Goal: Task Accomplishment & Management: Complete application form

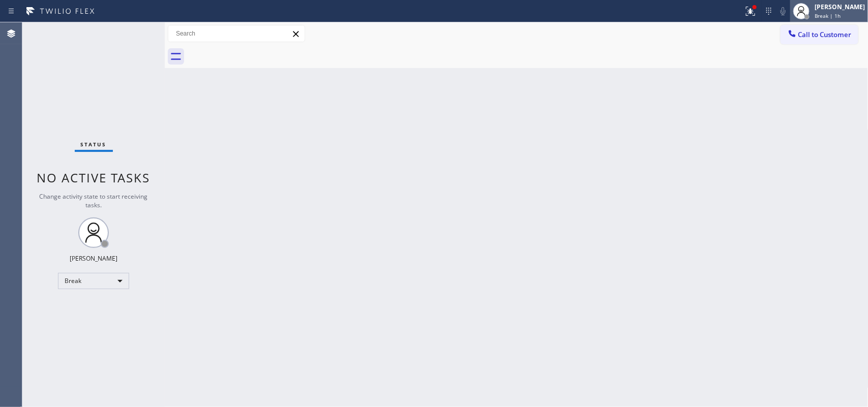
click at [858, 16] on div "Break | 1h" at bounding box center [840, 15] width 50 height 7
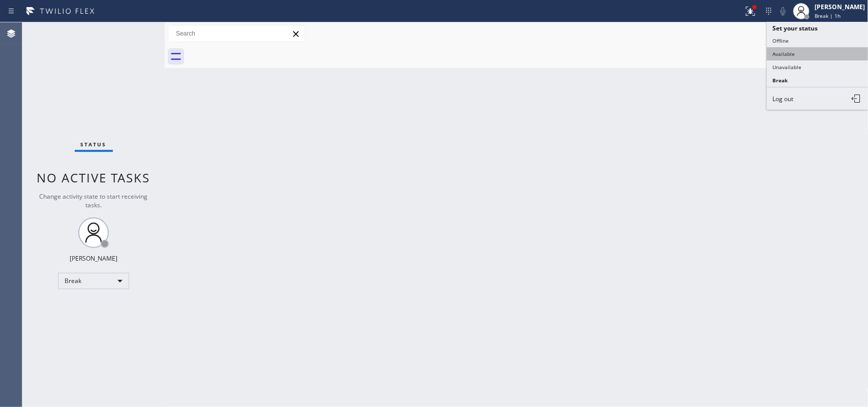
click at [826, 56] on button "Available" at bounding box center [818, 53] width 102 height 13
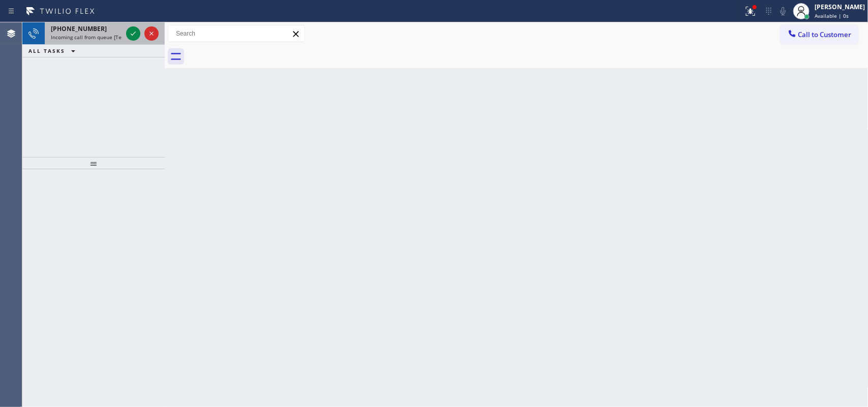
click at [86, 24] on span "[PHONE_NUMBER]" at bounding box center [79, 28] width 56 height 9
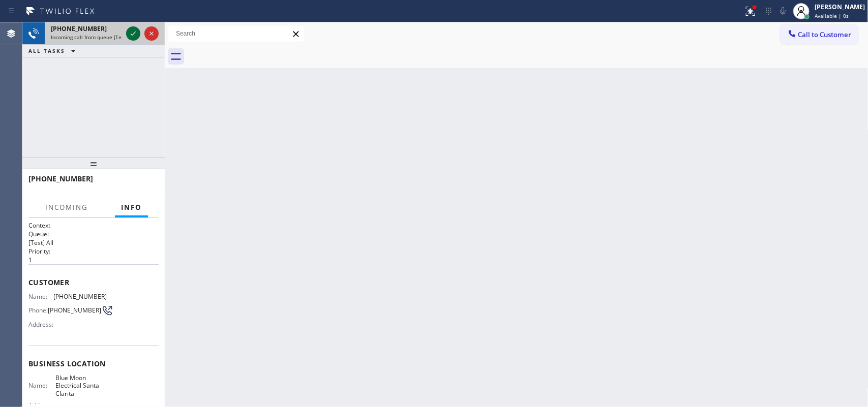
click at [131, 31] on icon at bounding box center [133, 33] width 12 height 12
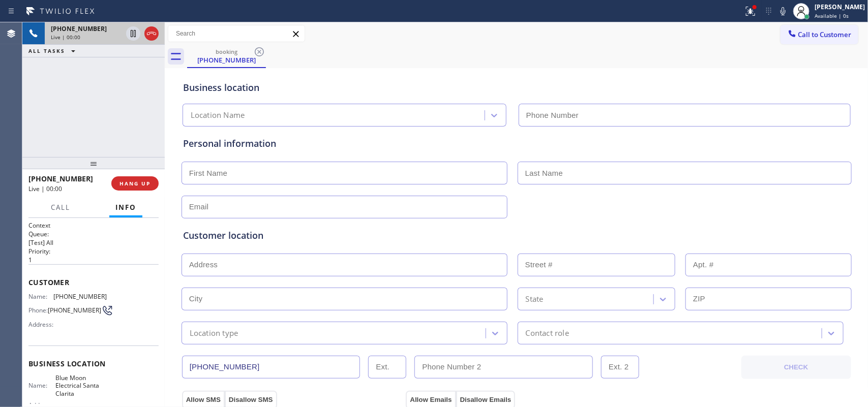
type input "[PHONE_NUMBER]"
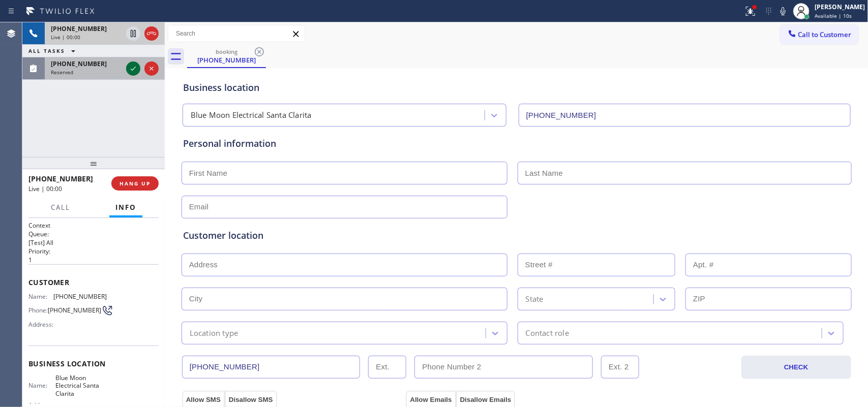
click at [131, 68] on icon at bounding box center [133, 69] width 12 height 12
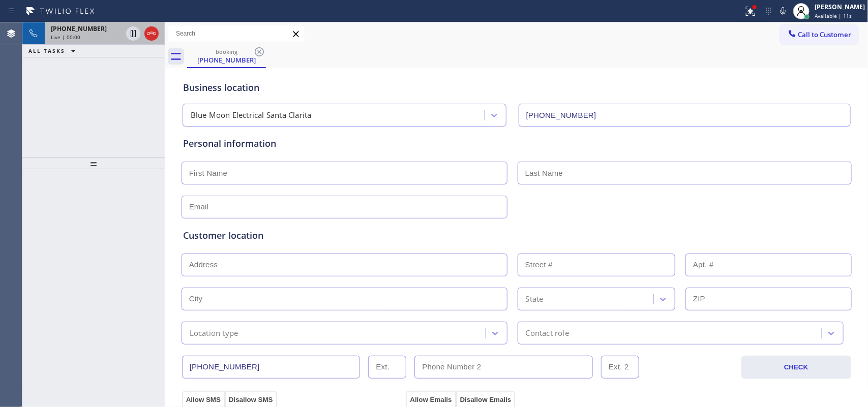
click at [107, 39] on div "Live | 00:00" at bounding box center [86, 37] width 71 height 7
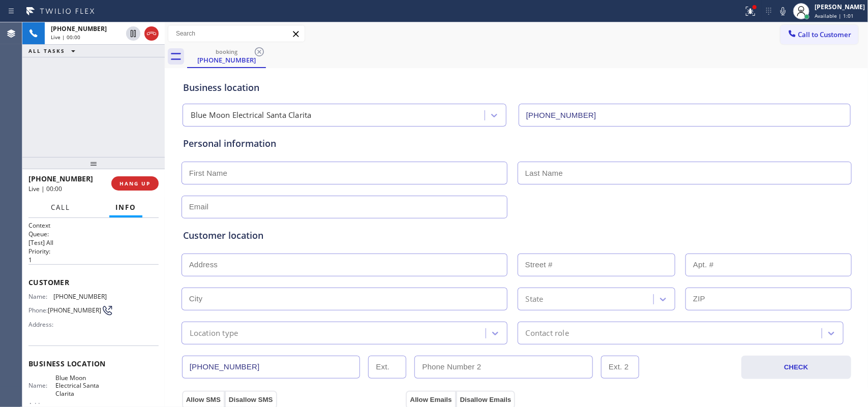
click at [66, 212] on button "Call" at bounding box center [61, 208] width 32 height 20
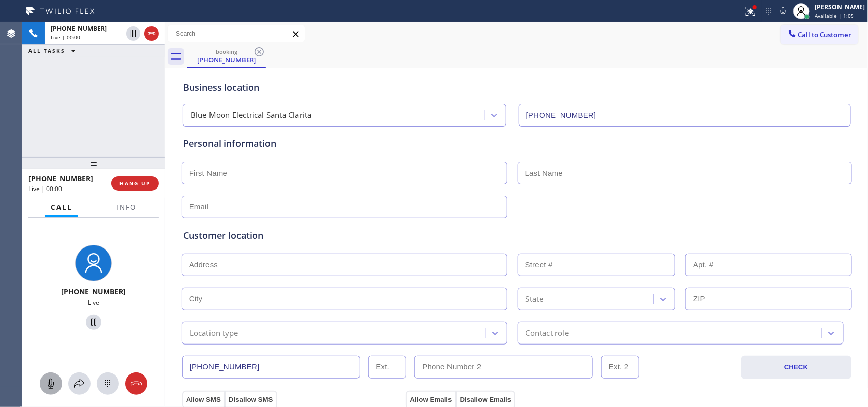
click at [49, 386] on icon at bounding box center [51, 384] width 12 height 12
click at [87, 322] on icon at bounding box center [93, 322] width 12 height 12
click at [49, 381] on icon at bounding box center [51, 384] width 6 height 10
click at [90, 323] on icon at bounding box center [93, 322] width 12 height 12
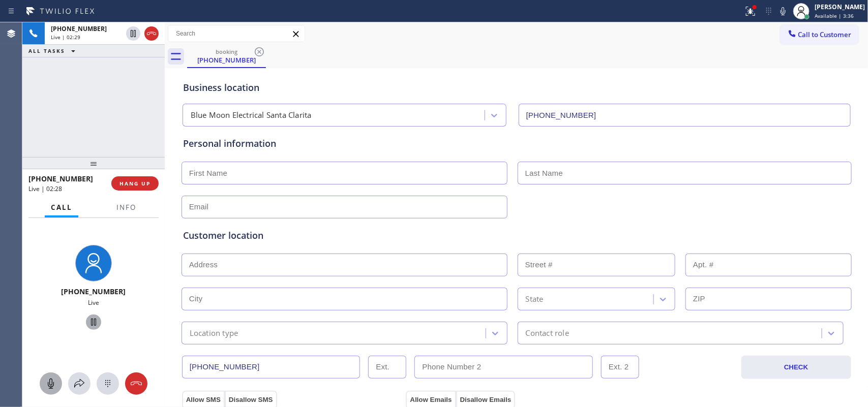
click at [238, 173] on input "text" at bounding box center [345, 173] width 326 height 23
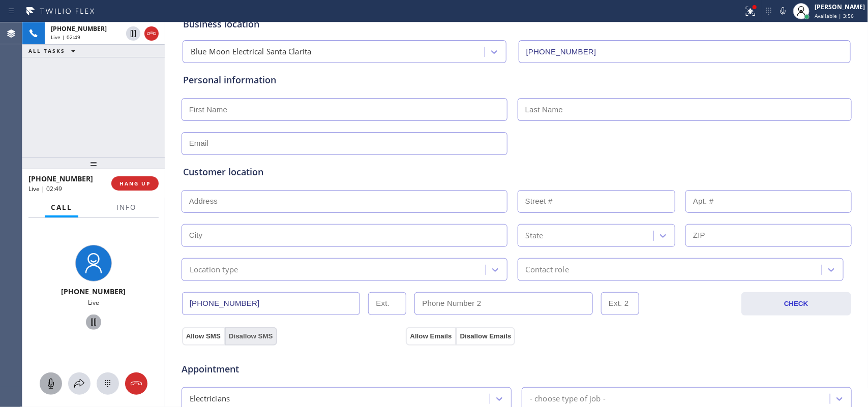
scroll to position [127, 0]
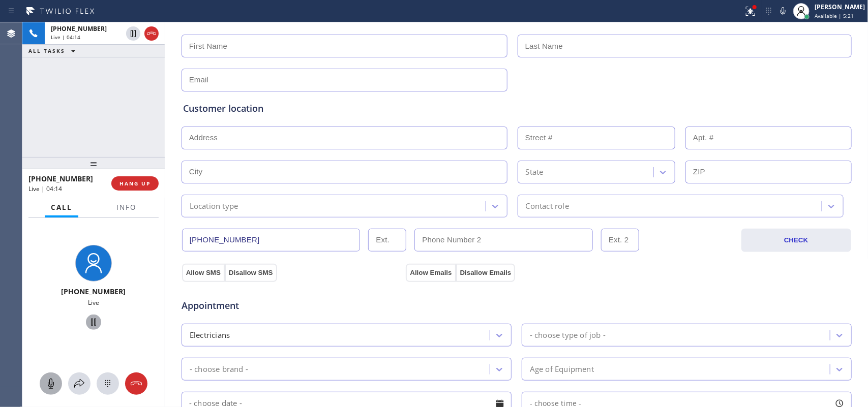
click at [130, 90] on div "[PHONE_NUMBER] Live | 04:14 ALL TASKS ALL TASKS ACTIVE TASKS TASKS IN WRAP UP" at bounding box center [93, 89] width 142 height 135
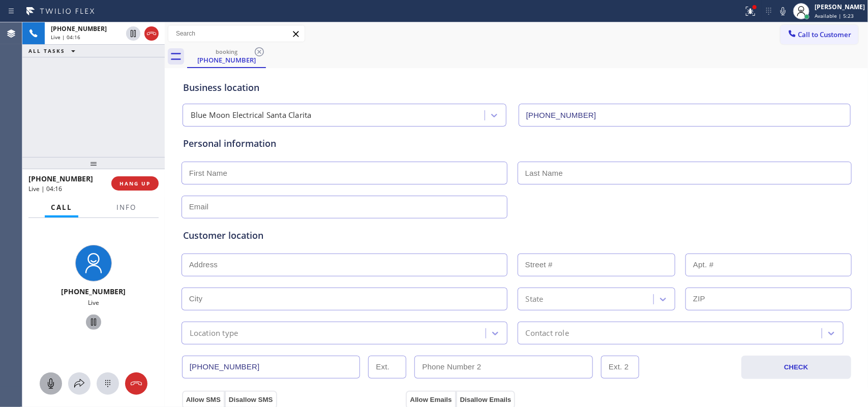
click at [487, 187] on div "Personal information" at bounding box center [516, 178] width 667 height 82
click at [482, 172] on input "text" at bounding box center [345, 173] width 326 height 23
type input "[PERSON_NAME]"
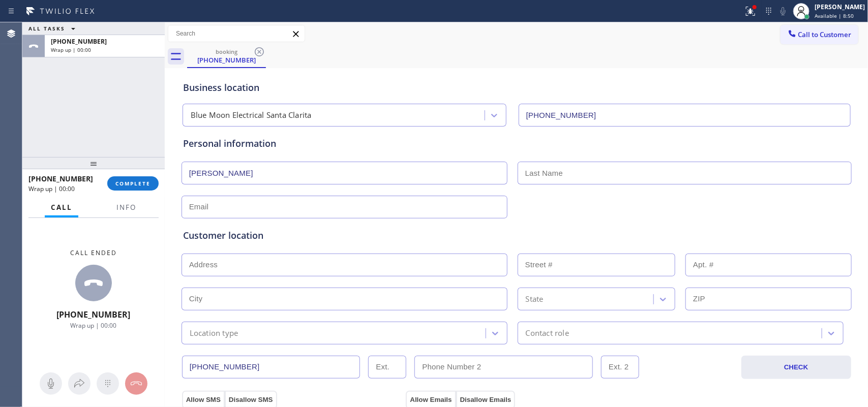
click at [264, 172] on input "[PERSON_NAME]" at bounding box center [345, 173] width 326 height 23
click at [574, 179] on input "text" at bounding box center [685, 173] width 334 height 23
paste input "Senella"
type input "Senella"
click at [367, 208] on input "text" at bounding box center [345, 207] width 326 height 23
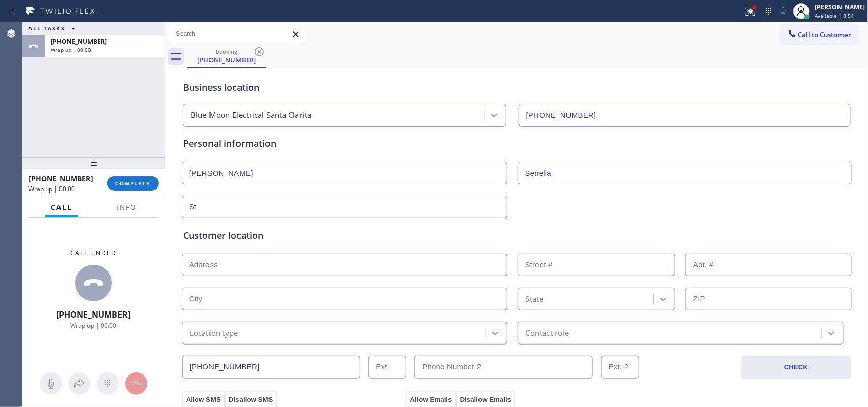
type input "S"
type input "[EMAIL_ADDRESS]"
click at [239, 272] on input "text" at bounding box center [345, 265] width 326 height 23
paste input "[STREET_ADDRESS][PERSON_NAME] Zillow"
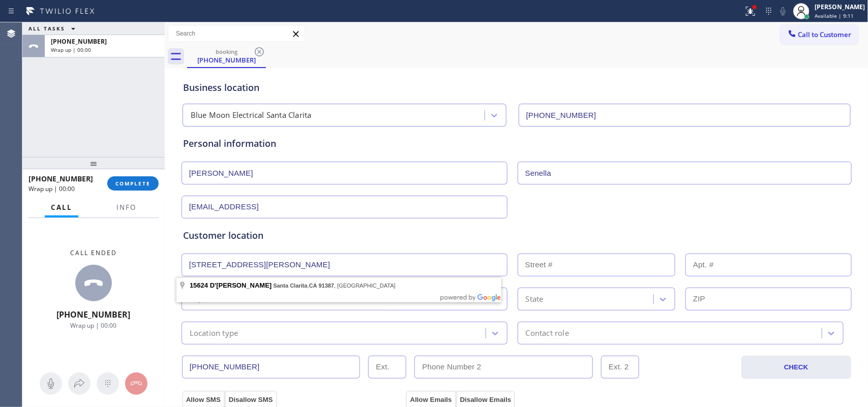
type input "15624 D'[PERSON_NAME]"
type input "15624"
type input "Santa Clarita"
type input "91387"
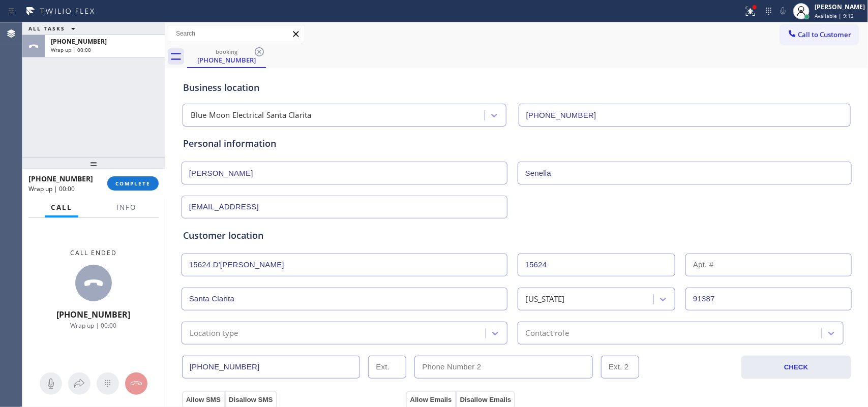
scroll to position [191, 0]
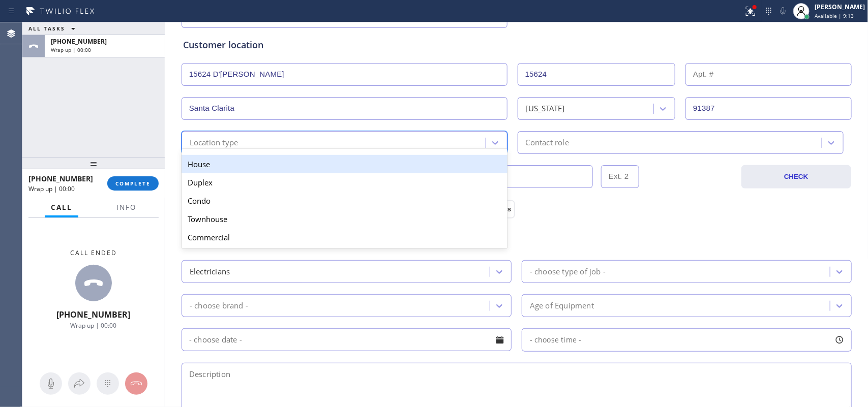
click at [401, 139] on div "Location type" at bounding box center [335, 143] width 301 height 18
click at [399, 168] on div "House" at bounding box center [345, 164] width 326 height 18
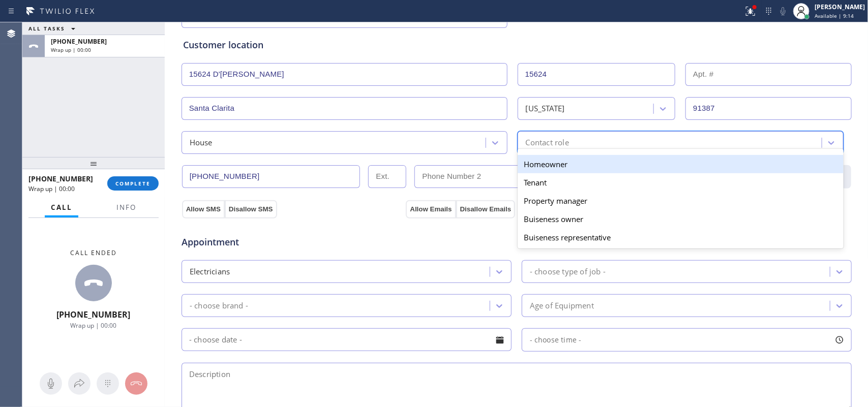
click at [593, 145] on div "Contact role" at bounding box center [671, 143] width 301 height 18
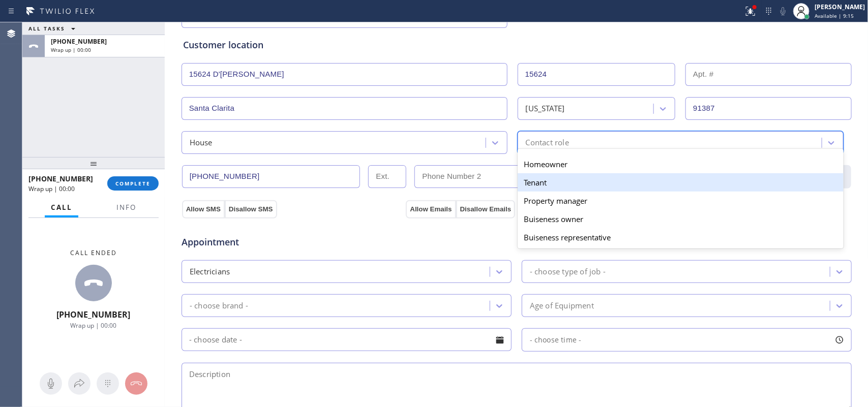
click at [580, 189] on div "Tenant" at bounding box center [681, 182] width 326 height 18
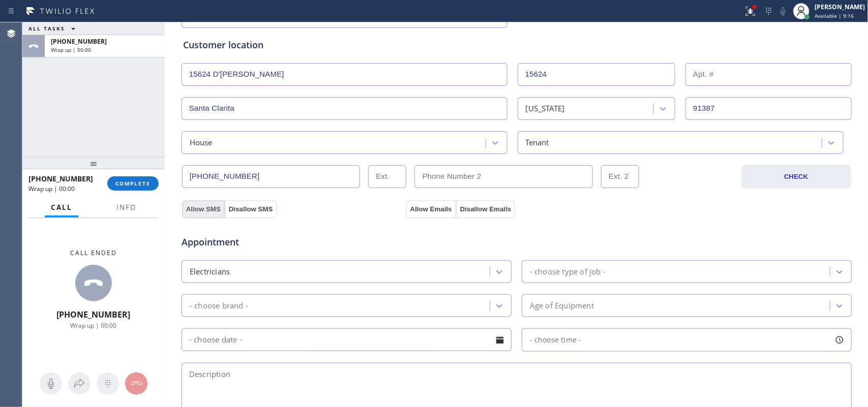
click at [198, 208] on button "Allow SMS" at bounding box center [203, 209] width 43 height 18
click at [421, 210] on button "Allow Emails" at bounding box center [431, 209] width 50 height 18
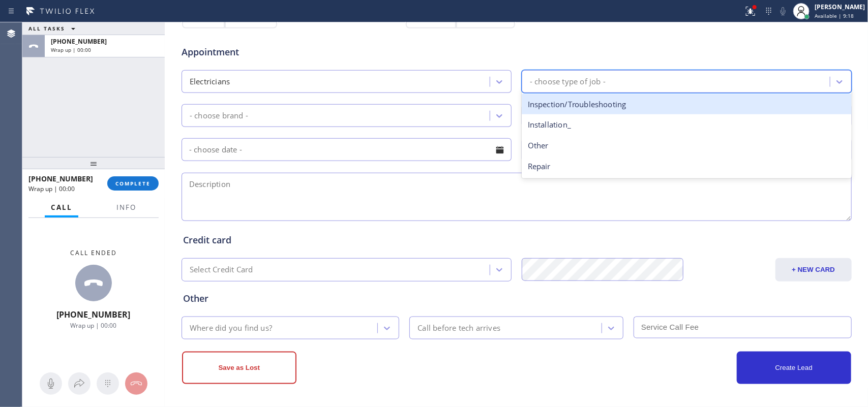
click at [610, 77] on div "- choose type of job -" at bounding box center [677, 82] width 305 height 18
click at [608, 112] on div "Inspection/Troubleshooting" at bounding box center [687, 104] width 330 height 21
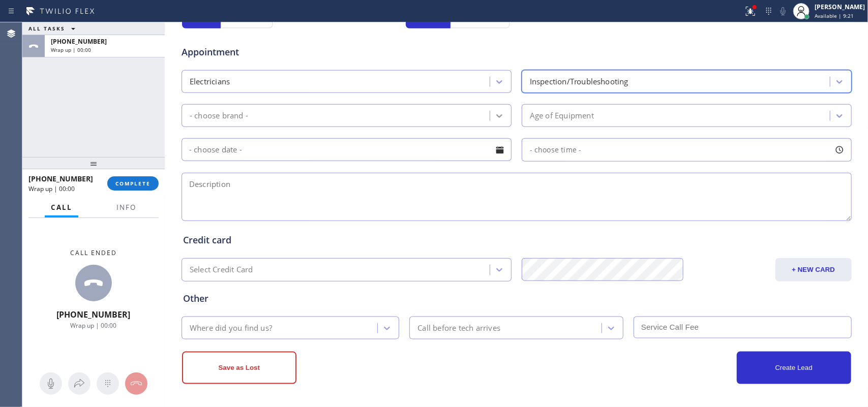
click at [497, 115] on icon at bounding box center [499, 116] width 10 height 10
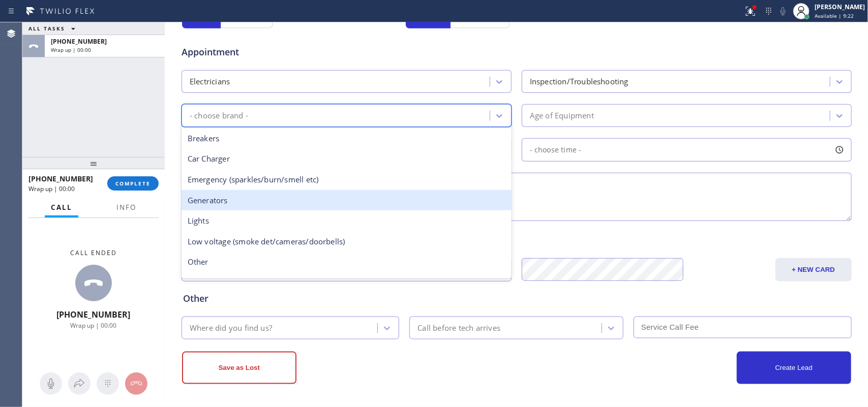
scroll to position [78, 0]
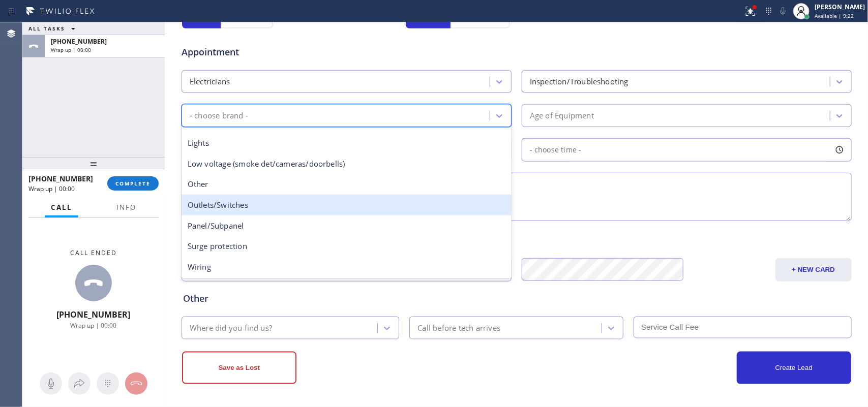
click at [358, 196] on div "Outlets/Switches" at bounding box center [347, 205] width 330 height 21
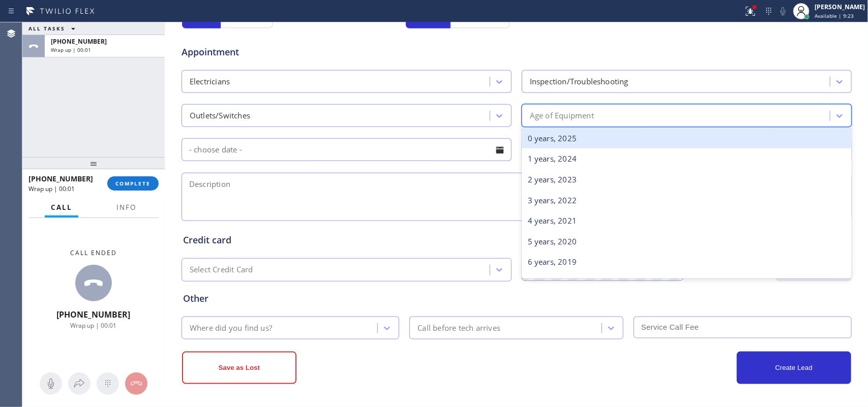
click at [581, 110] on div "Age of Equipment" at bounding box center [677, 116] width 305 height 18
click at [580, 138] on div "0 years, 2025" at bounding box center [687, 138] width 330 height 21
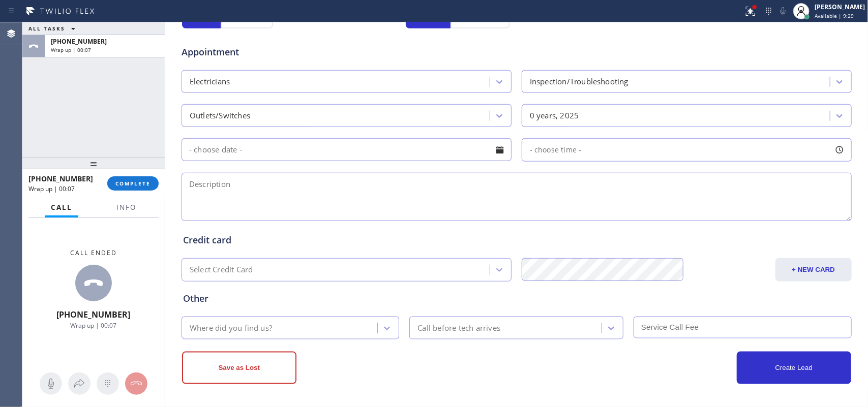
click at [256, 190] on textarea at bounding box center [517, 197] width 670 height 48
paste textarea "house-ho/ a lot of outlets not working properly/[STREET_ADDRESS][PERSON_NAME]/"
click at [545, 179] on textarea "house-ho/ a lot of outlets not working properly/[STREET_ADDRESS][PERSON_NAME]/" at bounding box center [517, 197] width 670 height 48
drag, startPoint x: 222, startPoint y: 186, endPoint x: 211, endPoint y: 187, distance: 10.7
click at [211, 187] on textarea "house-ho/ a lot of outlets not working properly/[STREET_ADDRESS][PERSON_NAME]/" at bounding box center [517, 197] width 670 height 48
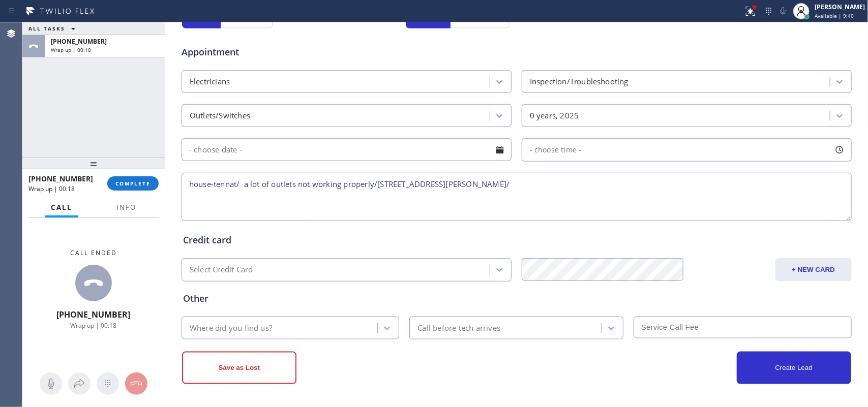
drag, startPoint x: 219, startPoint y: 184, endPoint x: 237, endPoint y: 191, distance: 19.2
click at [220, 184] on textarea "house-tennat/ a lot of outlets not working properly/[STREET_ADDRESS][PERSON_NAM…" at bounding box center [517, 197] width 670 height 48
click at [228, 187] on textarea "house-tenat/ a lot of outlets not working properly/[STREET_ADDRESS][PERSON_NAME…" at bounding box center [517, 197] width 670 height 48
click at [603, 184] on textarea "house-tenatn/ a lot of outlets not working properly/[STREET_ADDRESS][PERSON_NAM…" at bounding box center [517, 197] width 670 height 48
type textarea "house-tenatn/ a lot of outlets not working properly/[STREET_ADDRESS][PERSON_NAM…"
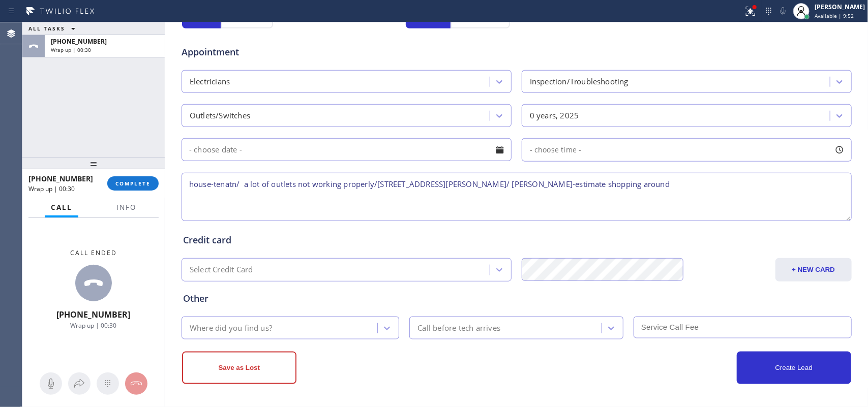
click at [367, 332] on div "Where did you find us?" at bounding box center [281, 328] width 193 height 18
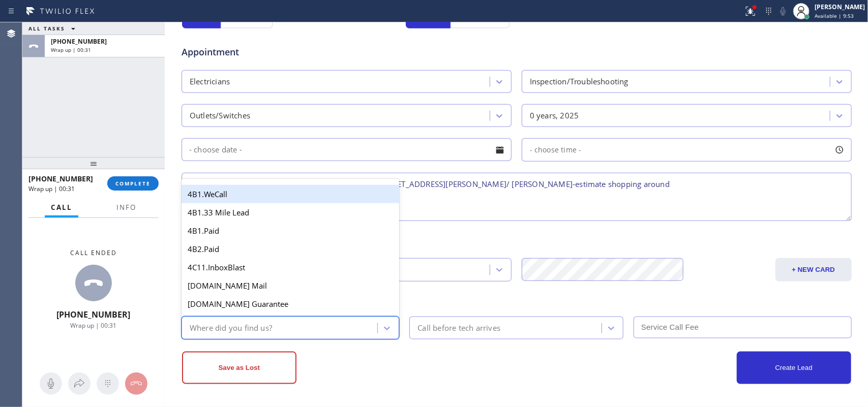
type input "g"
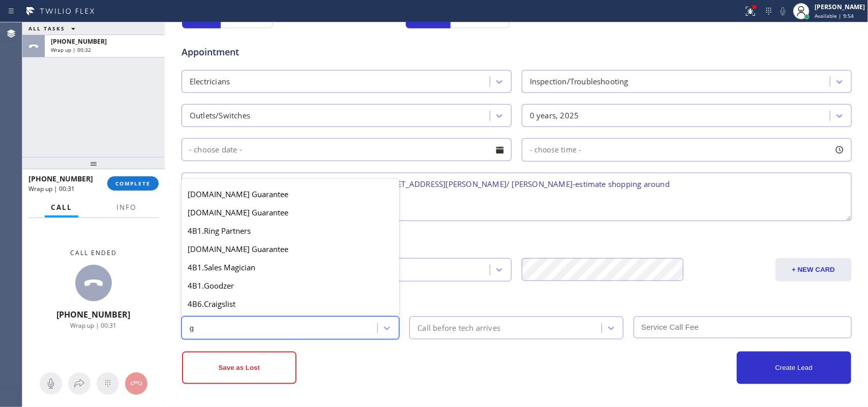
scroll to position [192, 0]
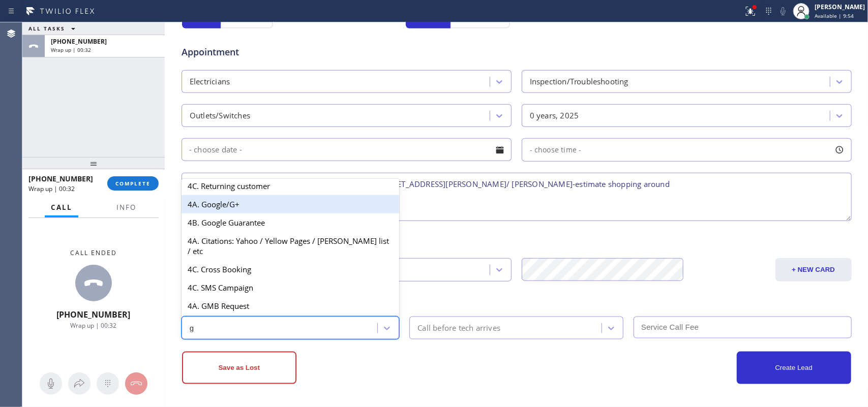
click at [283, 210] on div "4A. Google/G+" at bounding box center [291, 204] width 218 height 18
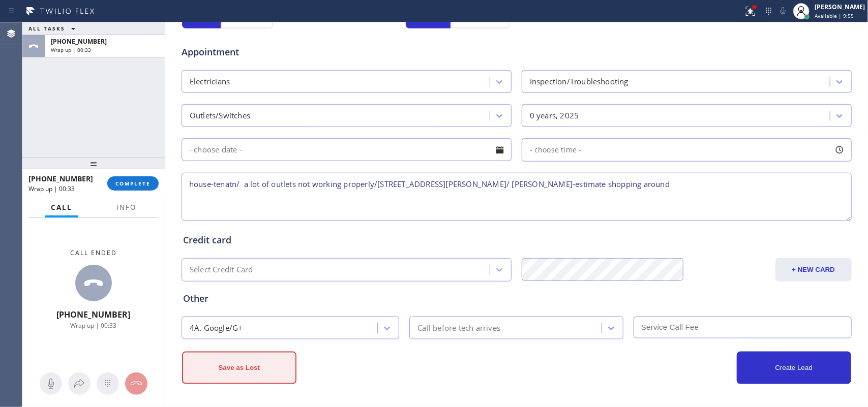
click at [265, 371] on button "Save as Lost" at bounding box center [239, 368] width 114 height 33
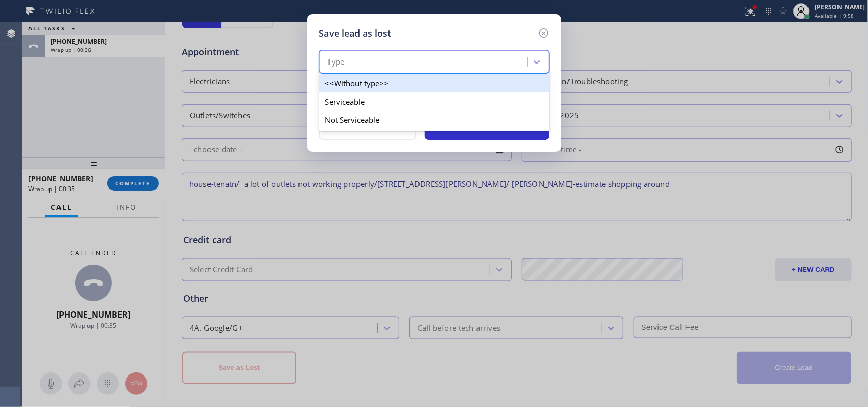
click at [469, 67] on div "Type" at bounding box center [424, 62] width 205 height 18
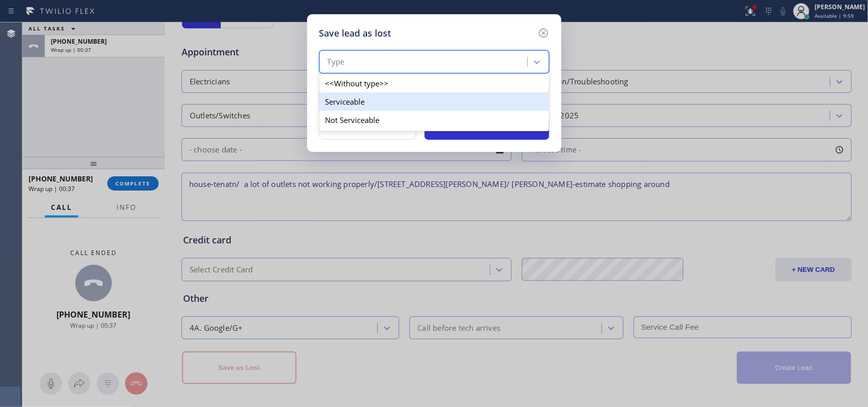
click at [459, 103] on div "Serviceable" at bounding box center [434, 102] width 230 height 18
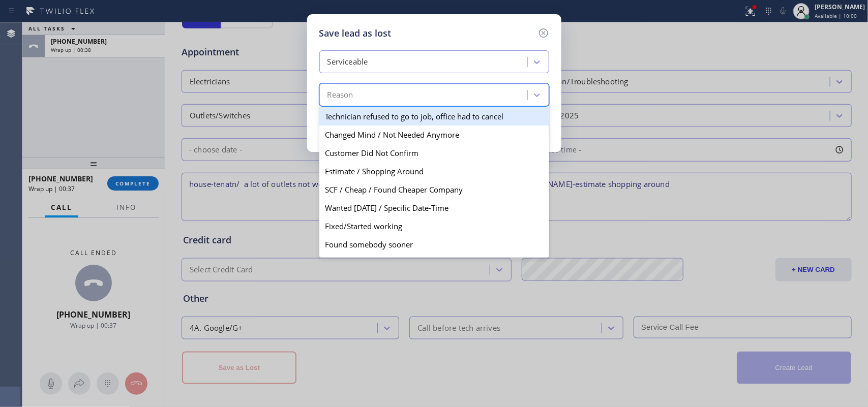
click at [464, 102] on div "Reason" at bounding box center [424, 95] width 205 height 18
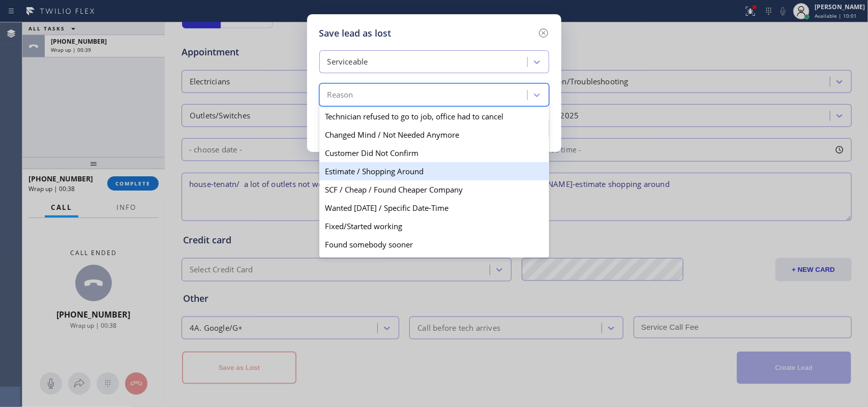
click at [465, 179] on div "Estimate / Shopping Around" at bounding box center [434, 171] width 230 height 18
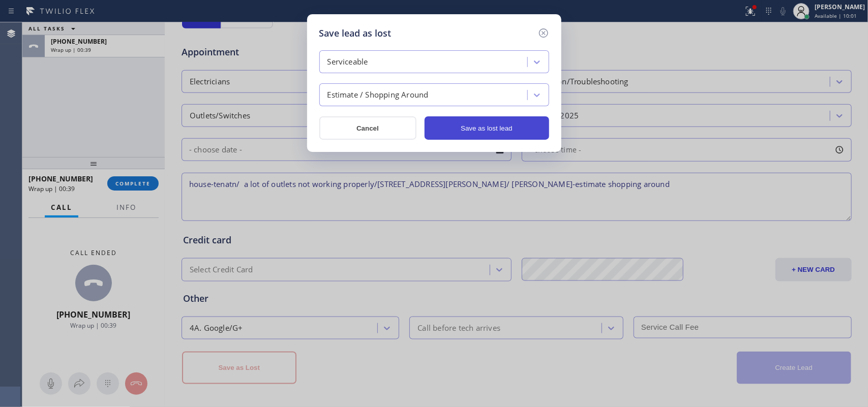
click at [504, 130] on button "Save as lost lead" at bounding box center [487, 127] width 125 height 23
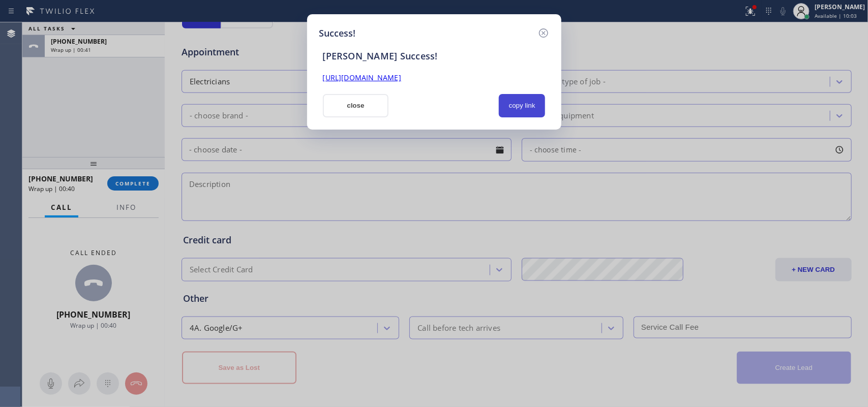
click at [535, 97] on button "copy link" at bounding box center [522, 105] width 47 height 23
click at [401, 80] on link "[URL][DOMAIN_NAME]" at bounding box center [362, 78] width 78 height 10
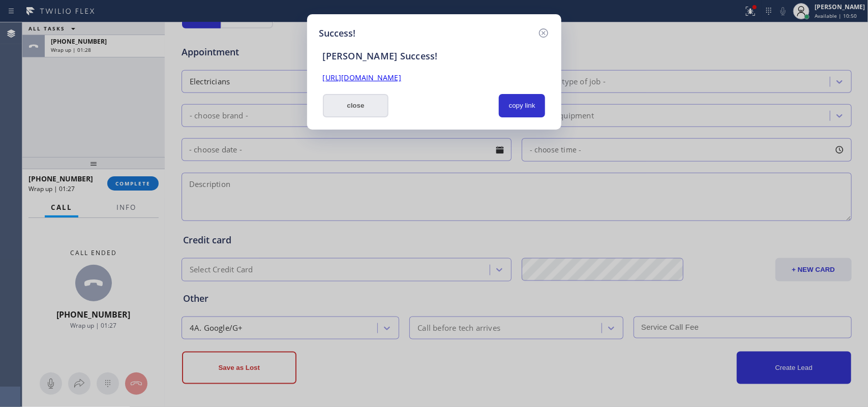
click at [380, 102] on button "close" at bounding box center [356, 105] width 66 height 23
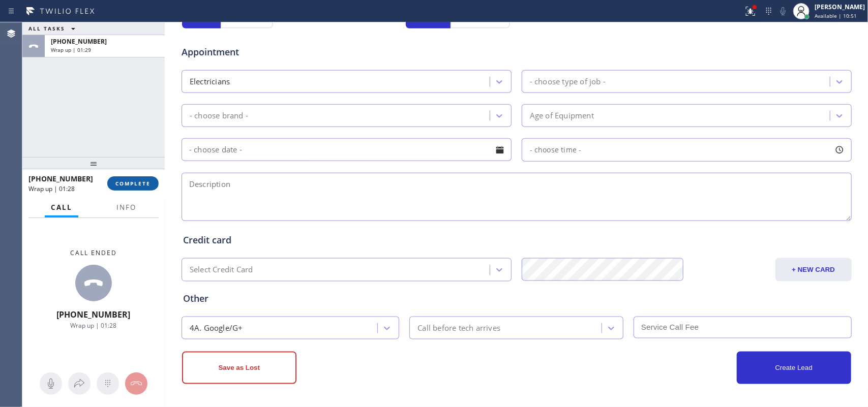
click at [145, 189] on button "COMPLETE" at bounding box center [132, 183] width 51 height 14
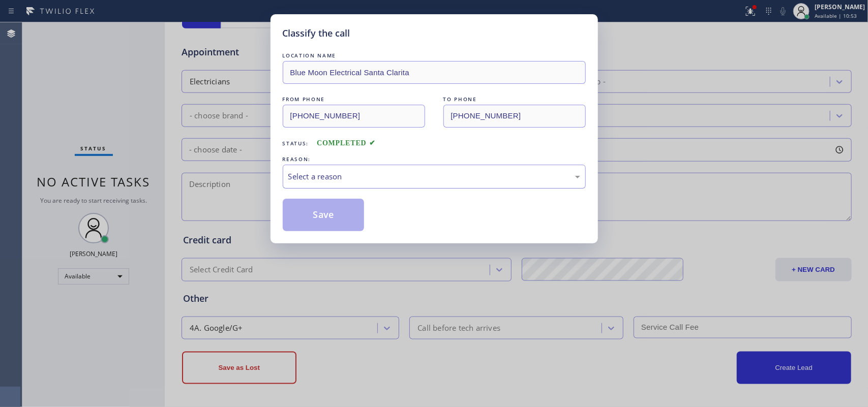
click at [382, 172] on div "Select a reason" at bounding box center [434, 177] width 292 height 12
click at [343, 228] on button "Save" at bounding box center [324, 215] width 82 height 33
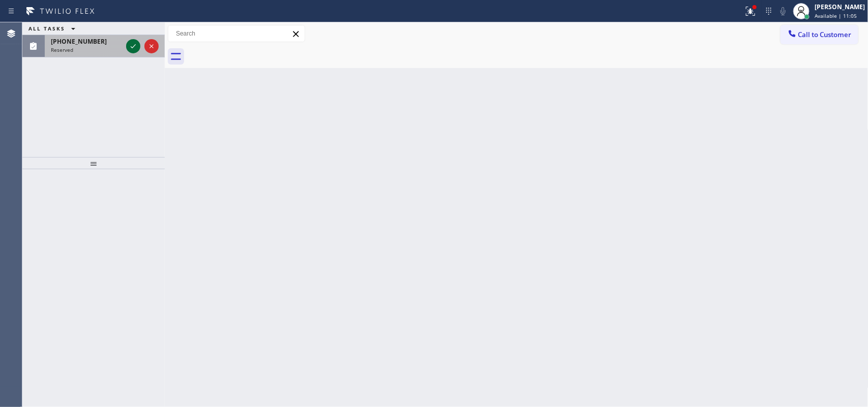
click at [130, 47] on icon at bounding box center [133, 46] width 12 height 12
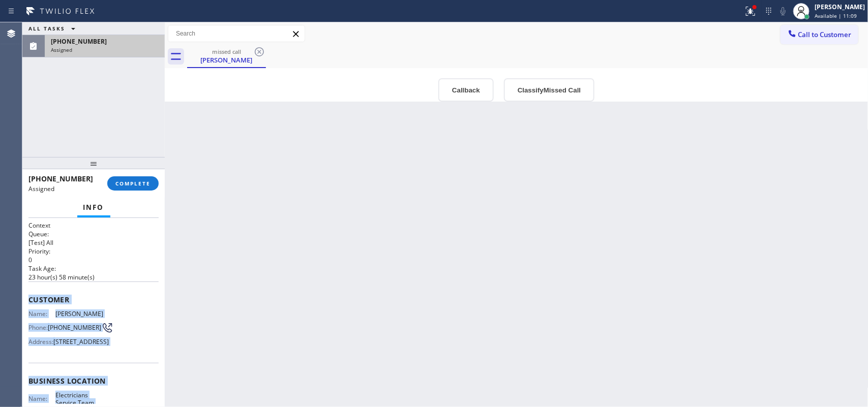
drag, startPoint x: 104, startPoint y: 250, endPoint x: 28, endPoint y: 297, distance: 89.1
click at [28, 297] on div "Context Queue: [Test] All Priority: 0 Task Age: [DEMOGRAPHIC_DATA] hour(s) 58 m…" at bounding box center [93, 373] width 130 height 304
click at [565, 97] on button "Classify Missed Call" at bounding box center [549, 89] width 91 height 23
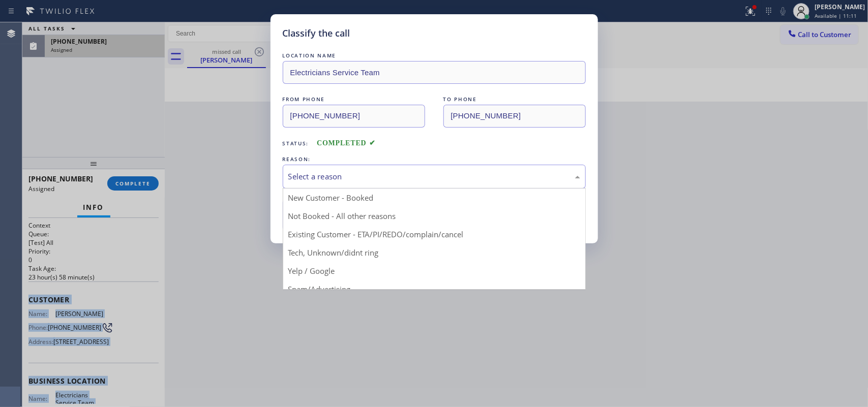
click at [523, 176] on div "Select a reason" at bounding box center [434, 177] width 292 height 12
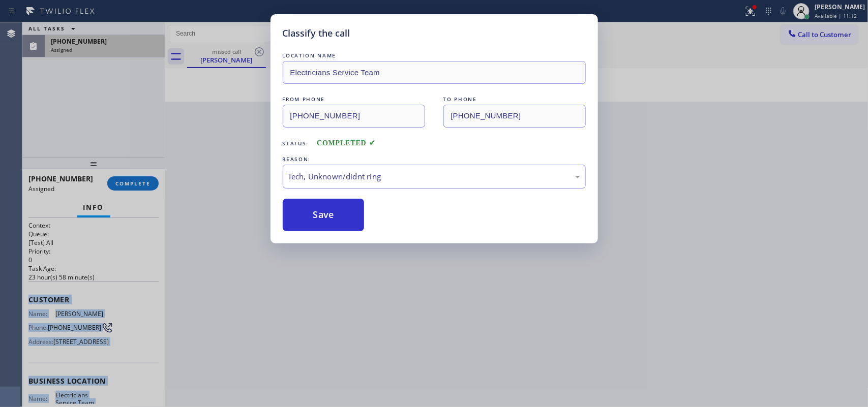
drag, startPoint x: 426, startPoint y: 249, endPoint x: 367, endPoint y: 242, distance: 59.9
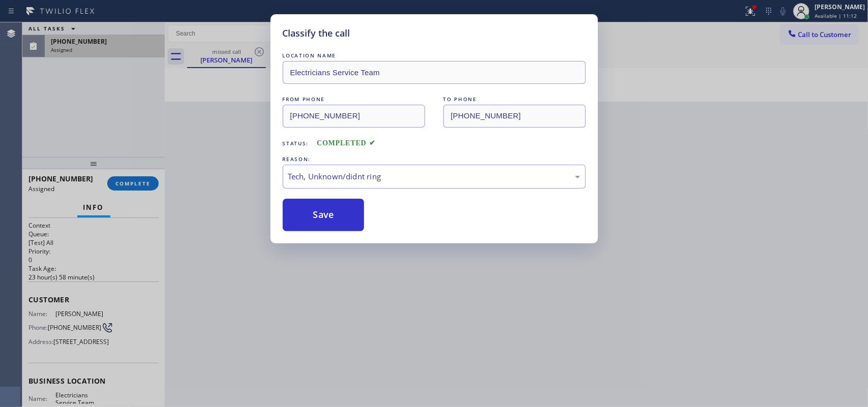
click at [418, 250] on div "Classify the call LOCATION NAME Electricians Service Team FROM PHONE [PHONE_NUM…" at bounding box center [434, 203] width 868 height 407
drag, startPoint x: 341, startPoint y: 224, endPoint x: 275, endPoint y: 82, distance: 157.2
click at [341, 223] on button "Save" at bounding box center [324, 215] width 82 height 33
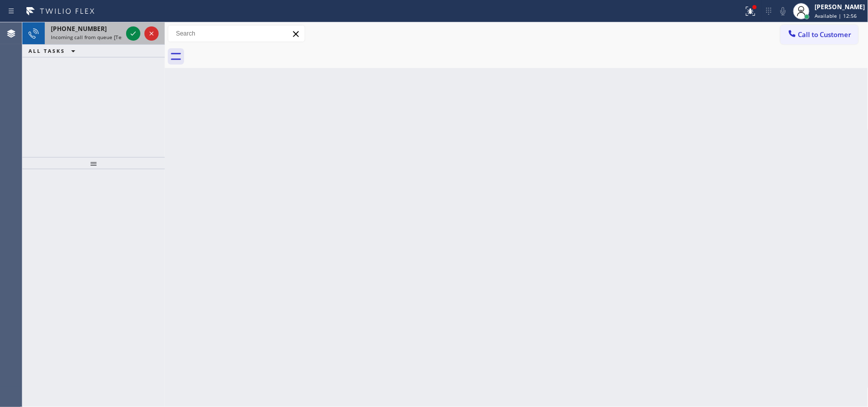
click at [112, 42] on div "[PHONE_NUMBER] Incoming call from queue [Test] All" at bounding box center [84, 33] width 79 height 22
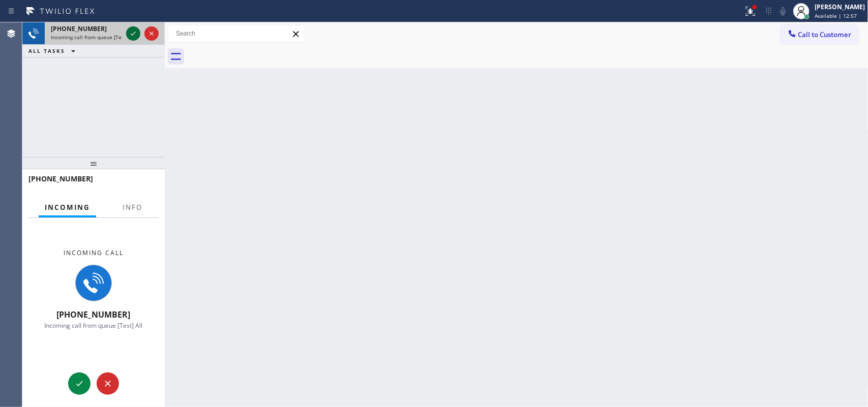
click at [131, 34] on icon at bounding box center [133, 34] width 5 height 4
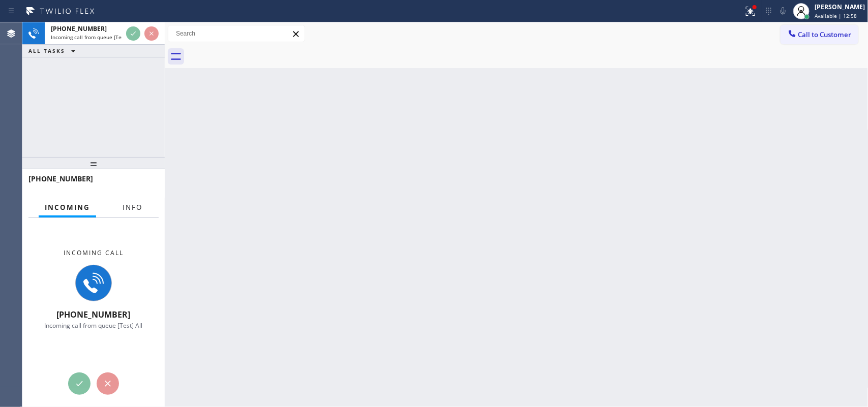
click at [125, 203] on span "Info" at bounding box center [133, 207] width 20 height 9
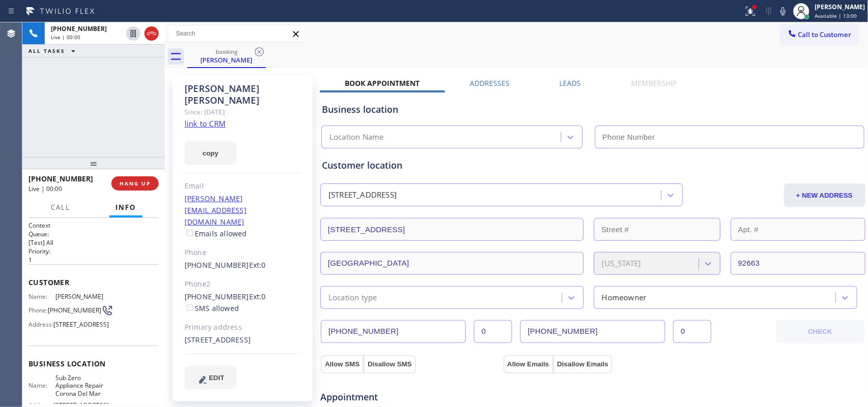
type input "[PHONE_NUMBER]"
click at [209, 119] on link "link to CRM" at bounding box center [205, 124] width 41 height 10
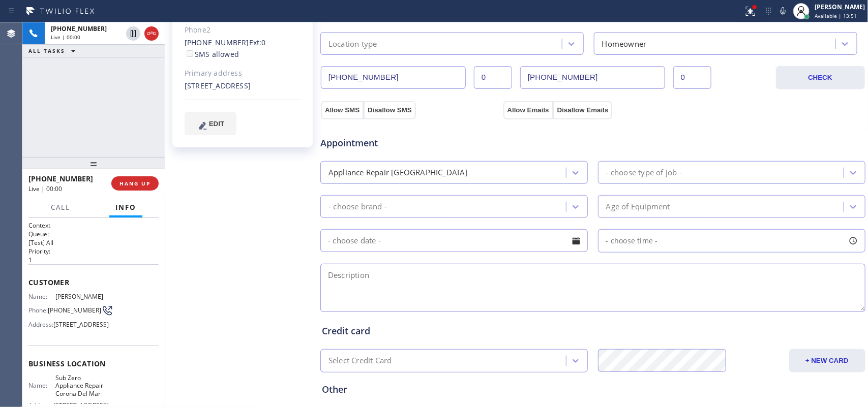
scroll to position [346, 0]
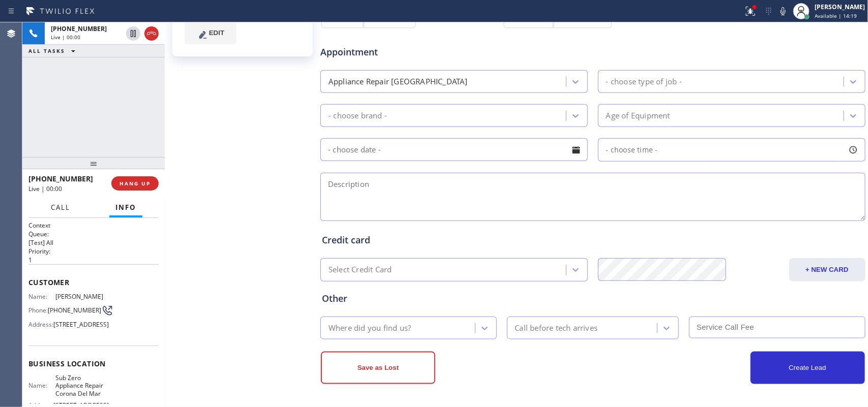
click at [67, 201] on button "Call" at bounding box center [61, 208] width 32 height 20
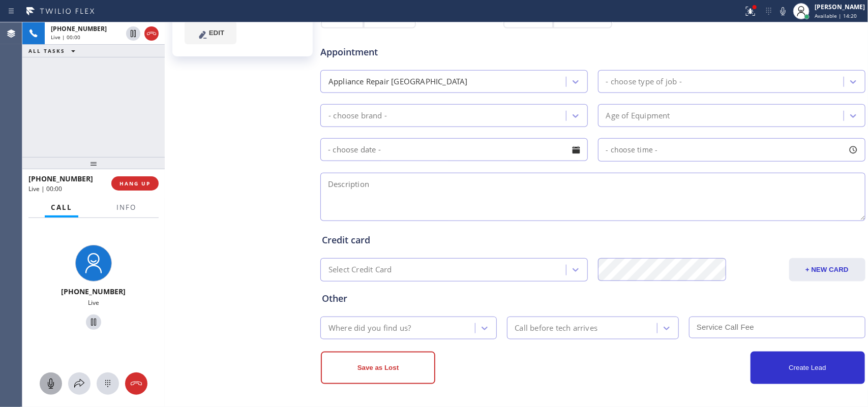
click at [56, 385] on div at bounding box center [51, 384] width 22 height 12
click at [89, 318] on icon at bounding box center [93, 322] width 12 height 12
click at [46, 389] on icon at bounding box center [51, 384] width 12 height 12
drag, startPoint x: 88, startPoint y: 324, endPoint x: 256, endPoint y: 206, distance: 205.2
click at [88, 323] on icon at bounding box center [93, 322] width 12 height 12
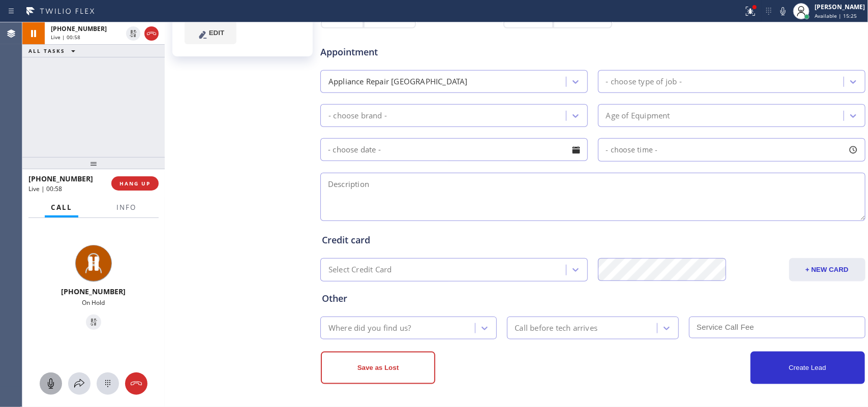
scroll to position [0, 0]
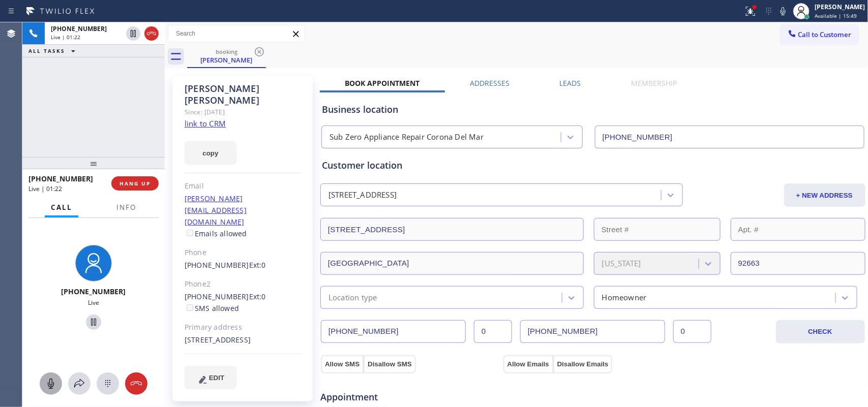
drag, startPoint x: 51, startPoint y: 383, endPoint x: 58, endPoint y: 376, distance: 9.7
click at [51, 383] on icon at bounding box center [51, 384] width 12 height 12
click at [87, 319] on icon at bounding box center [93, 322] width 12 height 12
drag, startPoint x: 43, startPoint y: 388, endPoint x: 74, endPoint y: 355, distance: 45.0
click at [46, 388] on div at bounding box center [51, 384] width 22 height 12
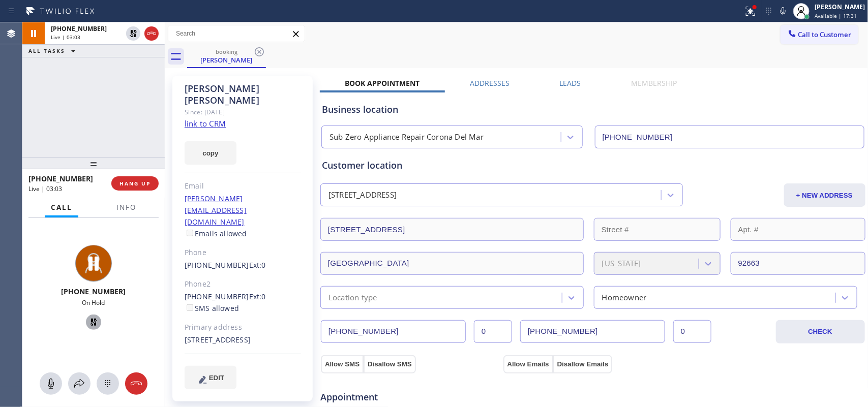
click at [90, 323] on icon at bounding box center [93, 322] width 7 height 7
click at [58, 387] on div at bounding box center [51, 384] width 22 height 12
click at [87, 322] on icon at bounding box center [93, 322] width 12 height 12
drag, startPoint x: 52, startPoint y: 377, endPoint x: 67, endPoint y: 359, distance: 23.4
click at [52, 377] on button at bounding box center [51, 384] width 22 height 22
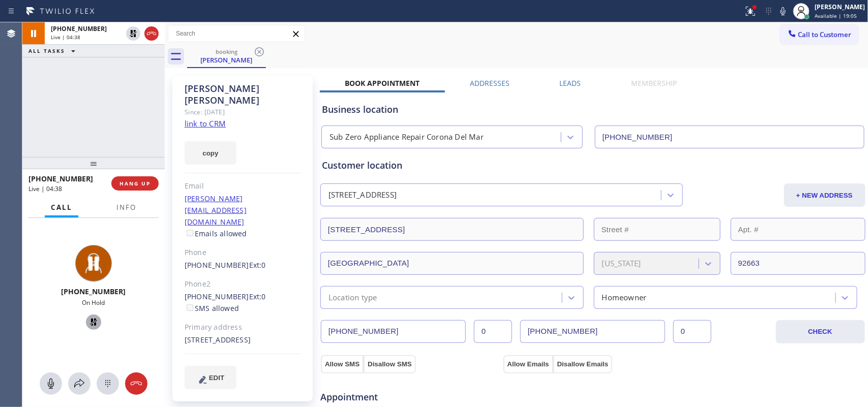
click at [88, 321] on icon at bounding box center [93, 322] width 12 height 12
click at [136, 183] on span "HANG UP" at bounding box center [135, 183] width 31 height 7
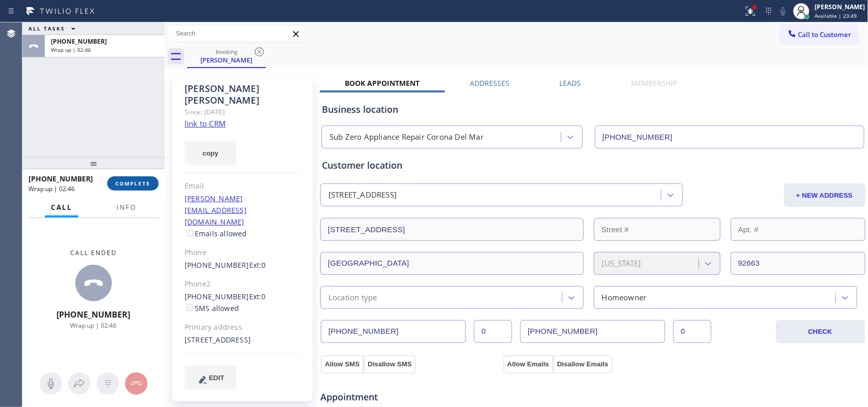
click at [144, 181] on span "COMPLETE" at bounding box center [132, 183] width 35 height 7
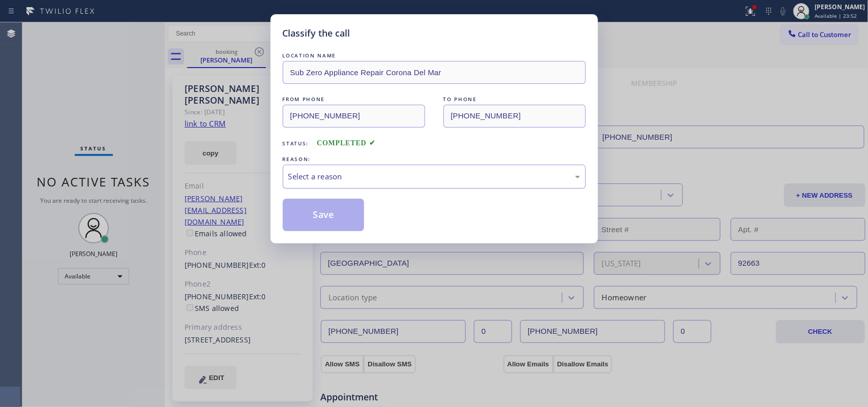
click at [350, 172] on div "Select a reason" at bounding box center [434, 177] width 292 height 12
click at [345, 219] on button "Save" at bounding box center [324, 215] width 82 height 33
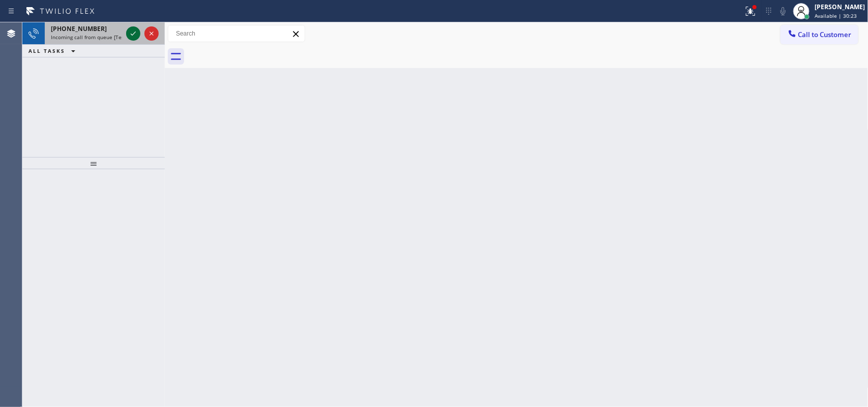
click at [131, 28] on icon at bounding box center [133, 33] width 12 height 12
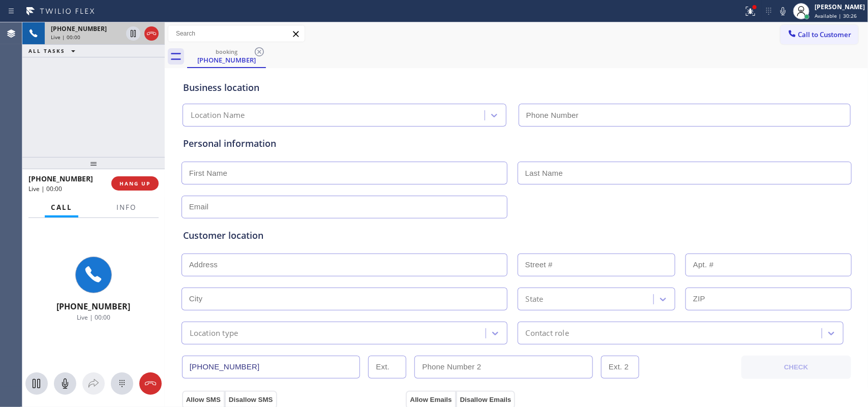
type input "[PHONE_NUMBER]"
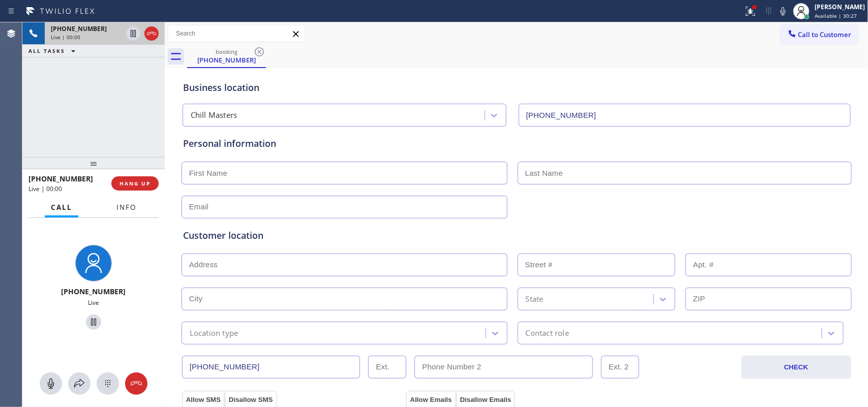
click at [136, 210] on span "Info" at bounding box center [126, 207] width 20 height 9
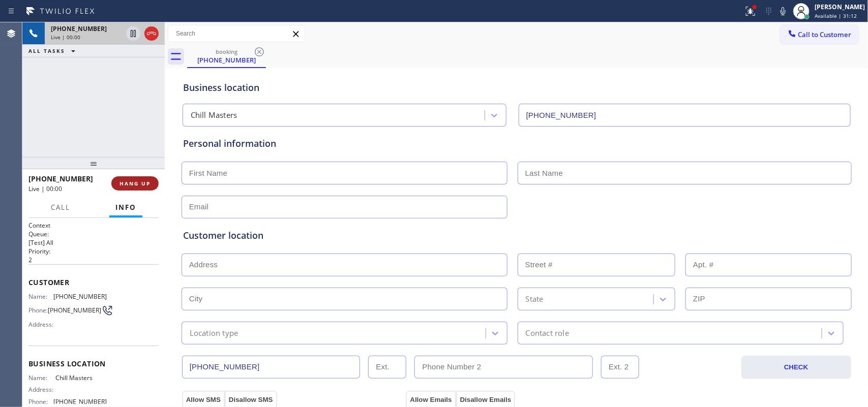
click at [149, 184] on span "HANG UP" at bounding box center [135, 183] width 31 height 7
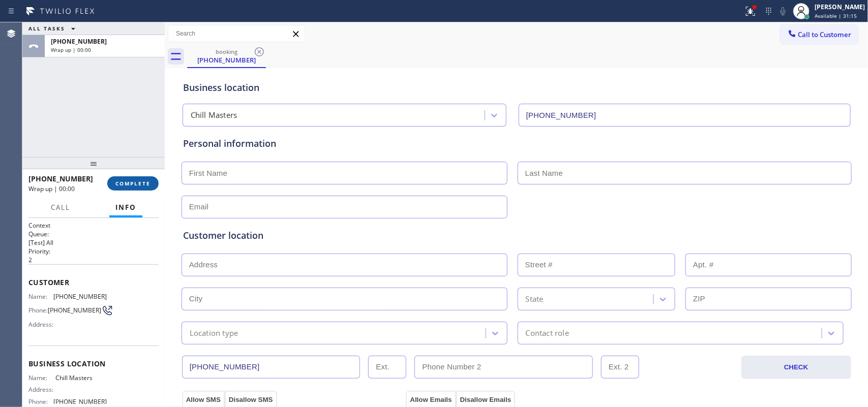
drag, startPoint x: 163, startPoint y: 181, endPoint x: 156, endPoint y: 186, distance: 8.5
click at [157, 184] on div "ALL TASKS ALL TASKS ACTIVE TASKS TASKS IN WRAP UP [PHONE_NUMBER] Wrap up | 00:0…" at bounding box center [445, 214] width 846 height 385
click at [156, 186] on button "COMPLETE" at bounding box center [130, 183] width 51 height 14
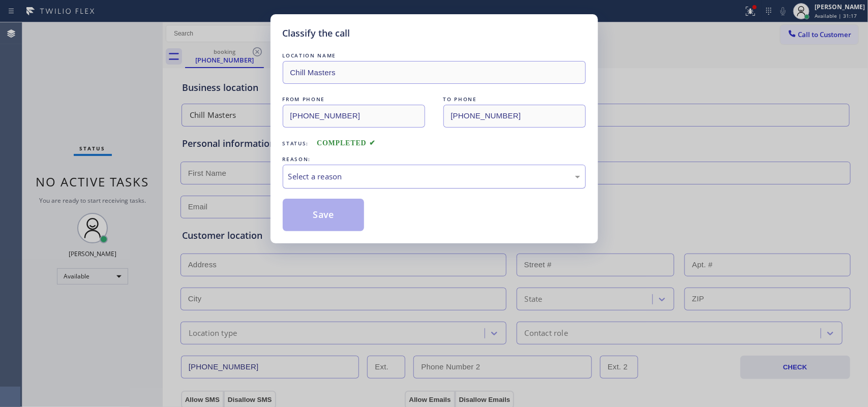
click at [410, 175] on div "Select a reason" at bounding box center [434, 177] width 292 height 12
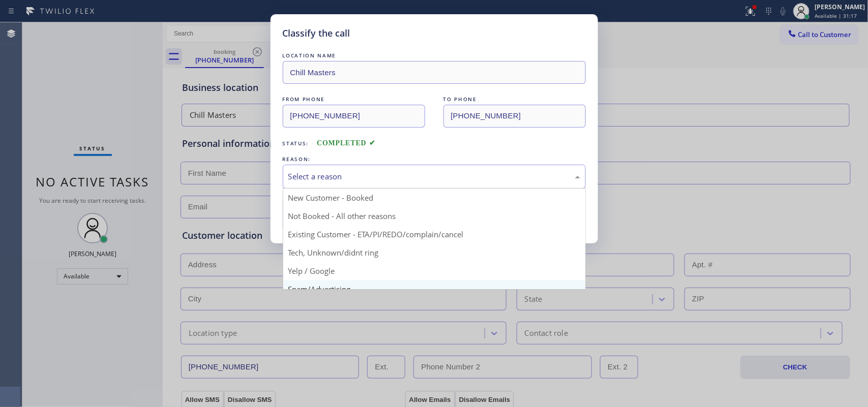
scroll to position [70, 0]
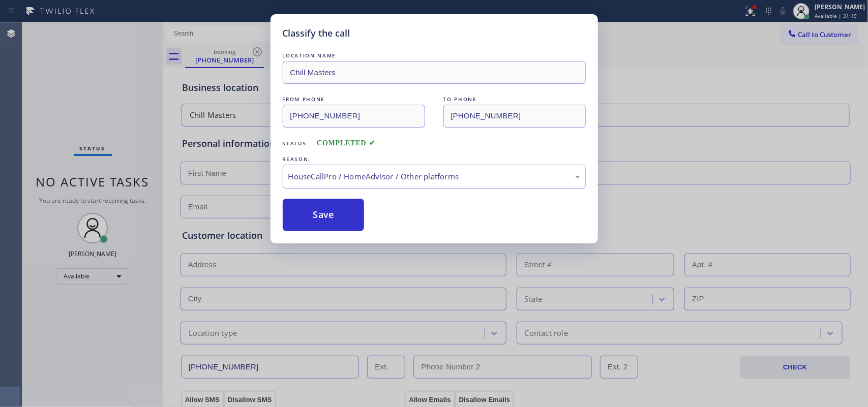
drag, startPoint x: 52, startPoint y: 129, endPoint x: 57, endPoint y: 130, distance: 5.2
click at [52, 129] on div "Classify the call LOCATION NAME Chill Masters FROM PHONE [PHONE_NUMBER] TO PHON…" at bounding box center [434, 203] width 868 height 407
click at [346, 225] on button "Save" at bounding box center [324, 215] width 82 height 33
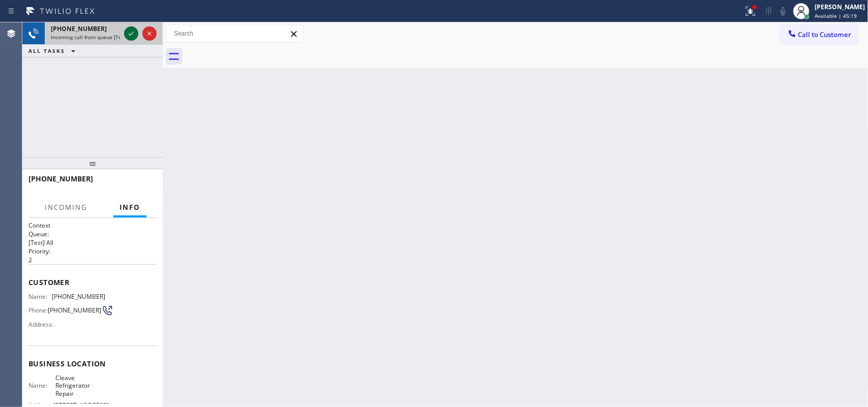
click at [130, 32] on icon at bounding box center [131, 33] width 12 height 12
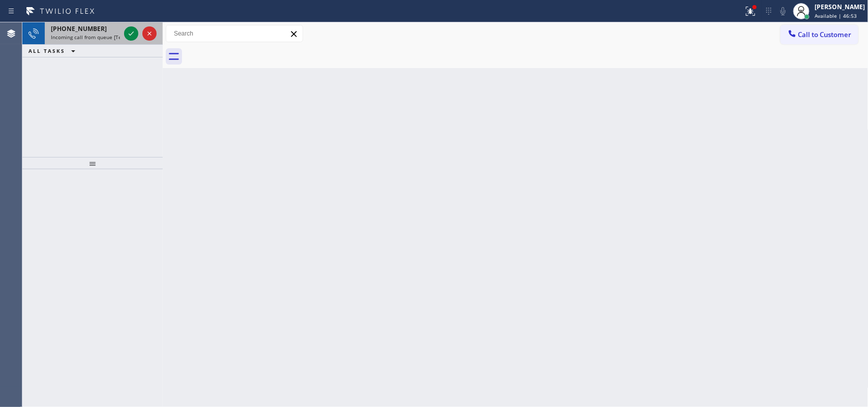
click at [105, 39] on span "Incoming call from queue [Test] All" at bounding box center [93, 37] width 84 height 7
click at [128, 31] on icon at bounding box center [131, 33] width 12 height 12
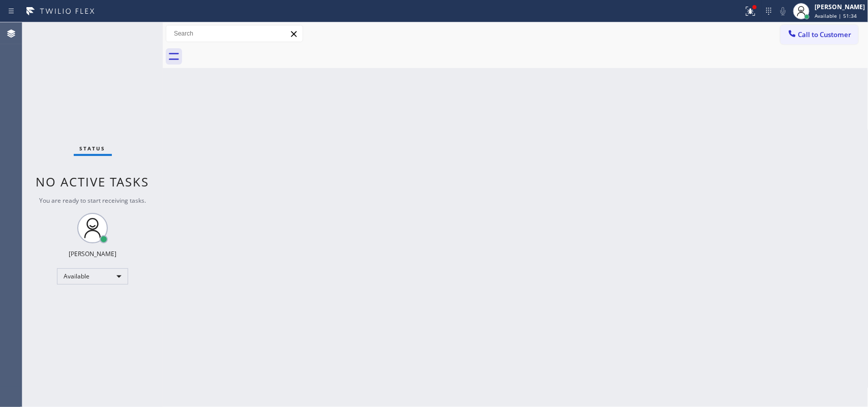
click at [128, 38] on div "Status No active tasks You are ready to start receiving tasks. [PERSON_NAME] Av…" at bounding box center [92, 214] width 140 height 385
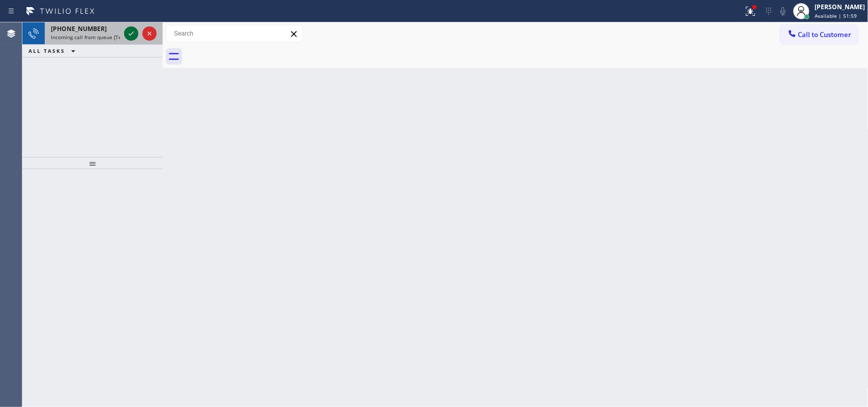
click at [123, 31] on div at bounding box center [140, 33] width 37 height 22
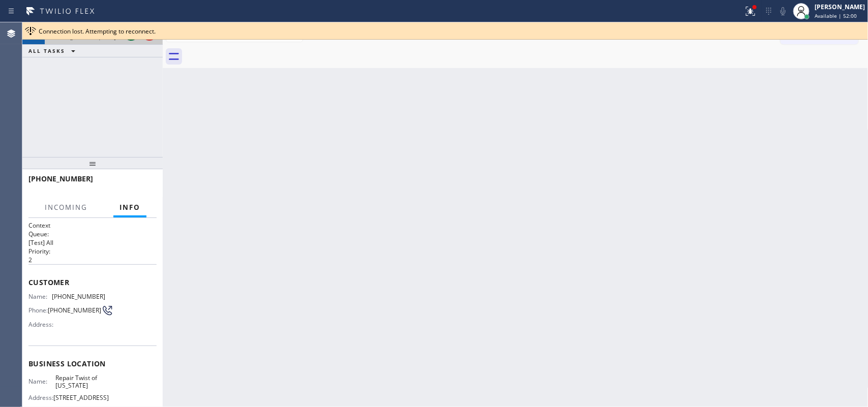
click at [126, 31] on div "Connection lost. Attempting to reconnect. Classify the call LOCATION NAME [DOMA…" at bounding box center [445, 214] width 846 height 385
click at [239, 78] on div "Back to Dashboard Change Sender ID Customers Technicians Select a contact Outbo…" at bounding box center [516, 214] width 706 height 385
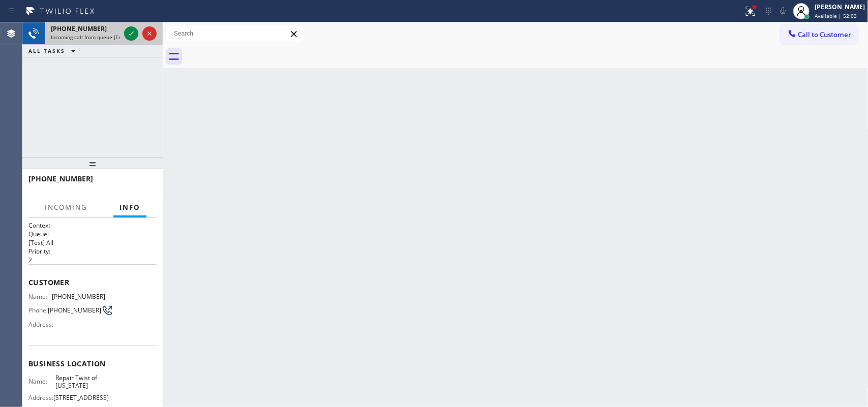
click at [90, 28] on span "[PHONE_NUMBER]" at bounding box center [79, 28] width 56 height 9
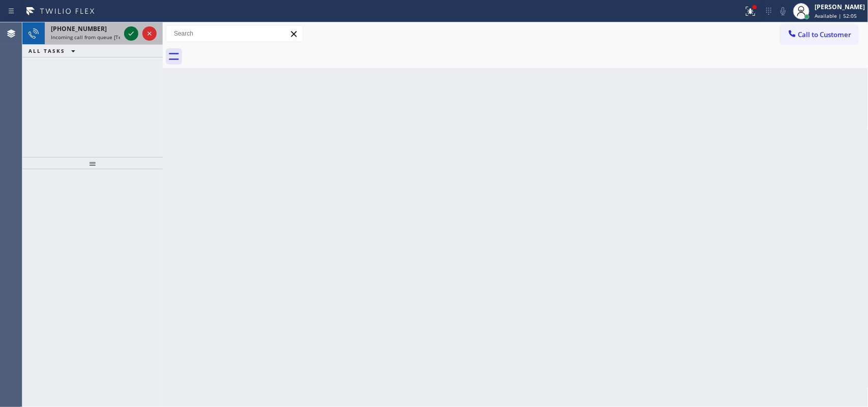
click at [136, 29] on icon at bounding box center [131, 33] width 12 height 12
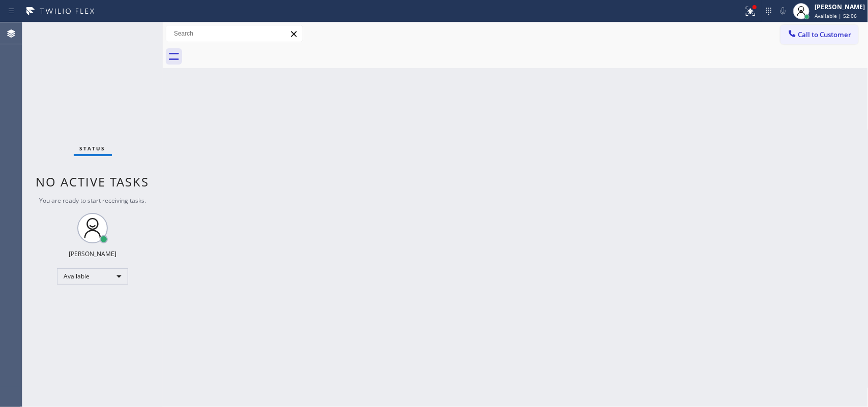
click at [133, 31] on div "Status No active tasks You are ready to start receiving tasks. [PERSON_NAME] Av…" at bounding box center [92, 214] width 140 height 385
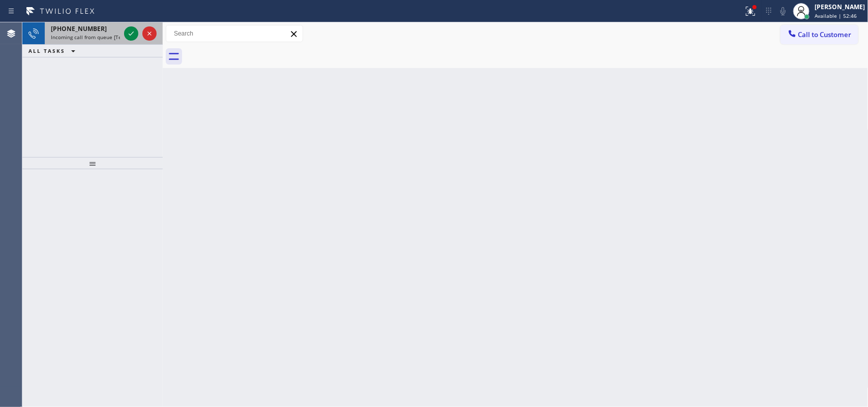
click at [108, 29] on div "[PHONE_NUMBER]" at bounding box center [85, 28] width 69 height 9
click at [97, 26] on div "[PHONE_NUMBER]" at bounding box center [85, 28] width 69 height 9
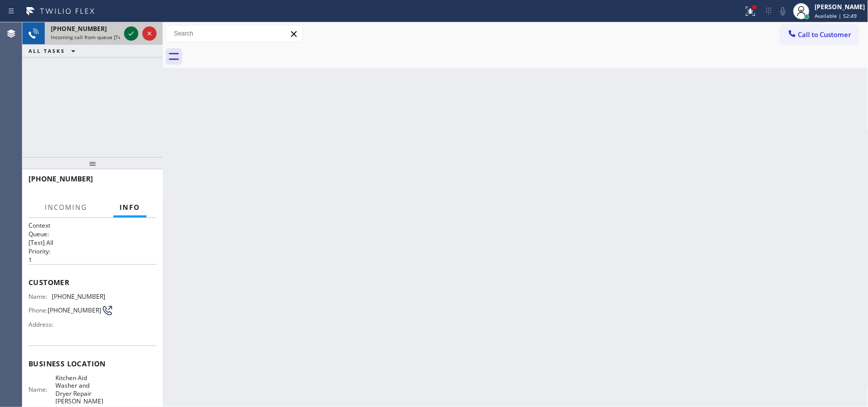
drag, startPoint x: 134, startPoint y: 32, endPoint x: 127, endPoint y: 29, distance: 7.1
click at [133, 32] on icon at bounding box center [131, 33] width 12 height 12
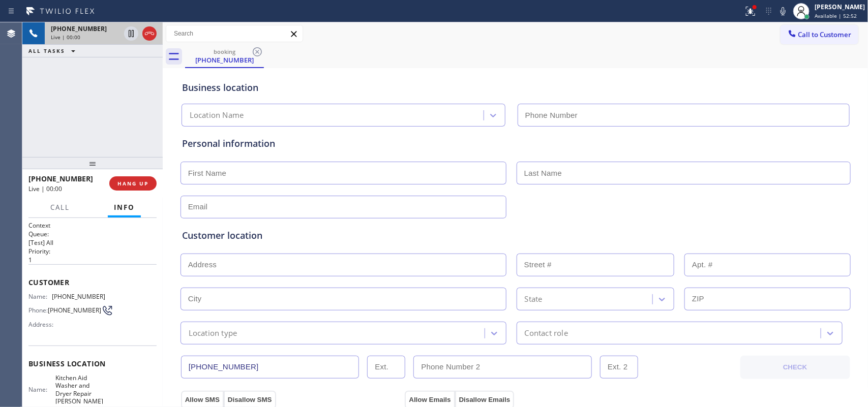
type input "[PHONE_NUMBER]"
drag, startPoint x: 75, startPoint y: 206, endPoint x: 69, endPoint y: 209, distance: 6.8
click at [71, 207] on div "Call Info" at bounding box center [92, 208] width 128 height 20
click at [66, 212] on button "Call" at bounding box center [60, 208] width 32 height 20
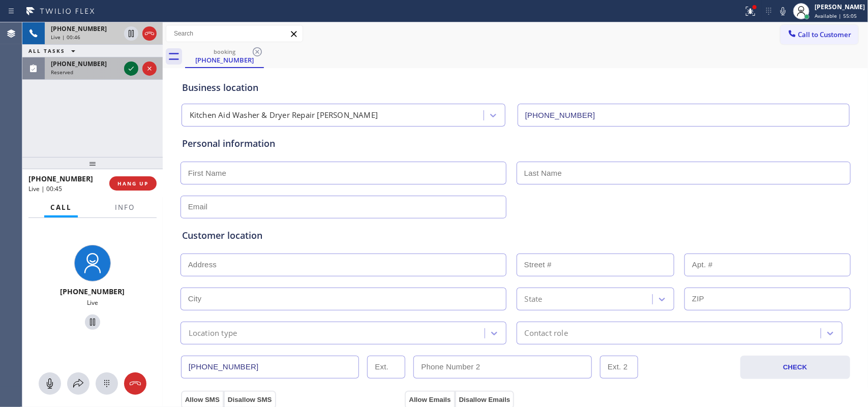
click at [131, 69] on icon at bounding box center [131, 69] width 5 height 4
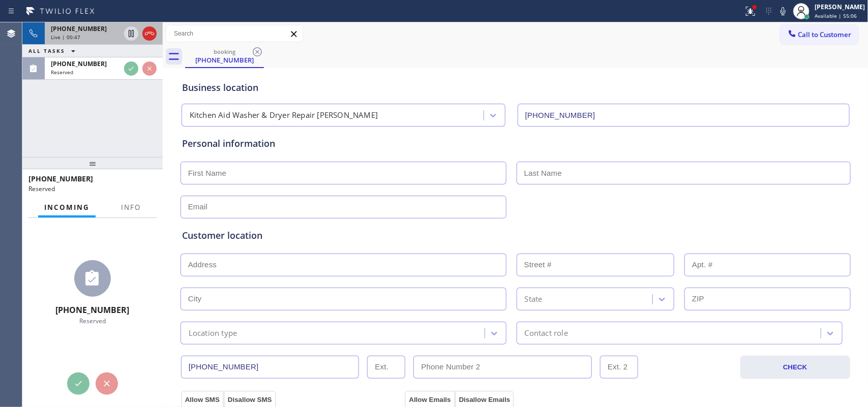
click at [97, 35] on div "Live | 00:47" at bounding box center [85, 37] width 69 height 7
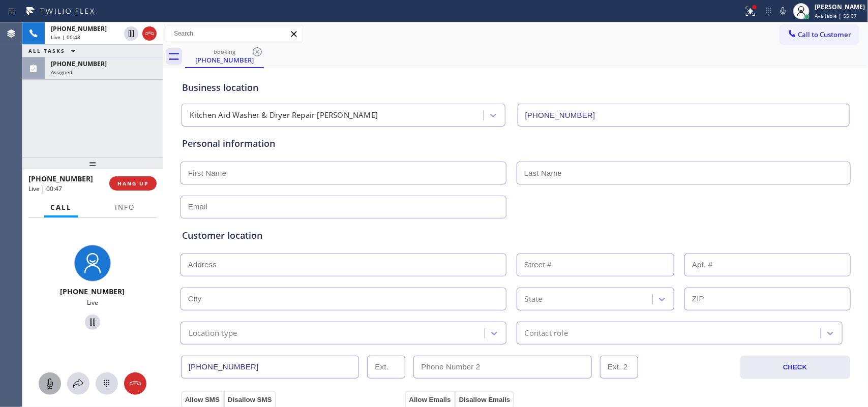
click at [52, 382] on icon at bounding box center [50, 384] width 12 height 12
click at [90, 320] on icon at bounding box center [92, 322] width 12 height 12
click at [125, 67] on div "[PHONE_NUMBER]" at bounding box center [104, 64] width 106 height 9
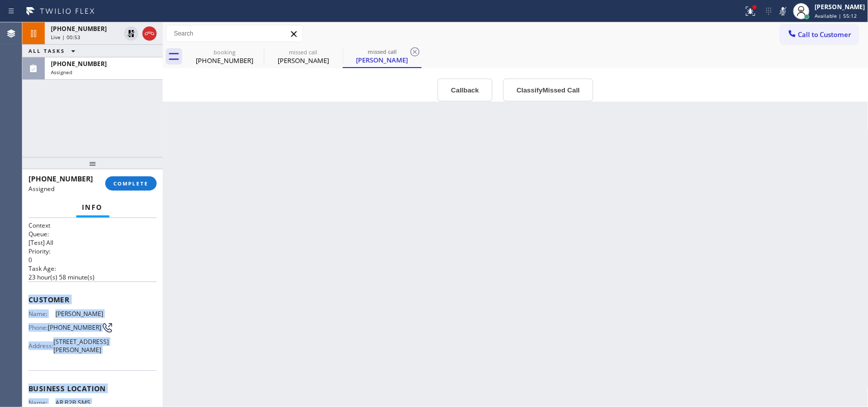
drag, startPoint x: 108, startPoint y: 307, endPoint x: 29, endPoint y: 302, distance: 79.0
click at [29, 302] on div "Context Queue: [Test] All Priority: 0 Task Age: [DEMOGRAPHIC_DATA] hour(s) 58 m…" at bounding box center [92, 373] width 128 height 304
copy div "Customer Name: [PERSON_NAME] Phone: [PHONE_NUMBER] Address: [STREET_ADDRESS][PE…"
click at [151, 178] on button "COMPLETE" at bounding box center [130, 183] width 51 height 14
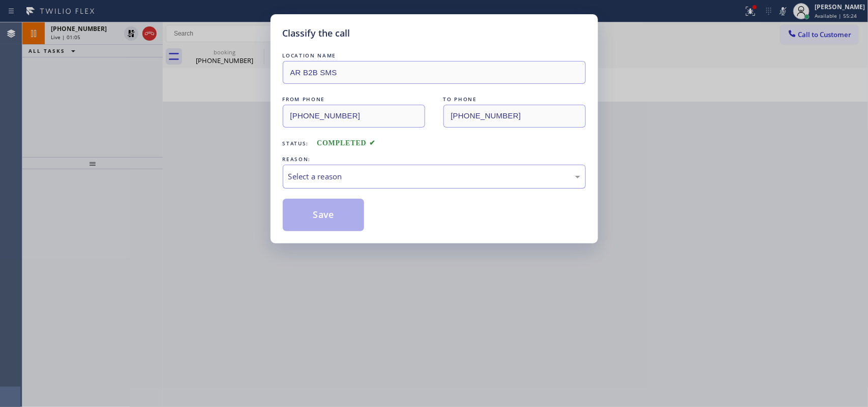
click at [458, 169] on div "Select a reason" at bounding box center [434, 177] width 303 height 24
click at [331, 222] on button "Save" at bounding box center [324, 215] width 82 height 33
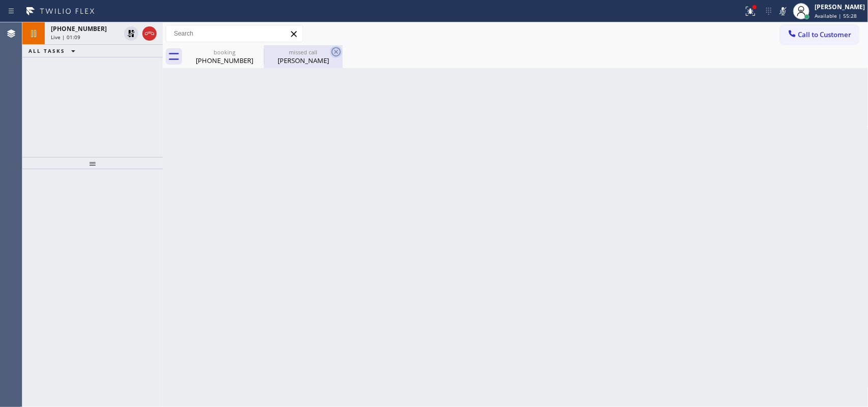
click at [336, 53] on icon at bounding box center [336, 52] width 12 height 12
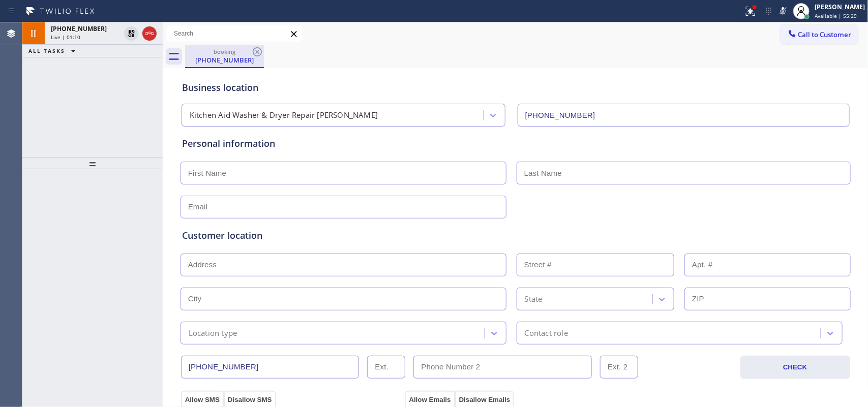
click at [213, 64] on div "[PHONE_NUMBER]" at bounding box center [224, 59] width 77 height 9
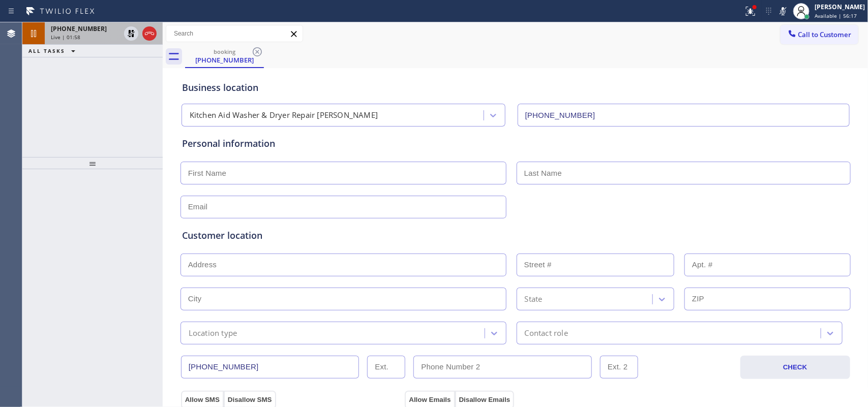
click at [84, 34] on div "Live | 01:58" at bounding box center [85, 37] width 69 height 7
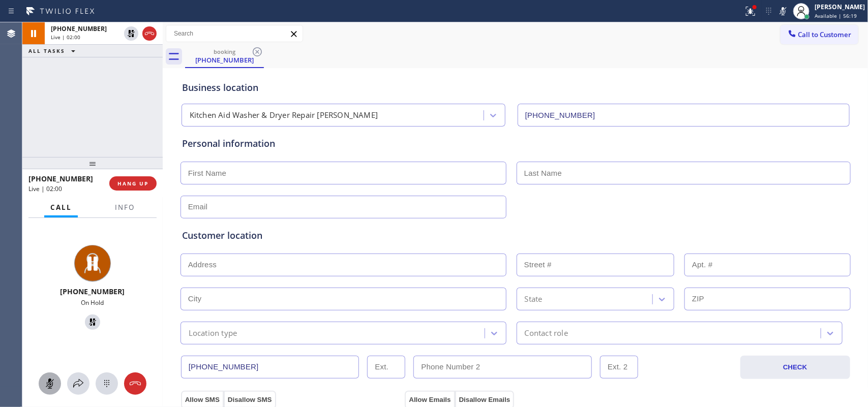
click at [50, 387] on icon at bounding box center [50, 384] width 12 height 12
click at [93, 321] on icon at bounding box center [92, 322] width 12 height 12
click at [362, 168] on input "text" at bounding box center [344, 173] width 326 height 23
click at [248, 169] on input "text" at bounding box center [344, 173] width 326 height 23
type input "Mr."
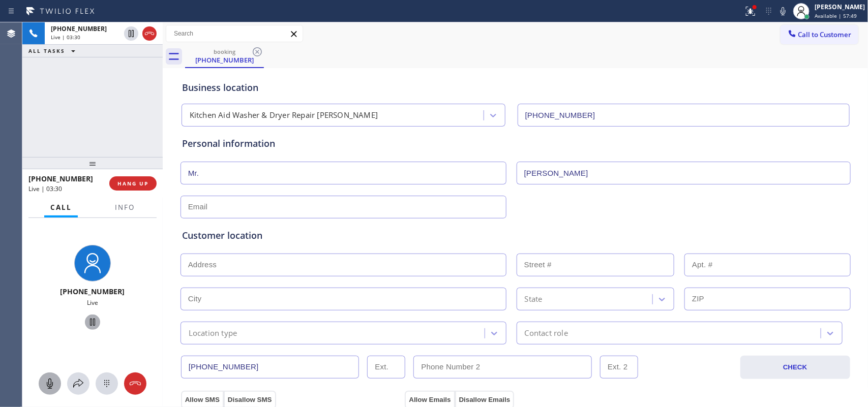
type input "[PERSON_NAME]"
click at [255, 201] on input "text" at bounding box center [344, 207] width 326 height 23
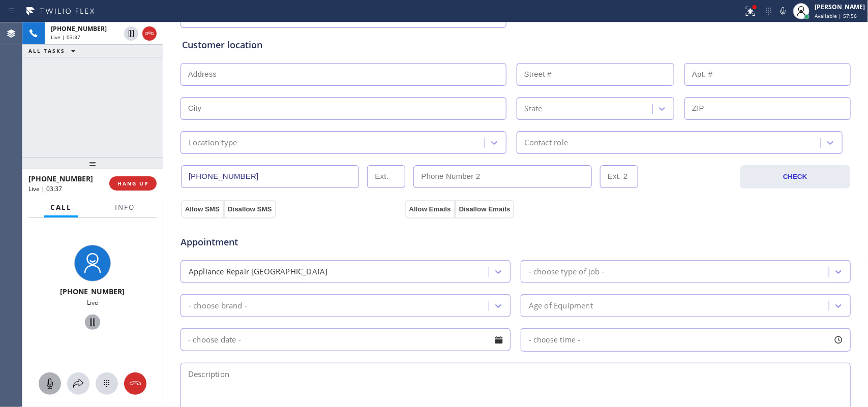
type input "[EMAIL_ADDRESS][DOMAIN_NAME]"
click at [308, 71] on input "text" at bounding box center [344, 74] width 326 height 23
paste input "[STREET_ADDRESS],"
type input "1817 W 9th Pl"
type input "1817"
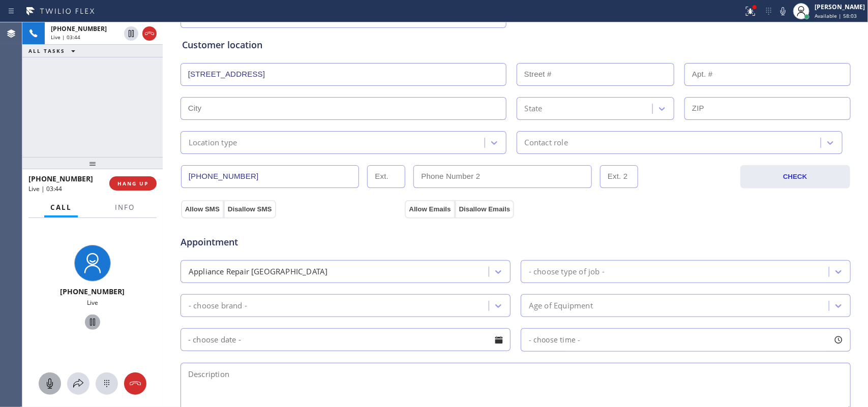
type input "[PERSON_NAME]"
type input "97402"
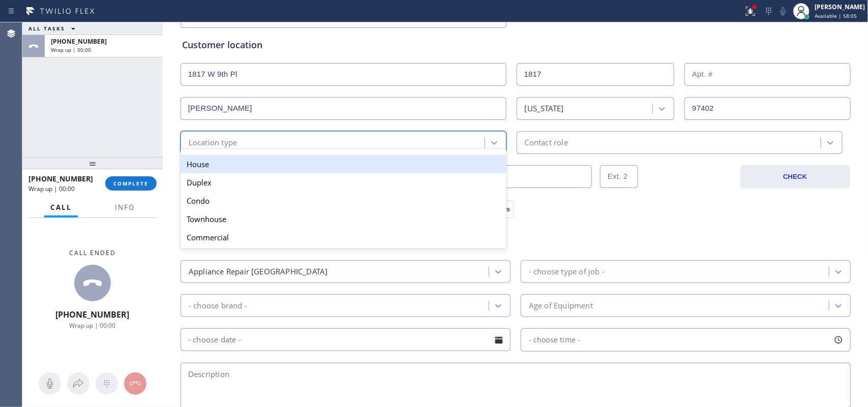
click at [388, 145] on div "Location type" at bounding box center [334, 143] width 301 height 18
click at [375, 165] on div "House" at bounding box center [344, 164] width 326 height 18
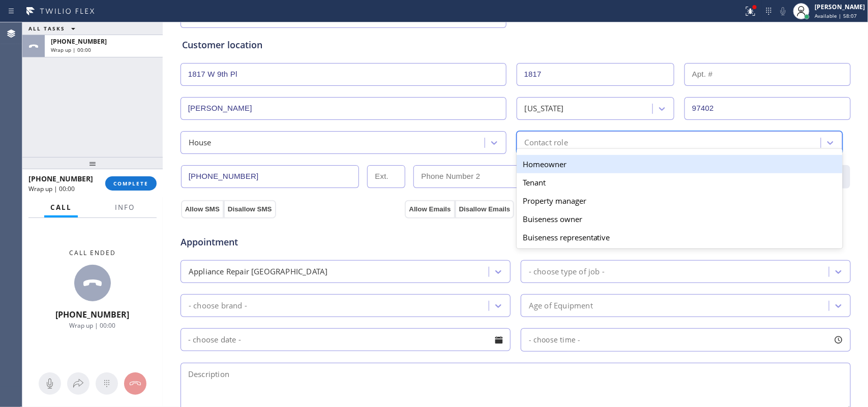
click at [529, 146] on div "Contact role" at bounding box center [546, 143] width 43 height 12
click at [540, 173] on div "Homeowner" at bounding box center [680, 164] width 326 height 18
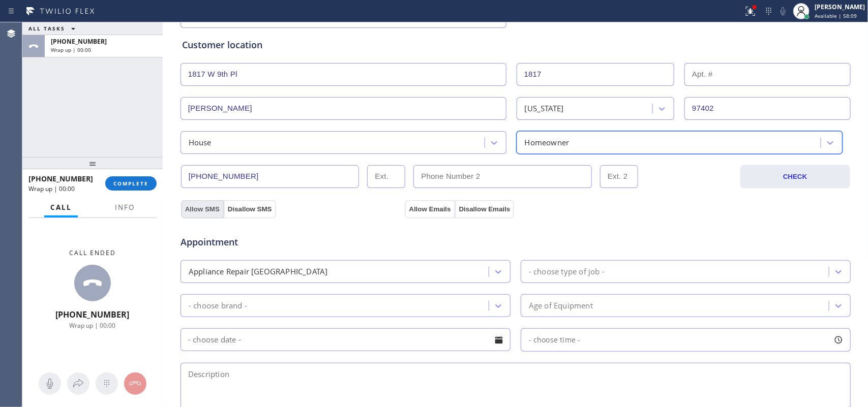
drag, startPoint x: 186, startPoint y: 210, endPoint x: 193, endPoint y: 210, distance: 7.1
click at [187, 210] on button "Allow SMS" at bounding box center [202, 209] width 43 height 18
drag, startPoint x: 54, startPoint y: 107, endPoint x: 64, endPoint y: 108, distance: 10.2
click at [54, 105] on div "ALL TASKS ALL TASKS ACTIVE TASKS TASKS IN WRAP UP [PHONE_NUMBER] Wrap up | 00:00" at bounding box center [92, 89] width 140 height 135
click at [436, 217] on div "Appointment Appliance Repair High End - choose type of job - - choose brand - A…" at bounding box center [515, 313] width 671 height 199
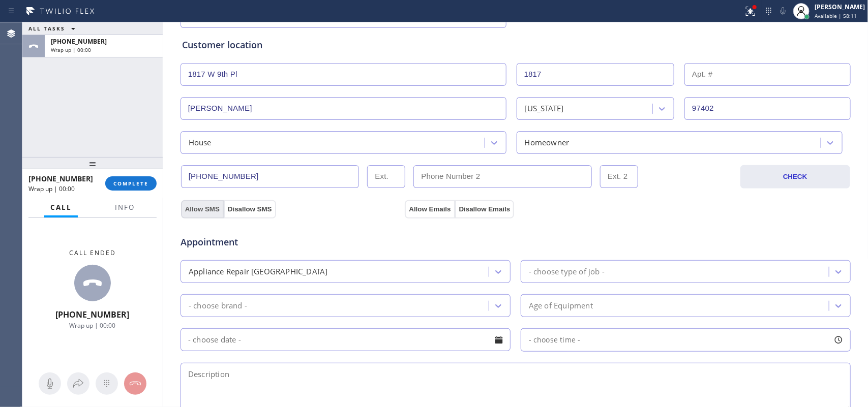
click at [186, 202] on button "Allow SMS" at bounding box center [202, 209] width 43 height 18
click at [427, 209] on button "Allow Emails" at bounding box center [430, 209] width 50 height 18
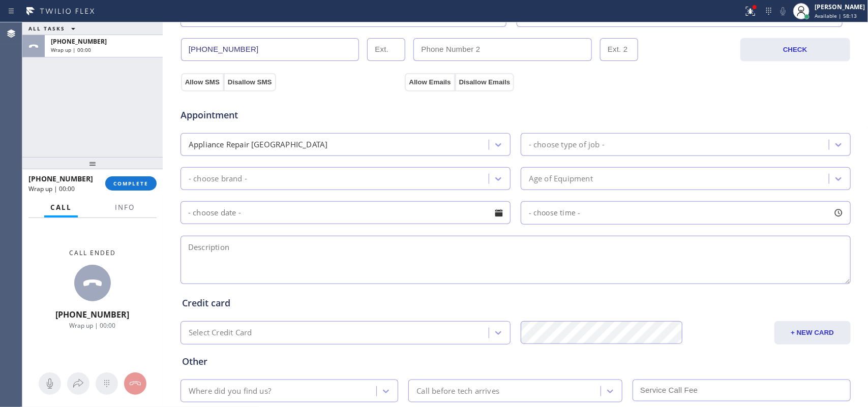
click at [584, 133] on div "Appliance Repair High End - choose type of job -" at bounding box center [516, 143] width 672 height 25
click at [583, 142] on div "- choose type of job -" at bounding box center [567, 145] width 76 height 12
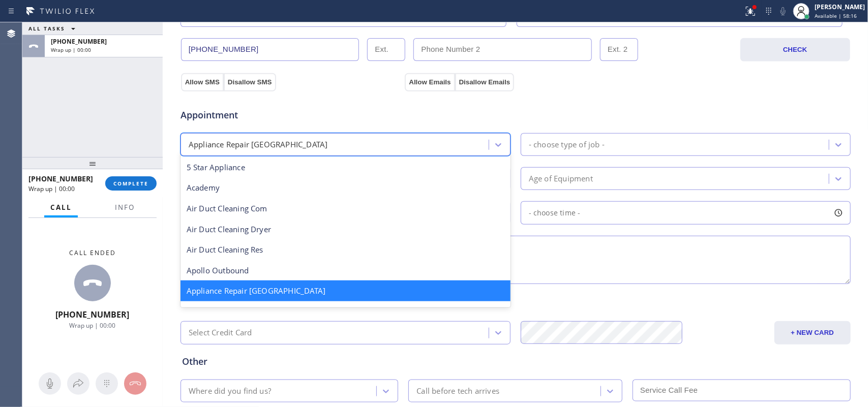
click at [468, 151] on div "Appliance Repair [GEOGRAPHIC_DATA]" at bounding box center [336, 145] width 305 height 18
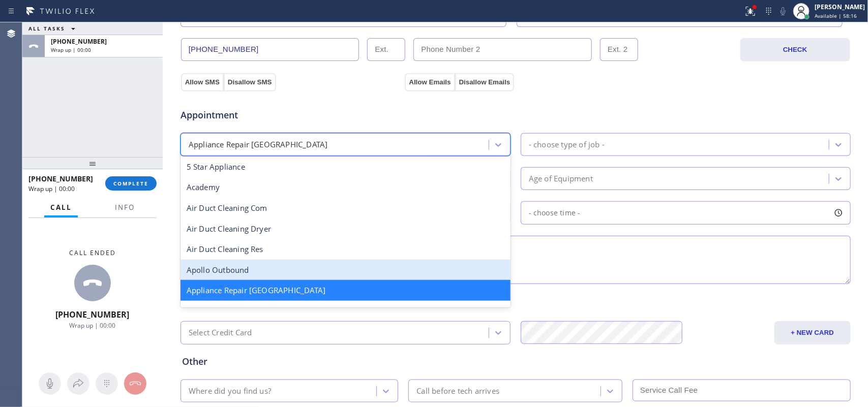
scroll to position [128, 0]
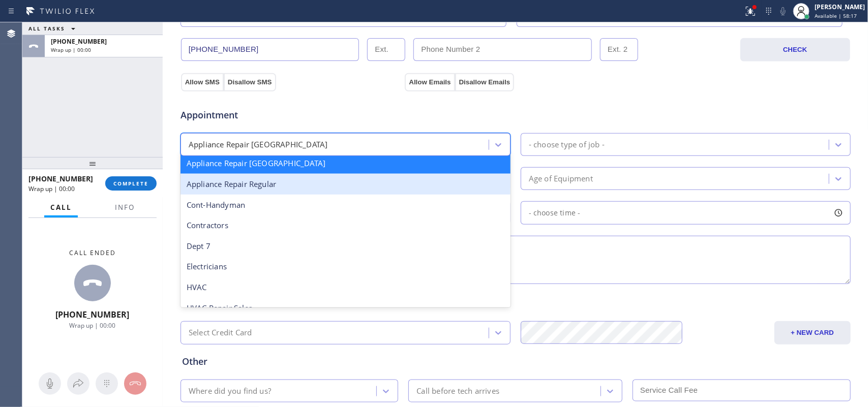
click at [371, 192] on div "Appliance Repair Regular" at bounding box center [346, 184] width 330 height 21
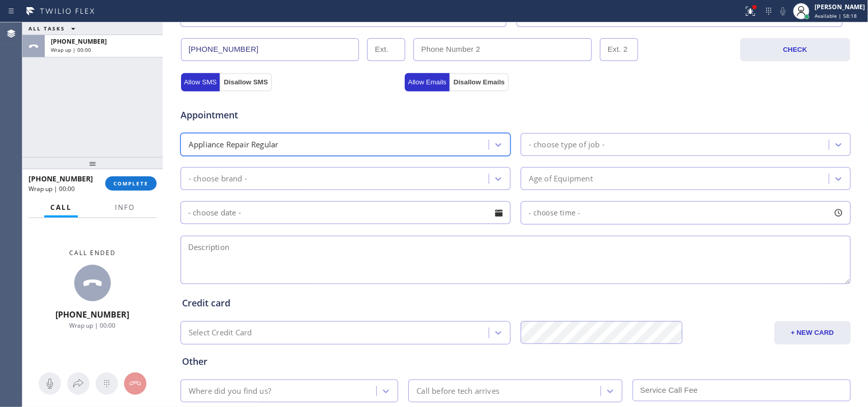
click at [555, 142] on div "- choose type of job -" at bounding box center [567, 145] width 76 height 12
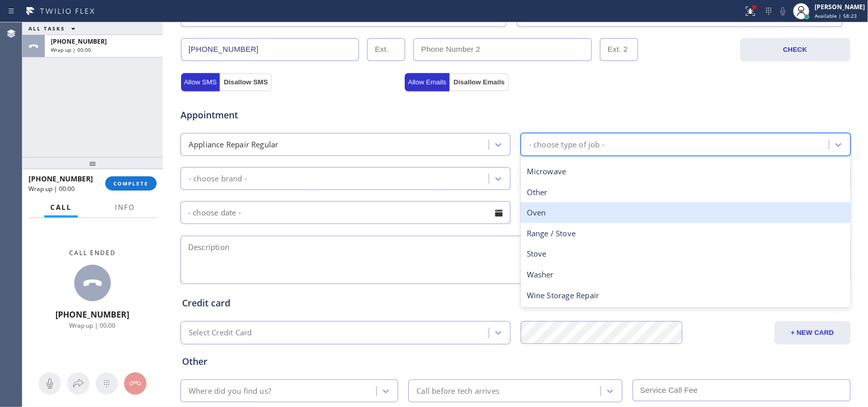
scroll to position [0, 0]
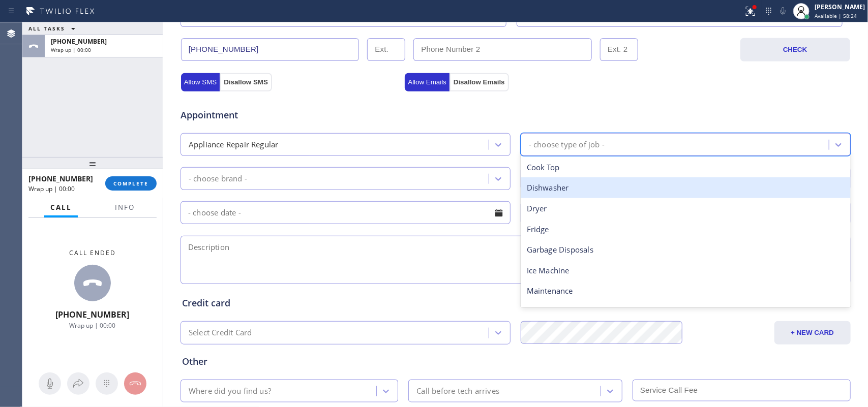
click at [567, 186] on div "Dishwasher" at bounding box center [686, 187] width 330 height 21
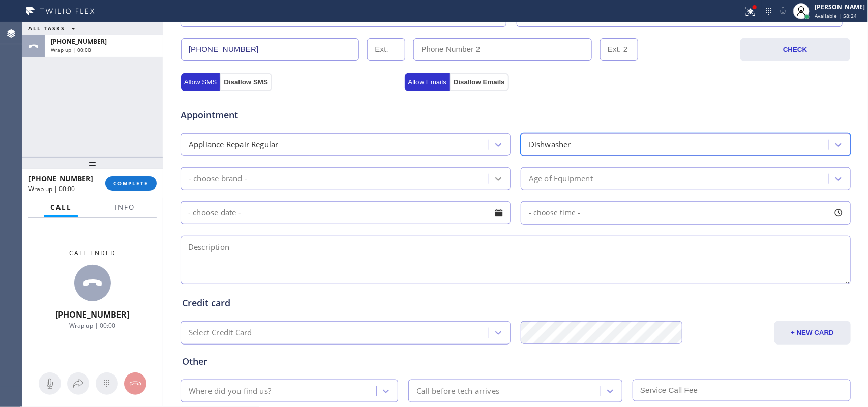
click at [500, 171] on div at bounding box center [498, 179] width 18 height 18
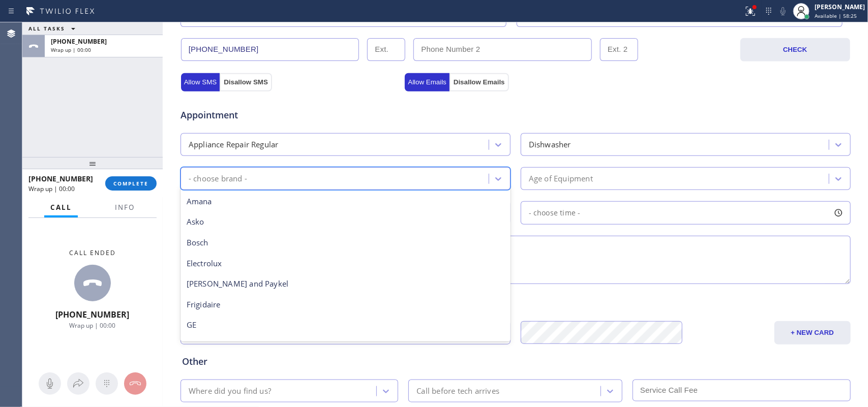
scroll to position [223, 0]
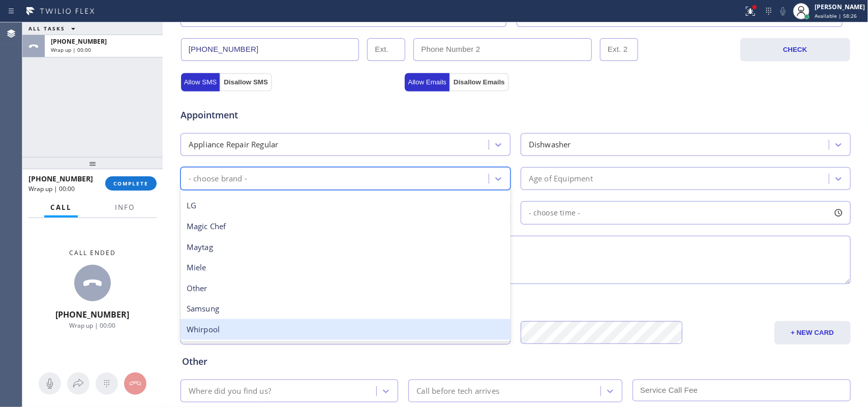
click at [399, 326] on div "Whirpool" at bounding box center [346, 329] width 330 height 21
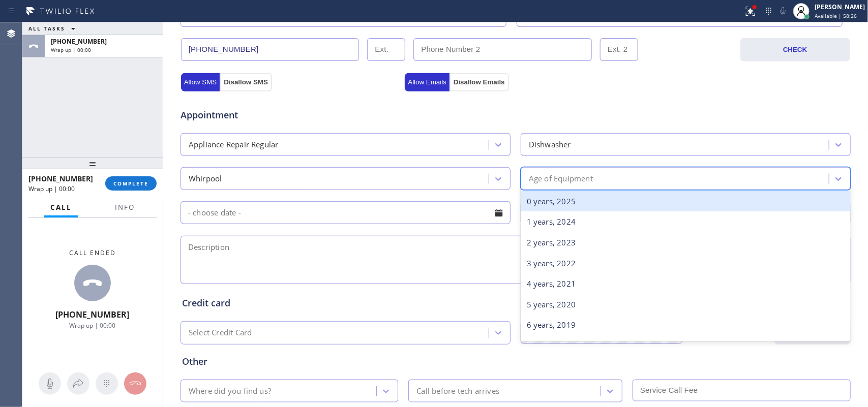
click at [599, 176] on div "Age of Equipment" at bounding box center [676, 179] width 305 height 18
click at [611, 208] on div "0 years, 2025" at bounding box center [686, 201] width 330 height 21
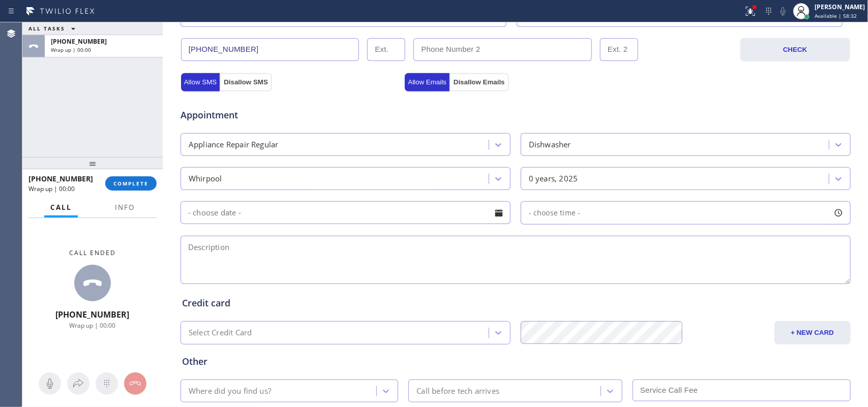
click at [271, 253] on textarea at bounding box center [516, 260] width 670 height 48
paste textarea "Whirlpool dishwasher/ came with the house/ no warranty/ it leaks from the botto…"
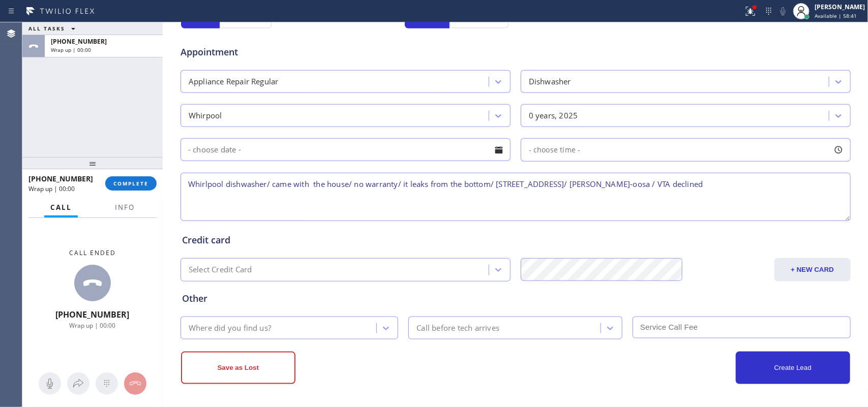
type textarea "Whirlpool dishwasher/ came with the house/ no warranty/ it leaks from the botto…"
click at [260, 324] on div "Where did you find us?" at bounding box center [230, 328] width 82 height 12
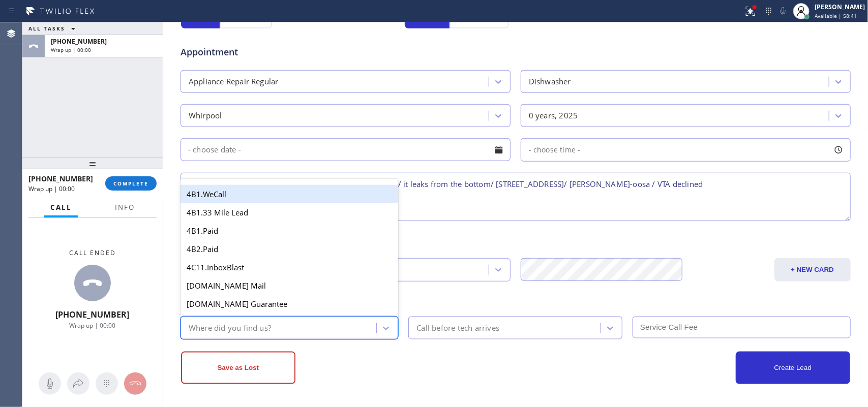
type input "g"
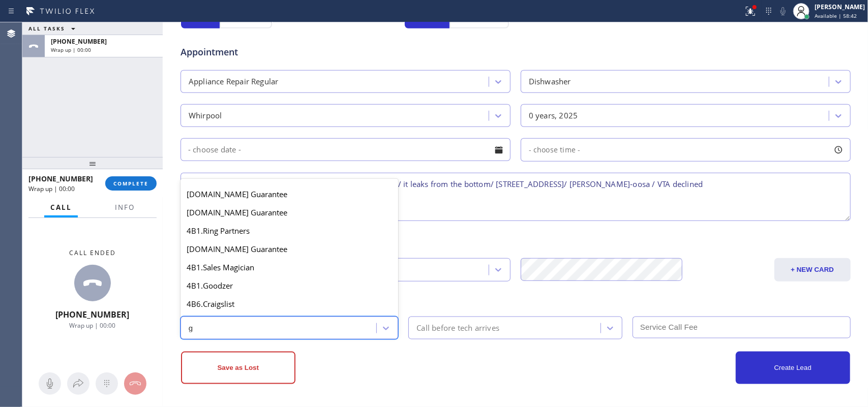
scroll to position [192, 0]
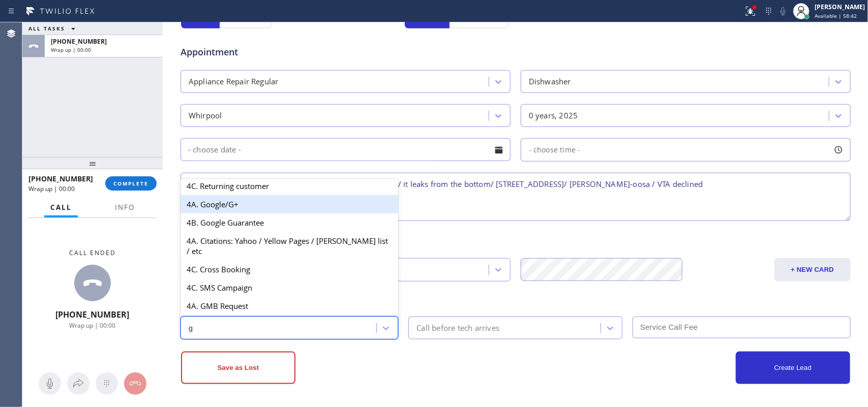
click at [261, 214] on div "4A. Google/G+" at bounding box center [290, 204] width 218 height 18
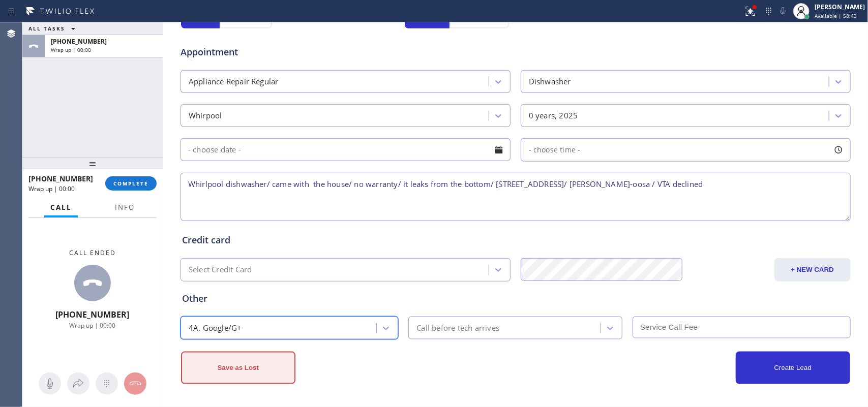
click at [232, 358] on button "Save as Lost" at bounding box center [238, 368] width 114 height 33
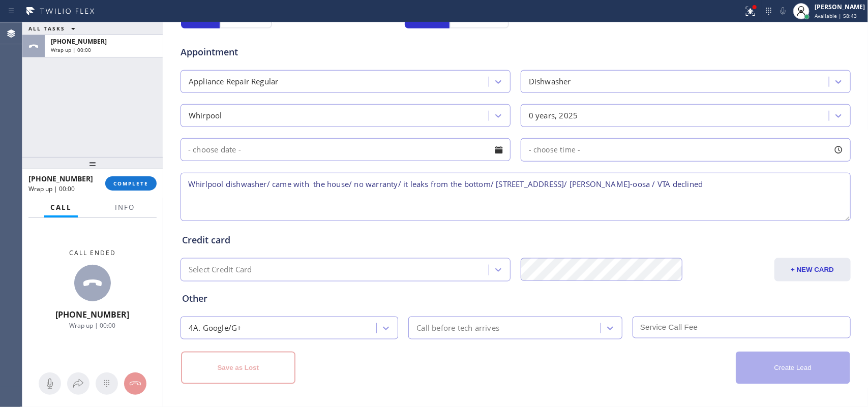
scroll to position [0, 0]
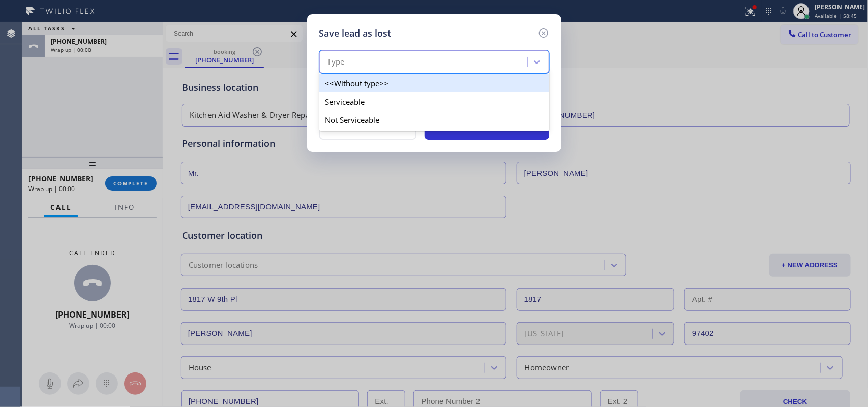
click at [505, 62] on div "Type" at bounding box center [424, 62] width 205 height 18
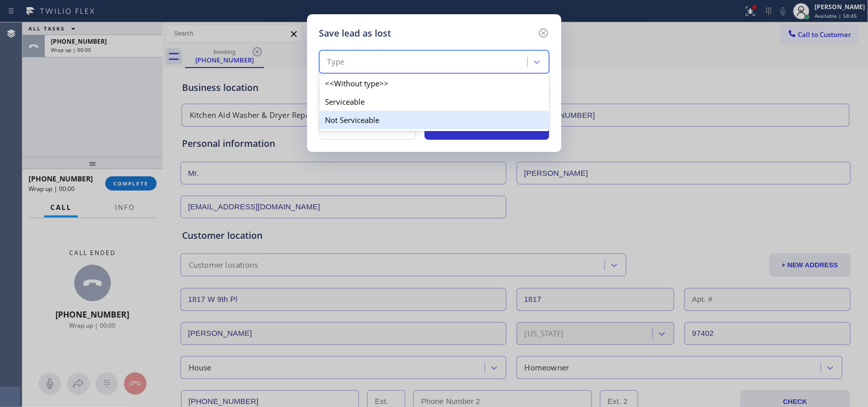
click at [492, 115] on div "Not Serviceable" at bounding box center [434, 120] width 230 height 18
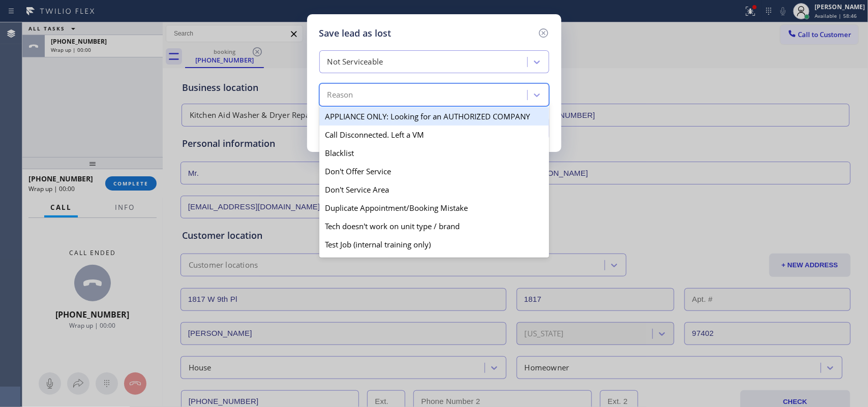
click at [497, 97] on div "Reason" at bounding box center [424, 95] width 205 height 18
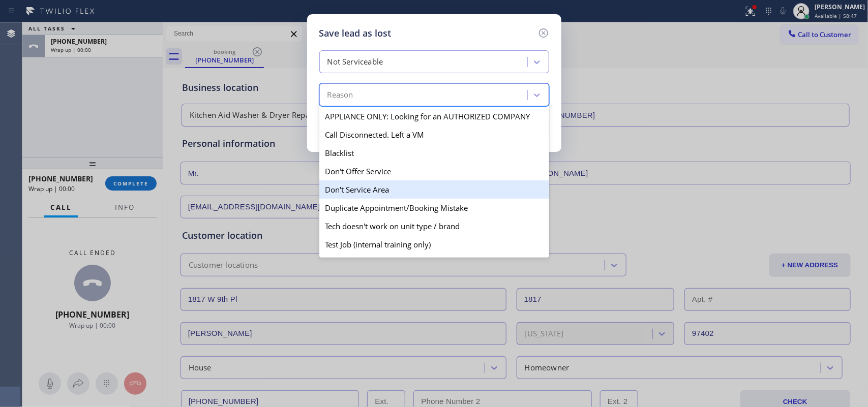
click at [448, 194] on div "Don't Service Area" at bounding box center [434, 190] width 230 height 18
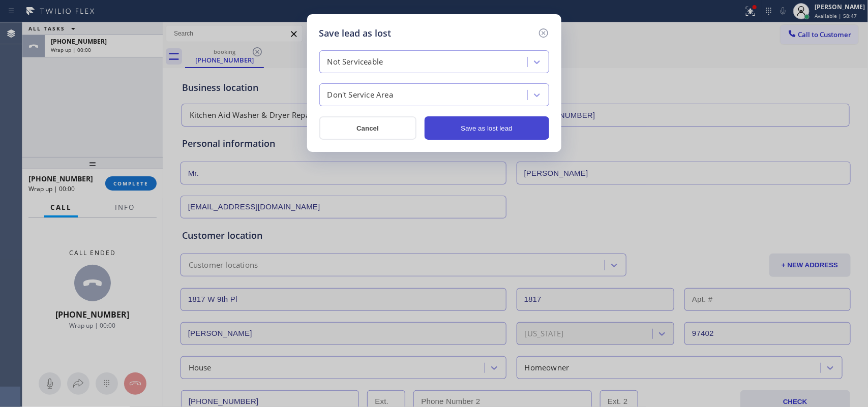
click at [491, 127] on button "Save as lost lead" at bounding box center [487, 127] width 125 height 23
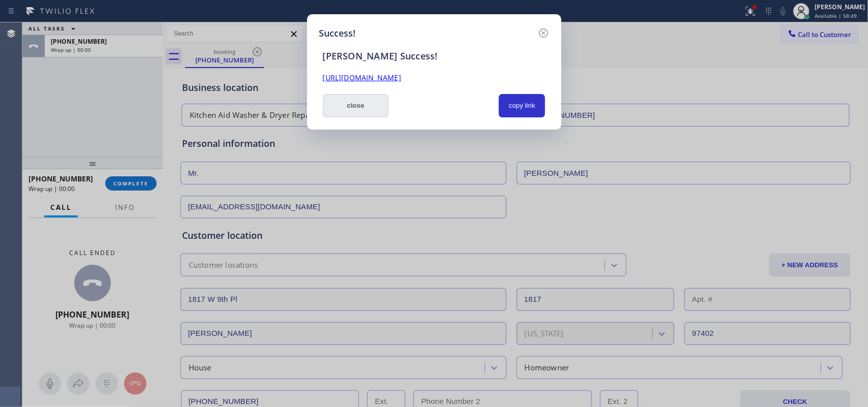
click at [364, 109] on button "close" at bounding box center [356, 105] width 66 height 23
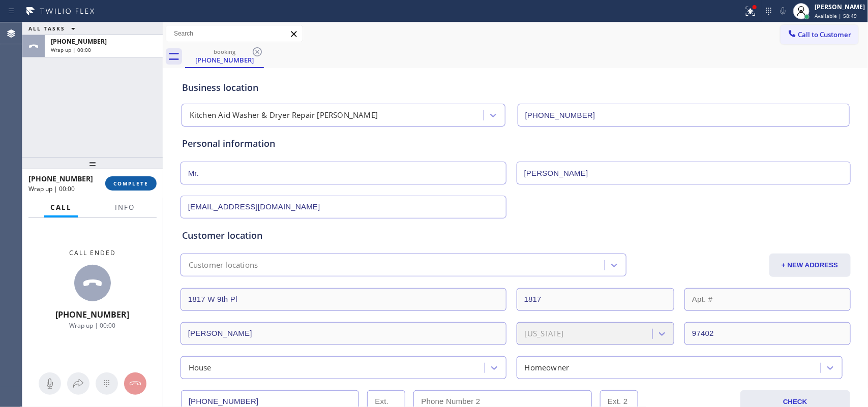
click at [136, 188] on button "COMPLETE" at bounding box center [130, 183] width 51 height 14
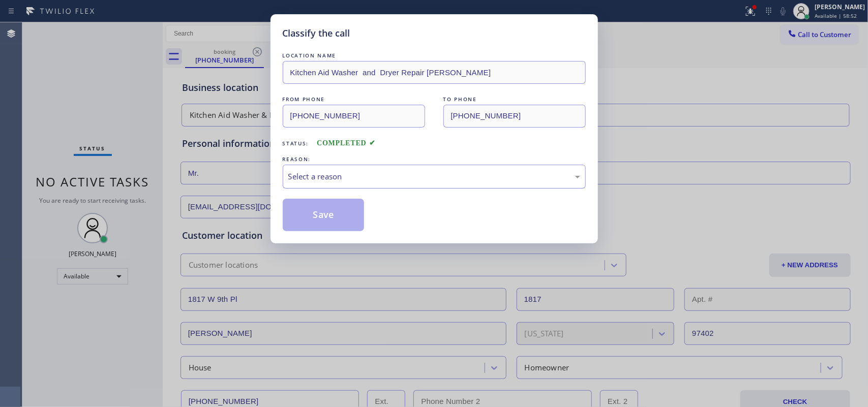
click at [513, 184] on div "Select a reason" at bounding box center [434, 177] width 303 height 24
click at [333, 215] on button "Save" at bounding box center [324, 215] width 82 height 33
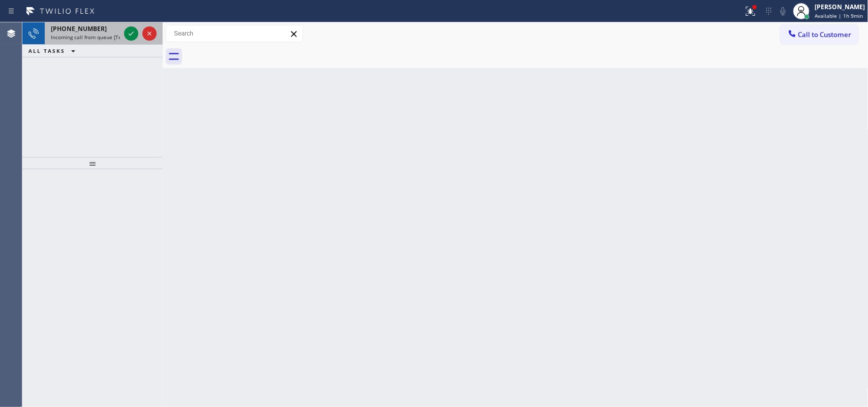
click at [92, 31] on span "[PHONE_NUMBER]" at bounding box center [79, 28] width 56 height 9
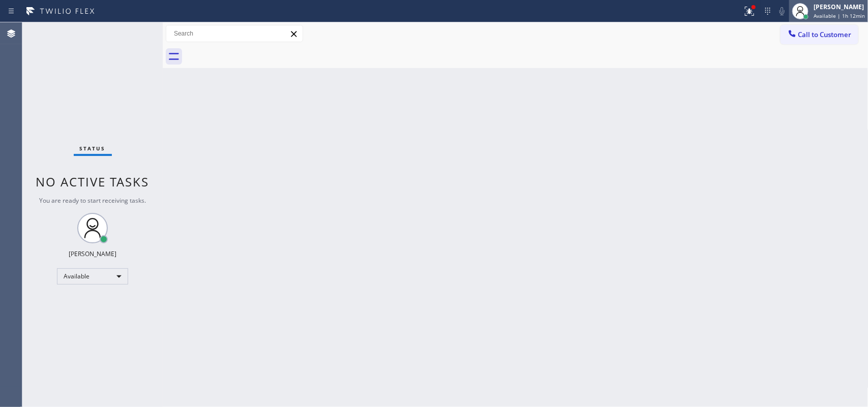
click at [837, 6] on div "[PERSON_NAME]" at bounding box center [839, 7] width 51 height 9
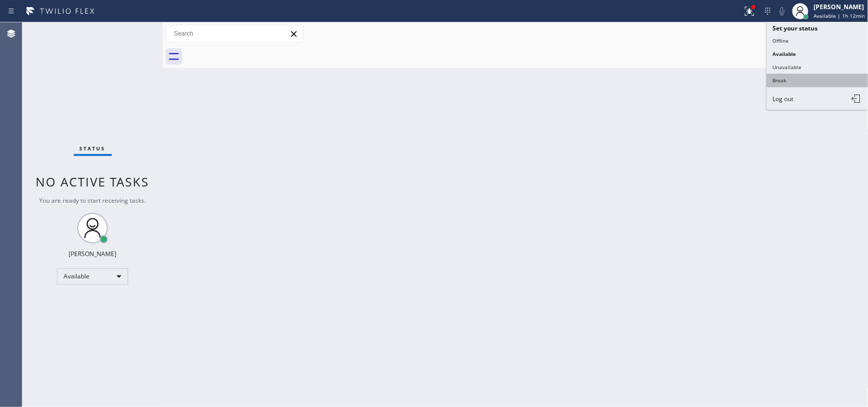
click at [826, 74] on button "Break" at bounding box center [818, 80] width 102 height 13
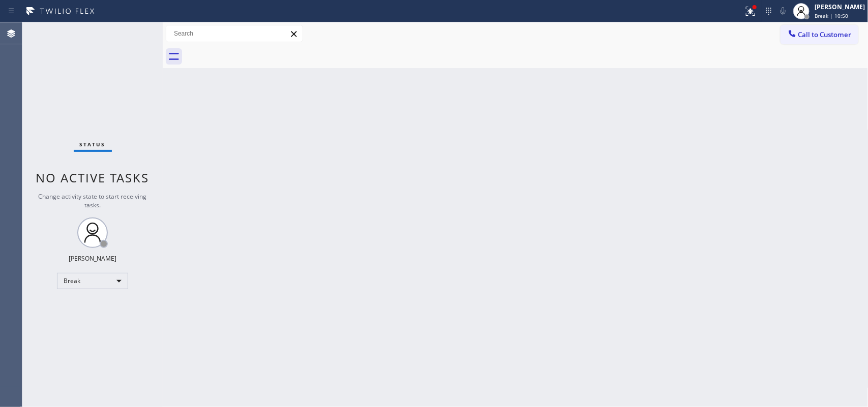
click at [29, 225] on div "Status No active tasks Change activity state to start receiving tasks. [PERSON_…" at bounding box center [92, 214] width 140 height 385
click at [848, 13] on span "Break | 14:52" at bounding box center [832, 15] width 34 height 7
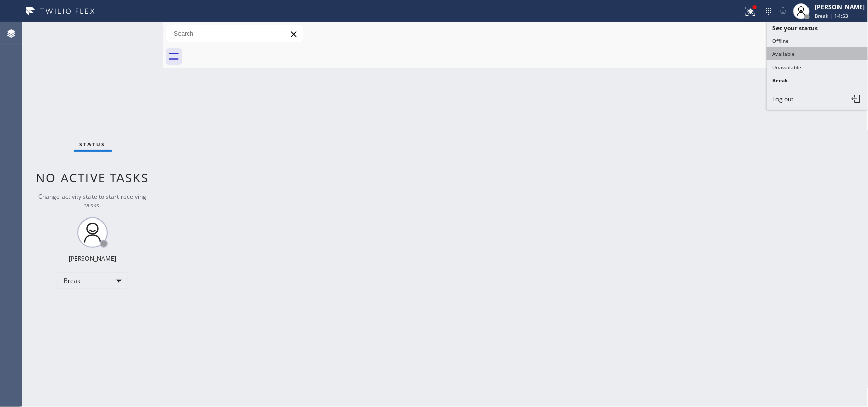
click at [788, 56] on button "Available" at bounding box center [818, 53] width 102 height 13
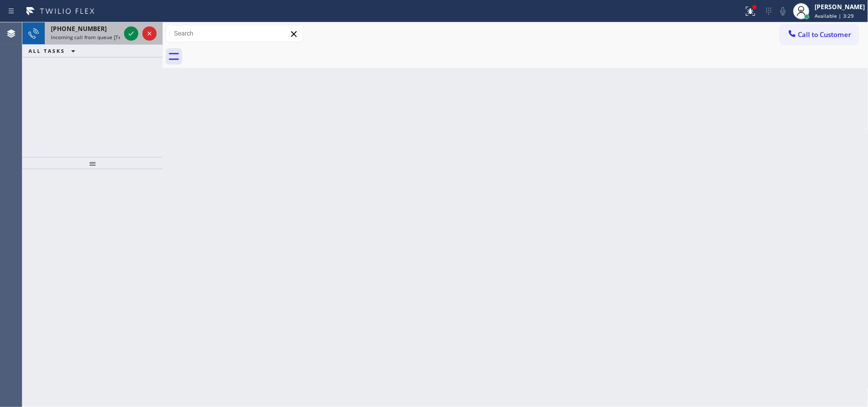
click at [109, 28] on div "[PHONE_NUMBER] Incoming call from queue [Test] All" at bounding box center [83, 33] width 77 height 22
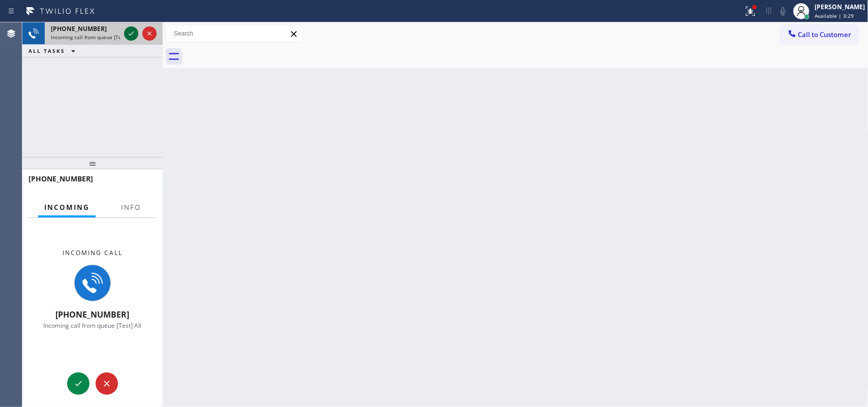
click at [129, 36] on icon at bounding box center [131, 33] width 12 height 12
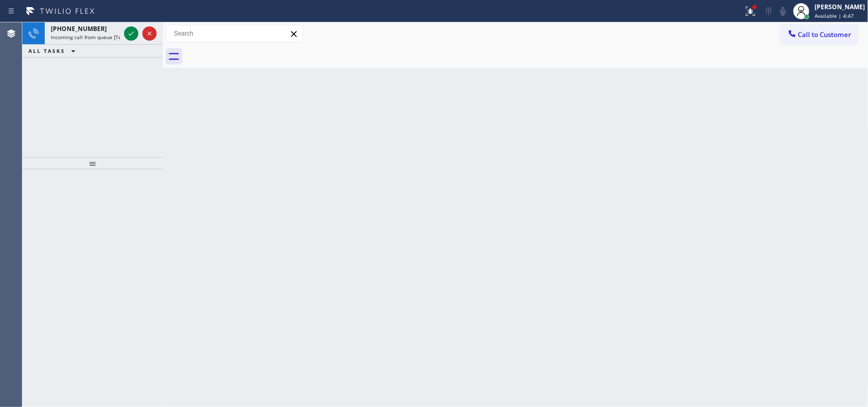
click at [84, 20] on div "Status report Issues detected These issues could affect your workflow. Please c…" at bounding box center [434, 11] width 868 height 22
click at [135, 31] on icon at bounding box center [131, 33] width 12 height 12
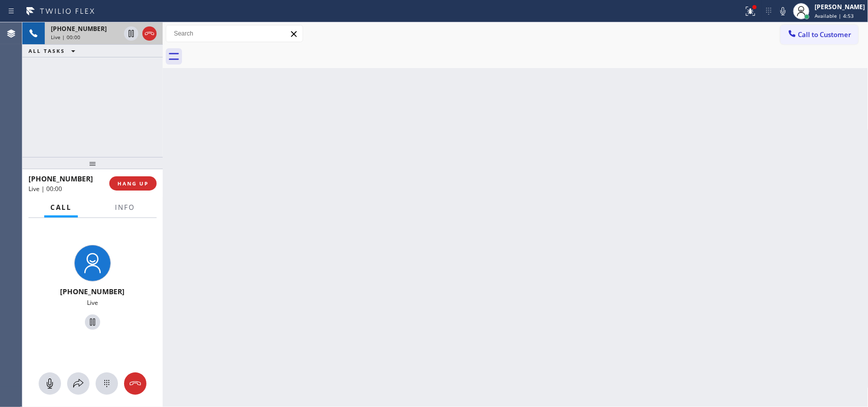
click at [245, 177] on div "Back to Dashboard Change Sender ID Customers Technicians Select a contact Outbo…" at bounding box center [516, 214] width 706 height 385
click at [124, 204] on span "Info" at bounding box center [125, 207] width 20 height 9
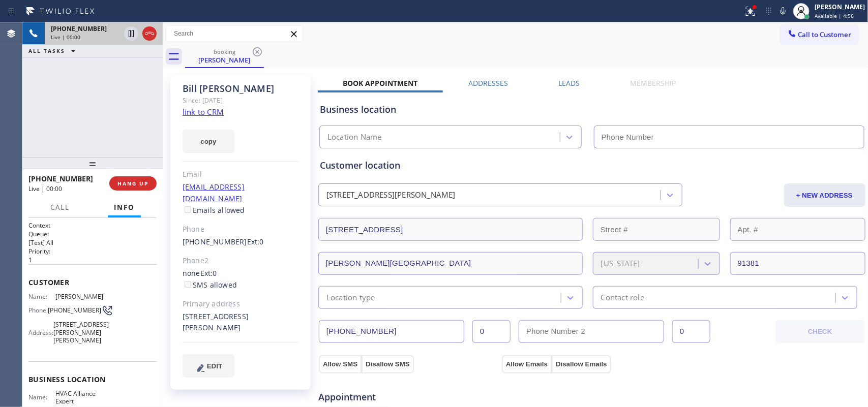
type input "[PHONE_NUMBER]"
click at [208, 111] on link "link to CRM" at bounding box center [203, 112] width 41 height 10
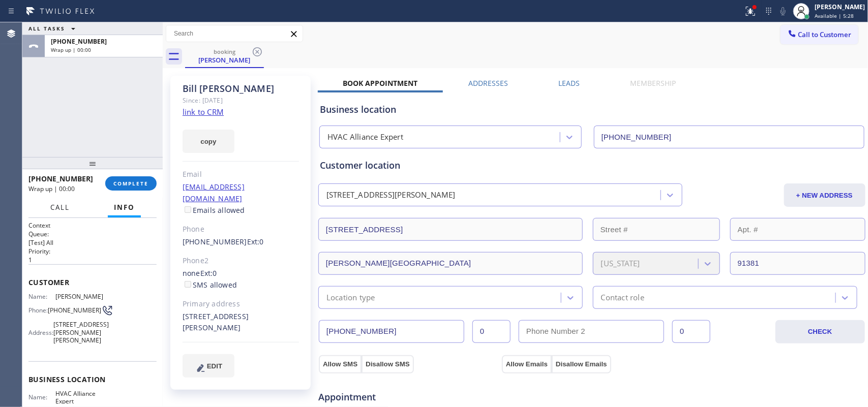
click at [63, 211] on span "Call" at bounding box center [59, 207] width 19 height 9
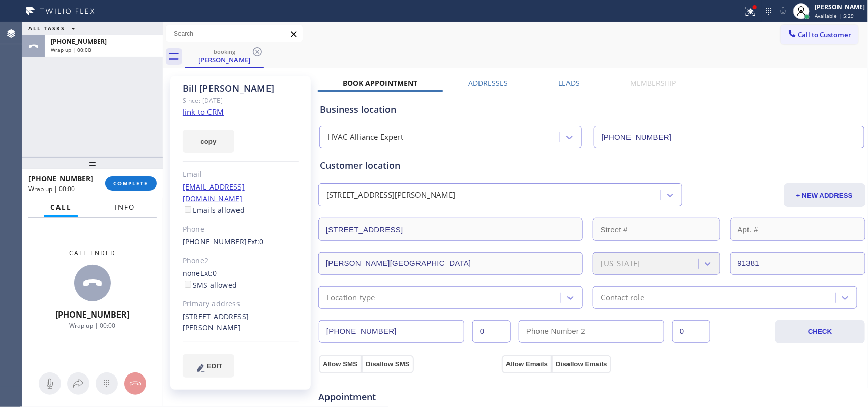
click at [132, 209] on span "Info" at bounding box center [125, 207] width 20 height 9
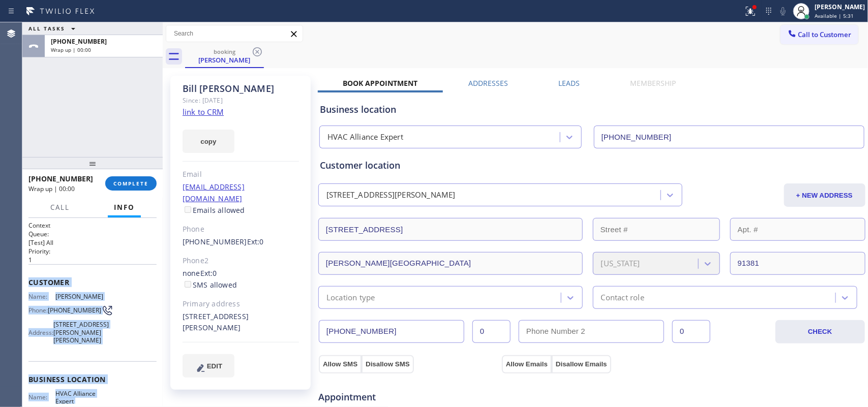
drag, startPoint x: 102, startPoint y: 315, endPoint x: 23, endPoint y: 278, distance: 86.9
click at [23, 278] on div "Context Queue: [Test] All Priority: 1 Customer Name: [PERSON_NAME] Phone: [PHON…" at bounding box center [92, 313] width 140 height 190
copy div "Customer Name: [PERSON_NAME] Phone: [PHONE_NUMBER] Address: [STREET_ADDRESS][PE…"
click at [135, 180] on span "COMPLETE" at bounding box center [130, 183] width 35 height 7
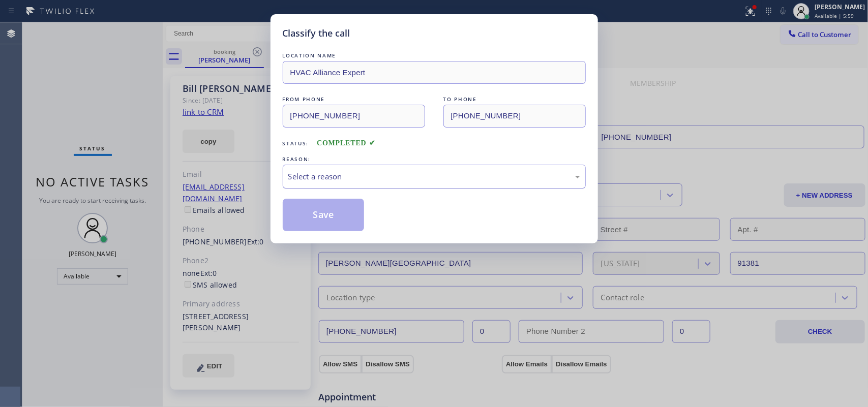
click at [354, 176] on div "Select a reason" at bounding box center [434, 177] width 292 height 12
click at [336, 226] on button "Save" at bounding box center [324, 215] width 82 height 33
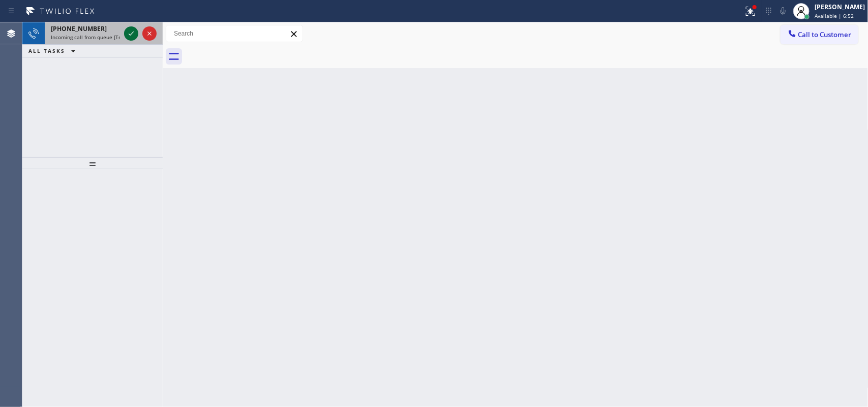
click at [130, 33] on icon at bounding box center [131, 33] width 12 height 12
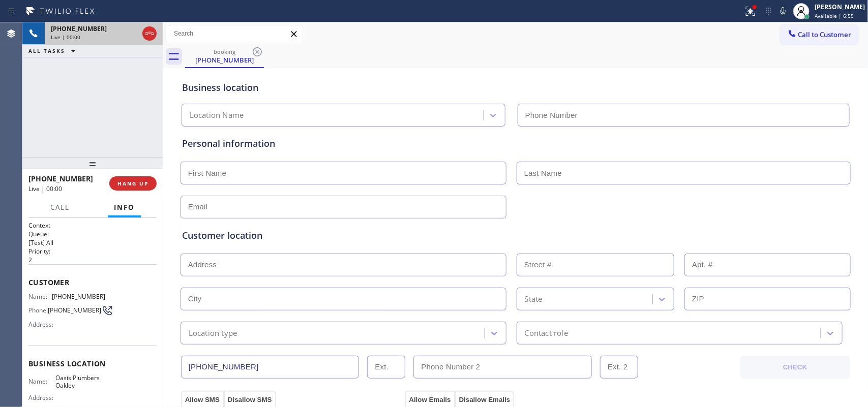
type input "[PHONE_NUMBER]"
click at [46, 207] on button "Call" at bounding box center [60, 208] width 32 height 20
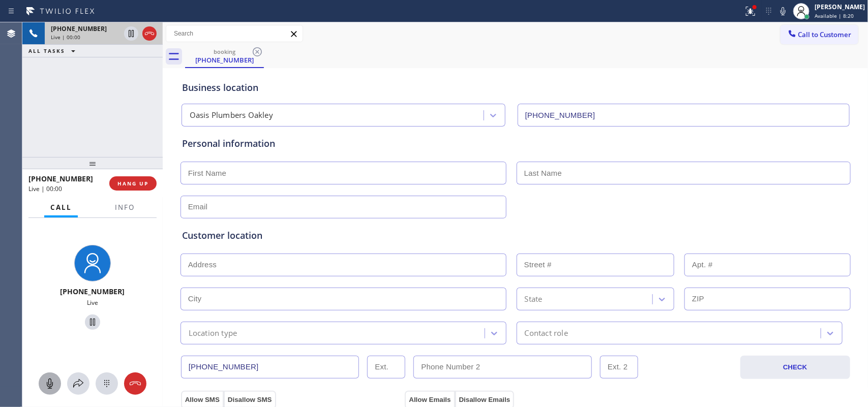
click at [46, 384] on icon at bounding box center [50, 384] width 12 height 12
drag, startPoint x: 92, startPoint y: 324, endPoint x: 227, endPoint y: 171, distance: 204.6
click at [91, 324] on icon at bounding box center [92, 322] width 12 height 12
click at [50, 380] on icon at bounding box center [50, 384] width 6 height 10
click at [91, 321] on icon at bounding box center [92, 322] width 12 height 12
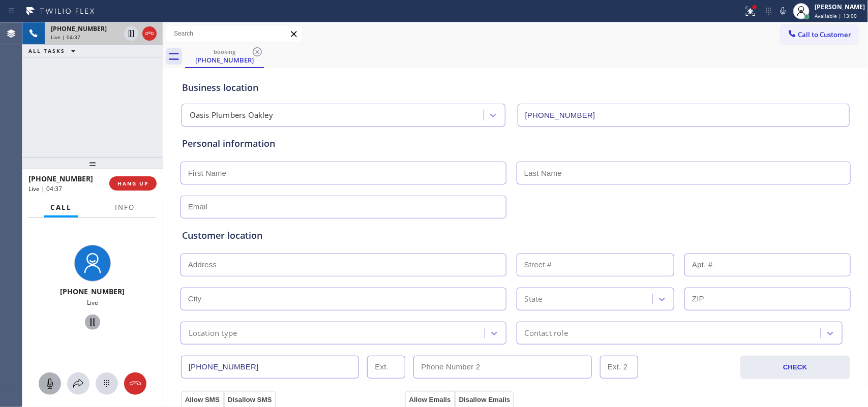
click at [50, 380] on icon at bounding box center [50, 384] width 12 height 12
click at [90, 318] on icon at bounding box center [92, 322] width 12 height 12
click at [69, 97] on div "[PHONE_NUMBER] Live | 09:05 ALL TASKS ALL TASKS ACTIVE TASKS TASKS IN WRAP UP" at bounding box center [92, 89] width 140 height 135
click at [54, 382] on icon at bounding box center [50, 384] width 12 height 12
click at [87, 317] on icon at bounding box center [92, 322] width 12 height 12
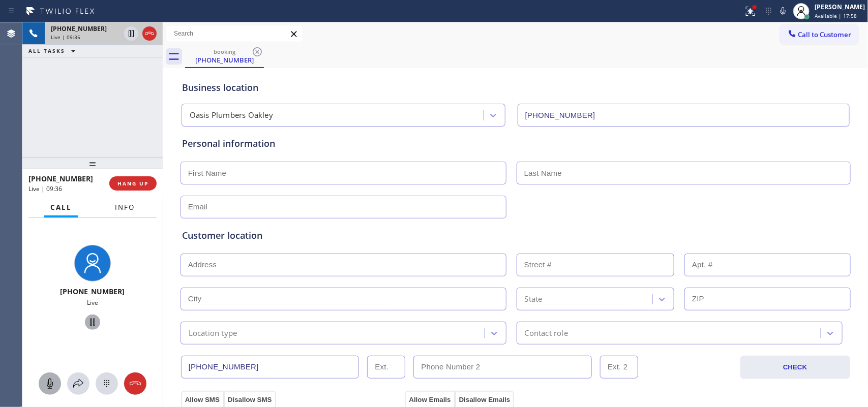
click at [133, 208] on span "Info" at bounding box center [125, 207] width 20 height 9
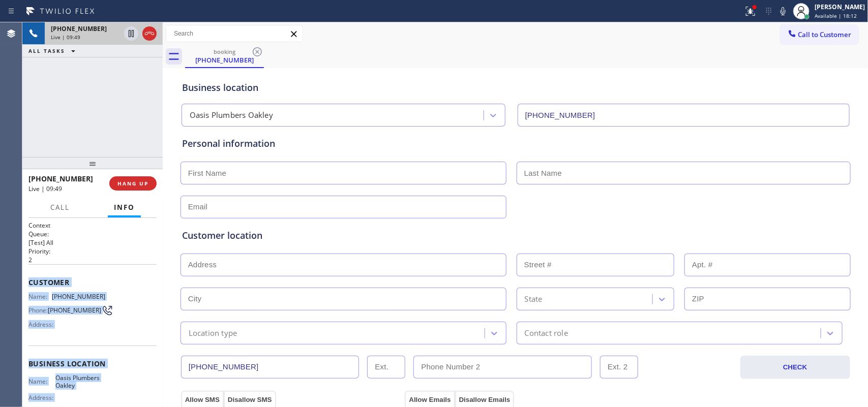
drag, startPoint x: 109, startPoint y: 309, endPoint x: 28, endPoint y: 280, distance: 86.2
click at [28, 280] on div "Context Queue: [Test] All Priority: 2 Customer Name: [PHONE_NUMBER] Phone: [PHO…" at bounding box center [92, 364] width 128 height 286
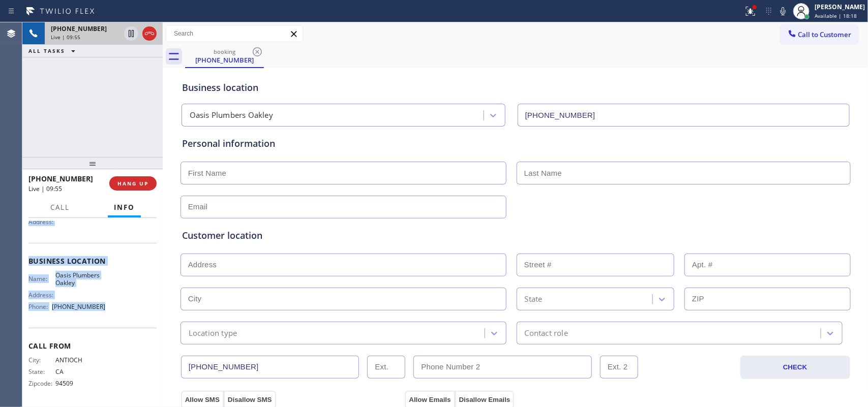
click at [122, 297] on div "Name: Oasis Plumbers Oakley Address: Phone: [PHONE_NUMBER]" at bounding box center [92, 294] width 128 height 44
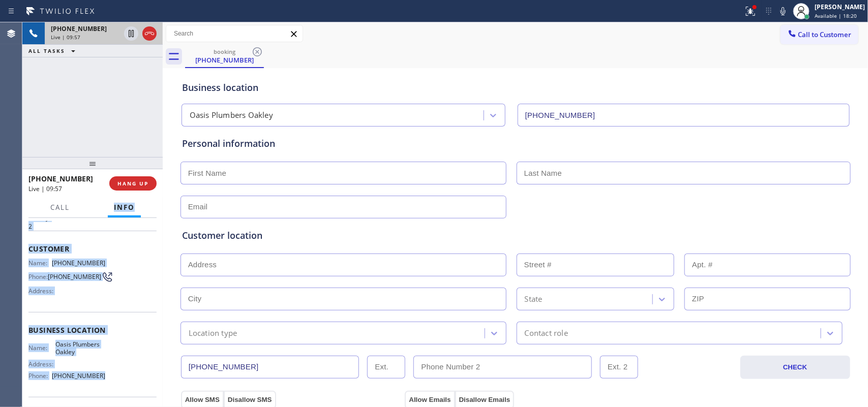
scroll to position [0, 0]
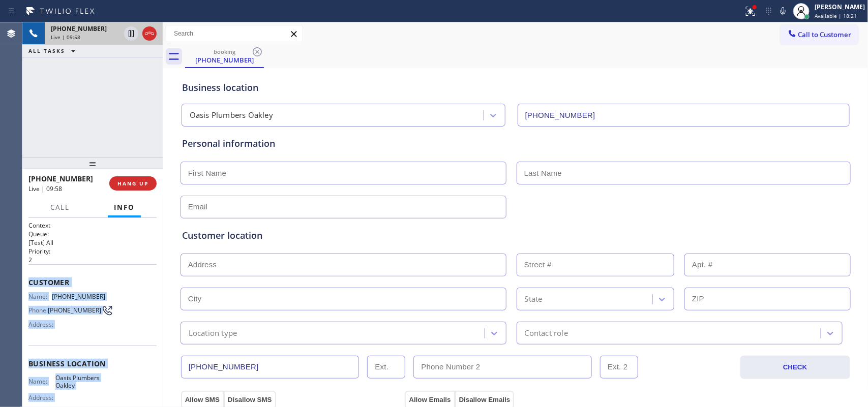
drag, startPoint x: 108, startPoint y: 318, endPoint x: 26, endPoint y: 281, distance: 90.4
click at [26, 281] on div "Context Queue: [Test] All Priority: 2 Customer Name: [PHONE_NUMBER] Phone: [PHO…" at bounding box center [92, 313] width 140 height 190
copy div "Customer Name: [PHONE_NUMBER] Phone: [PHONE_NUMBER] Address: Business location …"
click at [143, 188] on button "HANG UP" at bounding box center [132, 183] width 47 height 14
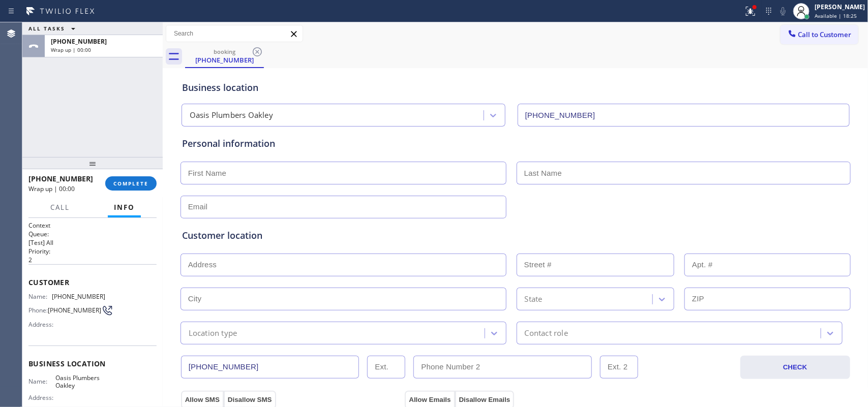
click at [790, 396] on div "Allow SMS Disallow SMS Allow Emails Disallow Emails" at bounding box center [516, 399] width 672 height 20
click at [44, 131] on div "ALL TASKS ALL TASKS ACTIVE TASKS TASKS IN WRAP UP [PHONE_NUMBER] Wrap up | 00:00" at bounding box center [92, 89] width 140 height 135
click at [124, 186] on span "COMPLETE" at bounding box center [130, 183] width 35 height 7
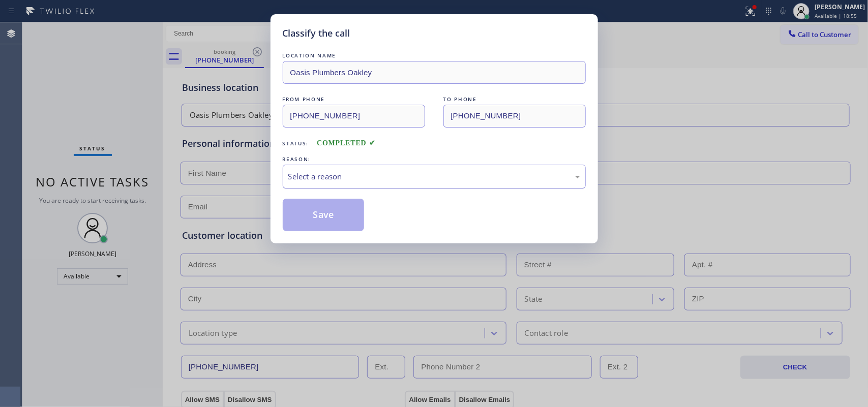
click at [363, 174] on div "Select a reason" at bounding box center [434, 177] width 292 height 12
click at [329, 212] on button "Save" at bounding box center [324, 215] width 82 height 33
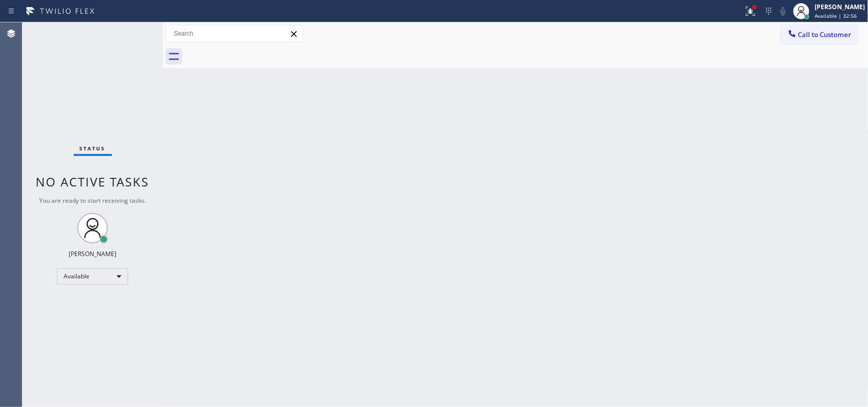
click at [202, 125] on div "Back to Dashboard Change Sender ID Customers Technicians Select a contact Outbo…" at bounding box center [516, 214] width 706 height 385
click at [834, 11] on div "[PERSON_NAME]" at bounding box center [840, 7] width 50 height 9
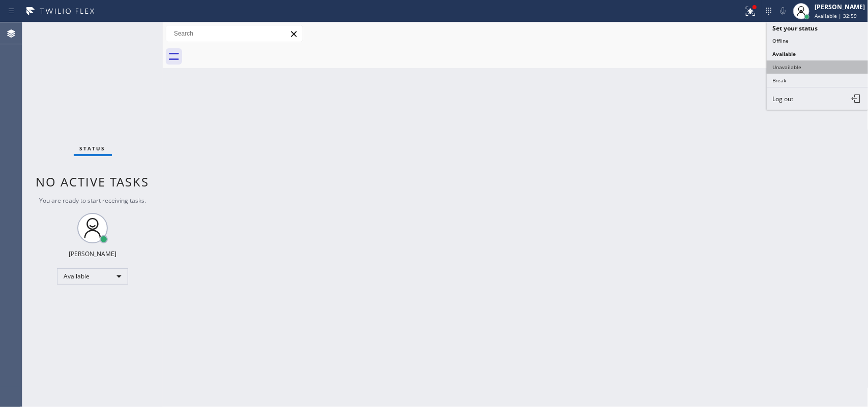
click at [796, 63] on button "Unavailable" at bounding box center [818, 67] width 102 height 13
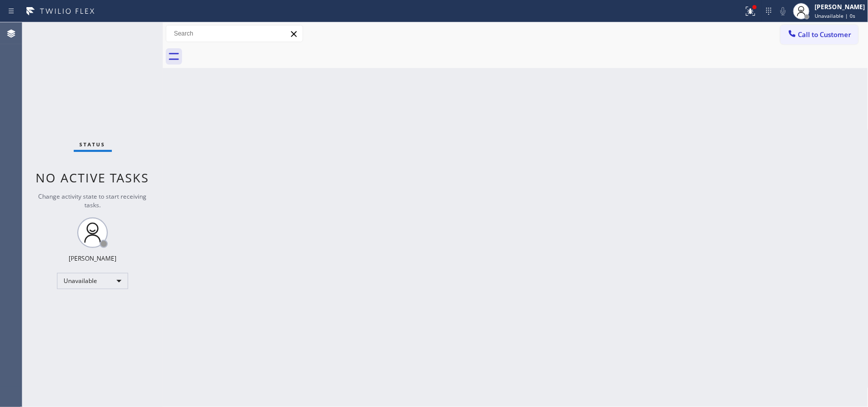
click at [278, 168] on div "Back to Dashboard Change Sender ID Customers Technicians Select a contact Outbo…" at bounding box center [516, 214] width 706 height 385
click at [838, 28] on button "Call to Customer" at bounding box center [820, 34] width 78 height 19
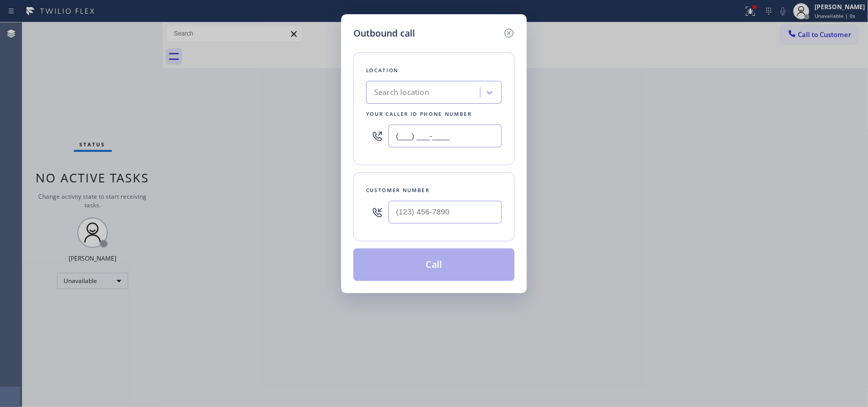
click at [451, 141] on input "(___) ___-____" at bounding box center [445, 136] width 113 height 23
paste input "925) 297-1724"
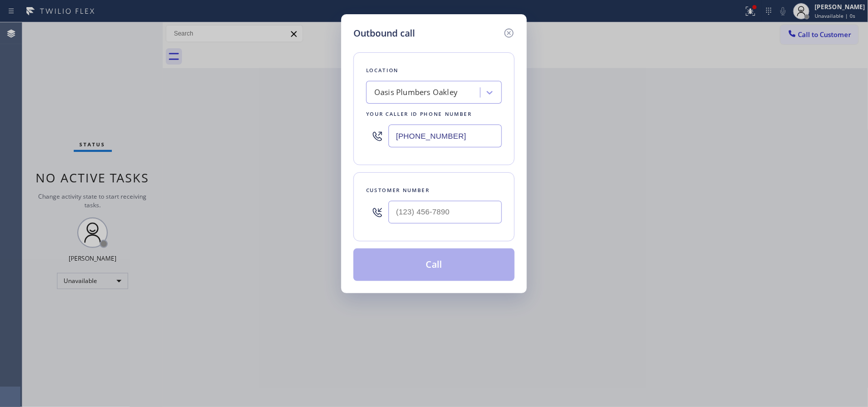
type input "[PHONE_NUMBER]"
click at [246, 135] on div "Outbound call Location Oasis [GEOGRAPHIC_DATA] Your caller id phone number [PHO…" at bounding box center [434, 203] width 868 height 407
click at [456, 214] on input "(___) ___-____" at bounding box center [445, 212] width 113 height 23
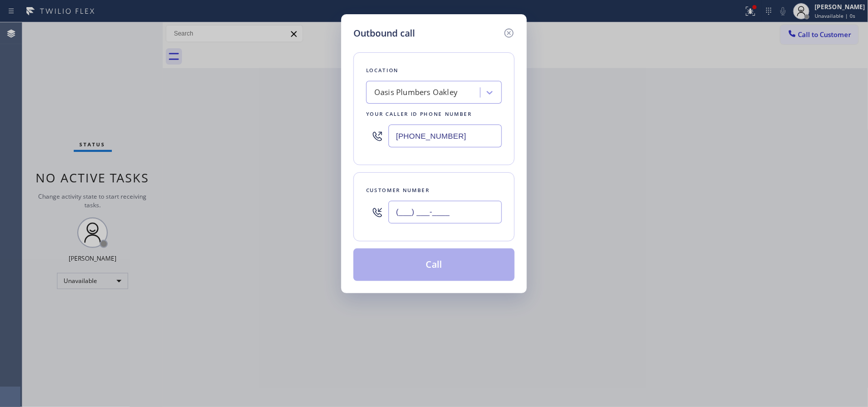
paste input "925) 727-2266"
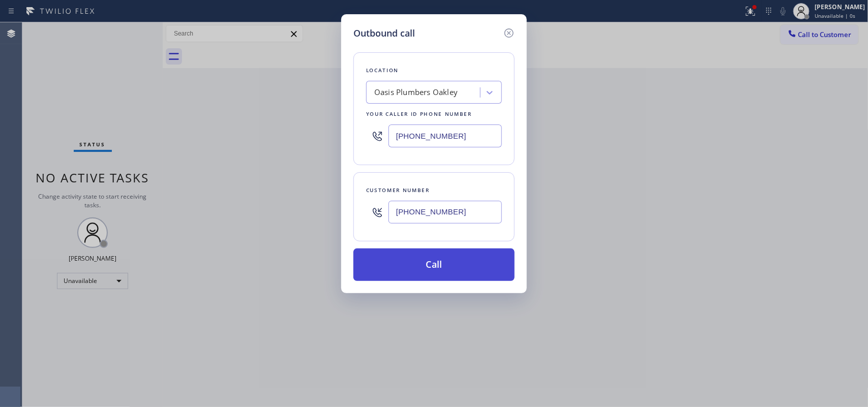
type input "[PHONE_NUMBER]"
click at [448, 266] on button "Call" at bounding box center [433, 265] width 161 height 33
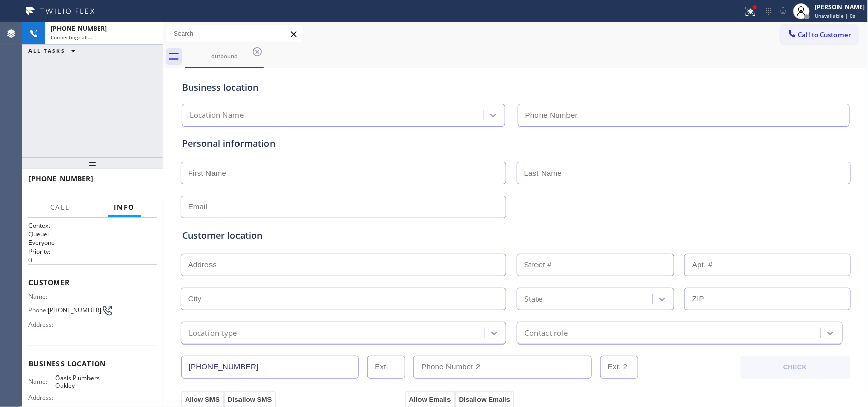
type input "[PHONE_NUMBER]"
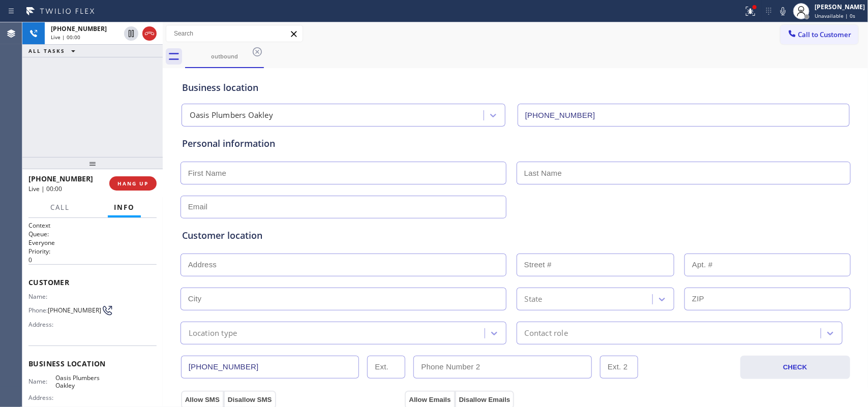
click at [241, 168] on input "text" at bounding box center [344, 173] width 326 height 23
paste input "[PERSON_NAME]"
drag, startPoint x: 260, startPoint y: 174, endPoint x: 252, endPoint y: 174, distance: 8.1
click at [252, 174] on input "[PERSON_NAME]" at bounding box center [344, 173] width 326 height 23
type input "[PERSON_NAME]"
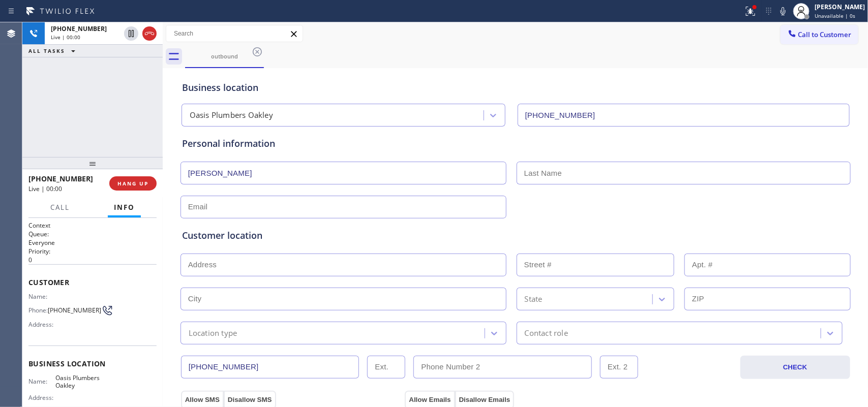
click at [557, 174] on input "text" at bounding box center [684, 173] width 334 height 23
paste input "[PERSON_NAME]"
drag, startPoint x: 550, startPoint y: 171, endPoint x: 509, endPoint y: 170, distance: 41.7
click at [509, 170] on div "[PERSON_NAME] [PERSON_NAME]" at bounding box center [516, 172] width 672 height 25
type input "[PERSON_NAME]"
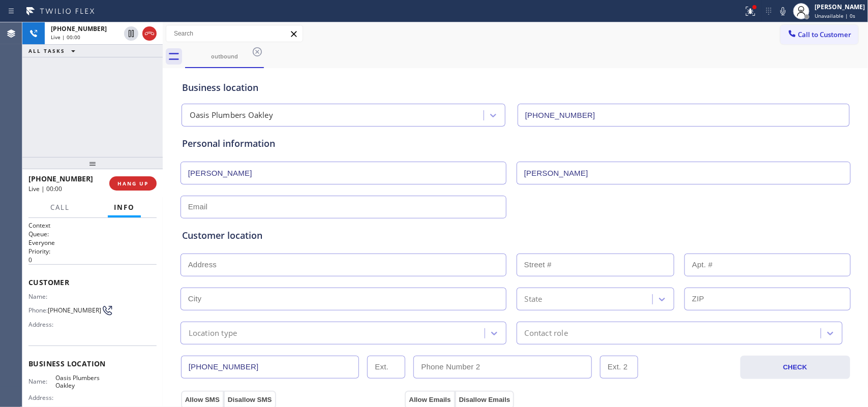
drag, startPoint x: 214, startPoint y: 171, endPoint x: 288, endPoint y: 170, distance: 74.8
click at [288, 170] on input "[PERSON_NAME]" at bounding box center [344, 173] width 326 height 23
type input "[PERSON_NAME]"
click at [375, 196] on input "text" at bounding box center [344, 207] width 326 height 23
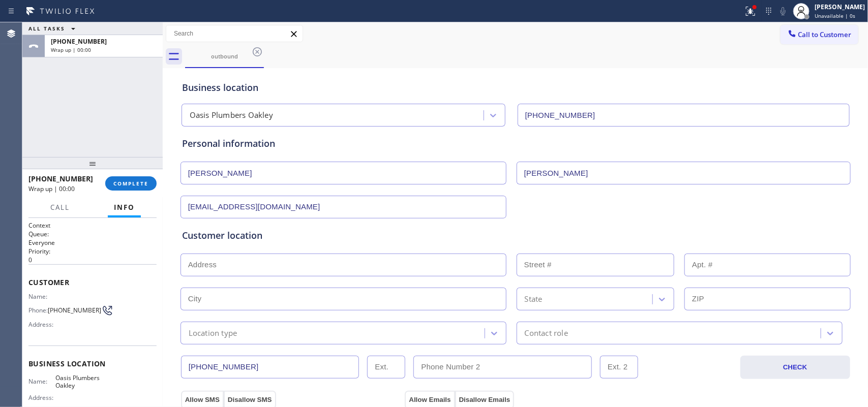
scroll to position [127, 0]
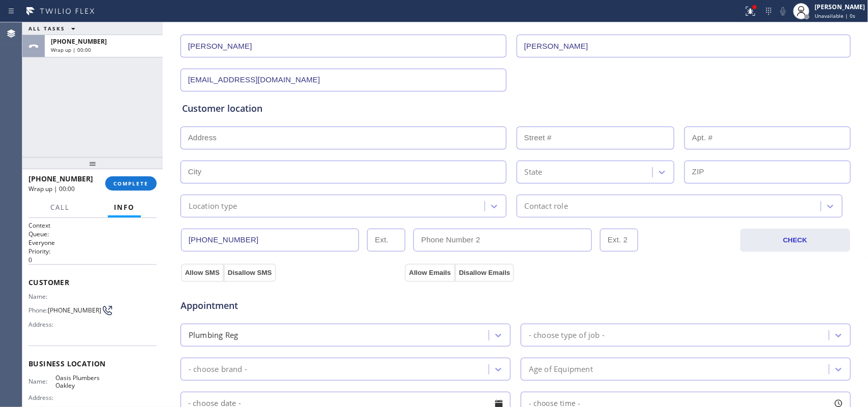
type input "[EMAIL_ADDRESS][DOMAIN_NAME]"
click at [364, 134] on input "text" at bounding box center [344, 138] width 326 height 23
click at [68, 84] on div "ALL TASKS ALL TASKS ACTIVE TASKS TASKS IN WRAP UP [PHONE_NUMBER] Wrap up | 00:00" at bounding box center [92, 89] width 140 height 135
click at [252, 148] on input "text" at bounding box center [344, 138] width 326 height 23
paste input "water, coming out in the kitchen and in the hallway thinks there's a pipe in th…"
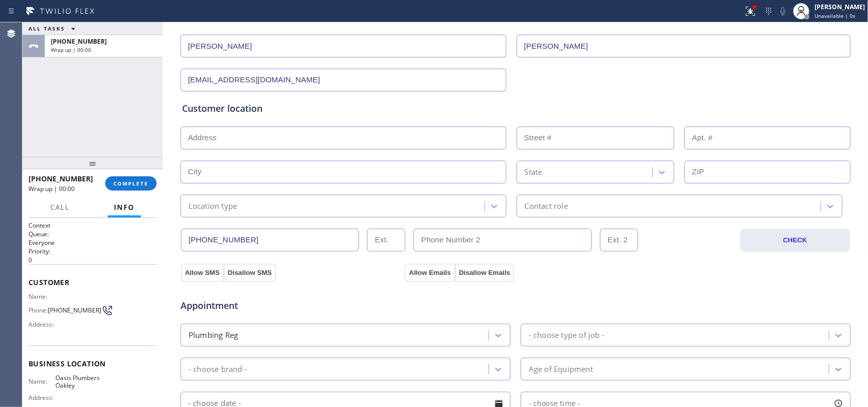
type input "water, coming out in the kitchen and in the hallway thinks there's a pipe in th…"
click at [248, 130] on input "text" at bounding box center [344, 138] width 326 height 23
paste input "/[STREET_ADDRESS]"
type input "1743 Chianti Way"
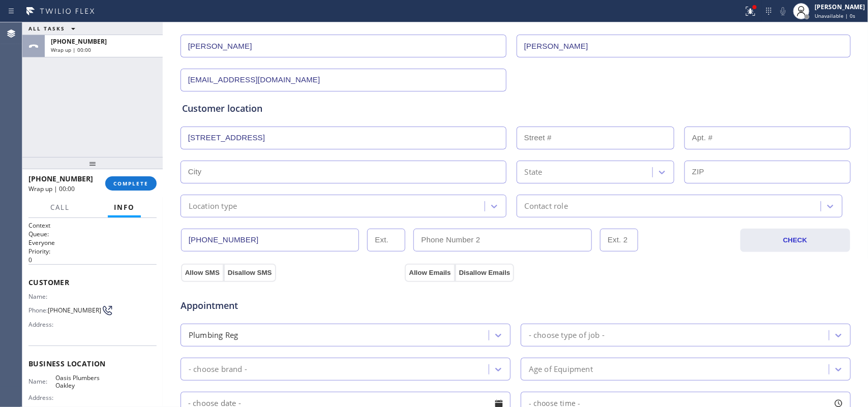
type input "1743"
type input "Oakley"
type input "94561"
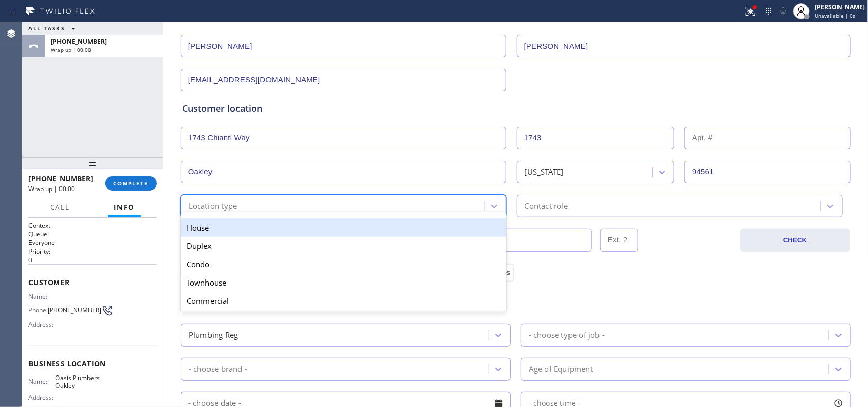
click at [268, 210] on div "Location type" at bounding box center [334, 206] width 301 height 18
drag, startPoint x: 299, startPoint y: 227, endPoint x: 317, endPoint y: 231, distance: 18.8
click at [300, 227] on div "House" at bounding box center [344, 228] width 326 height 18
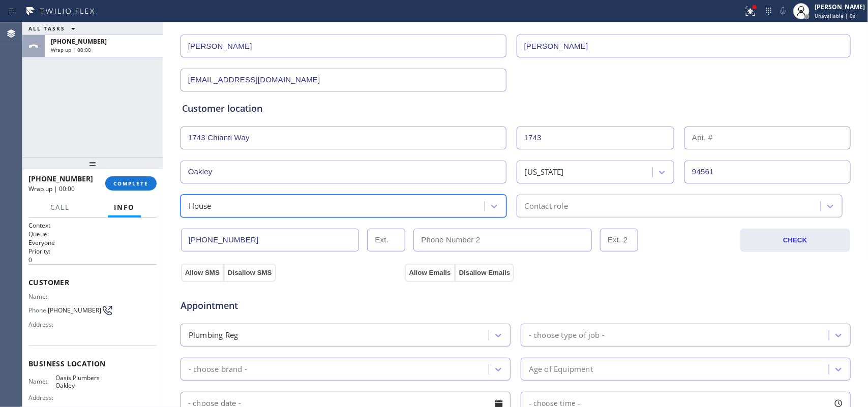
click at [550, 210] on div "Contact role" at bounding box center [546, 206] width 43 height 12
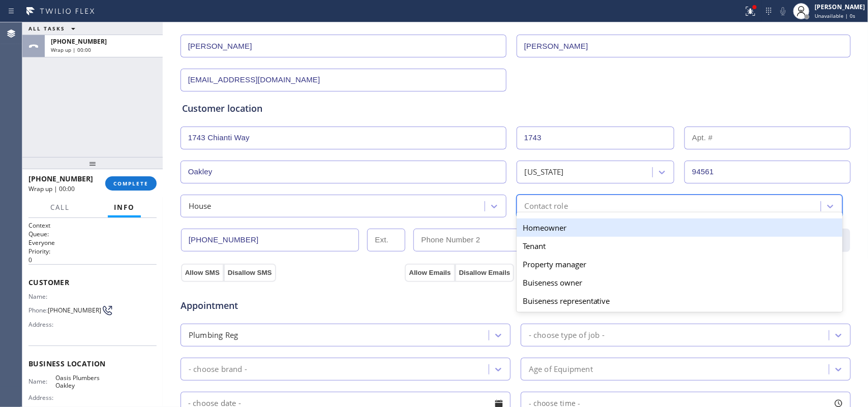
click at [555, 227] on div "Homeowner" at bounding box center [680, 228] width 326 height 18
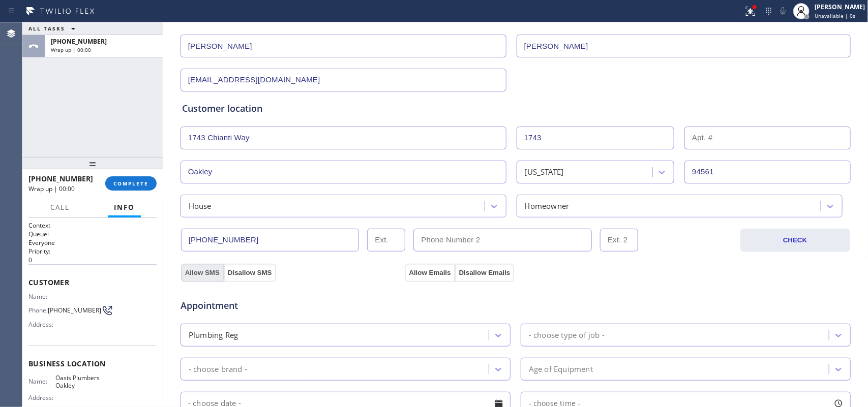
click at [206, 276] on button "Allow SMS" at bounding box center [202, 273] width 43 height 18
click at [423, 273] on button "Allow Emails" at bounding box center [430, 273] width 50 height 18
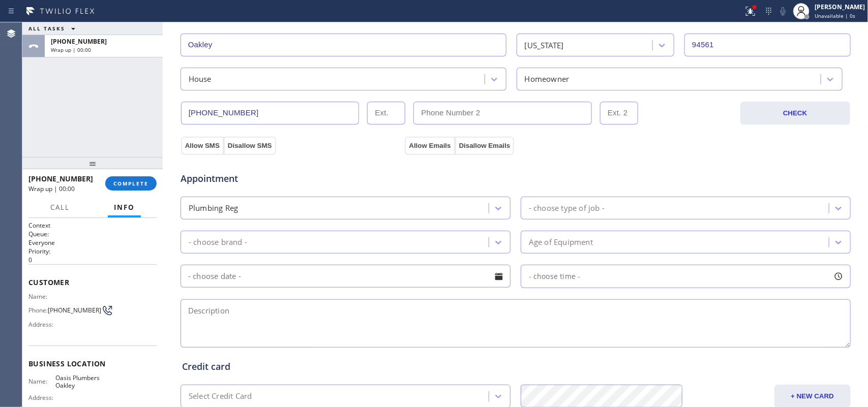
click at [590, 211] on div "- choose type of job -" at bounding box center [567, 208] width 76 height 12
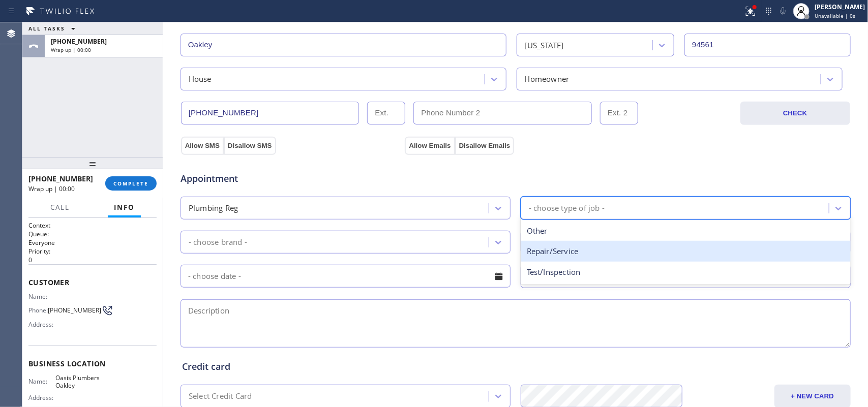
click at [579, 258] on div "Repair/Service" at bounding box center [686, 251] width 330 height 21
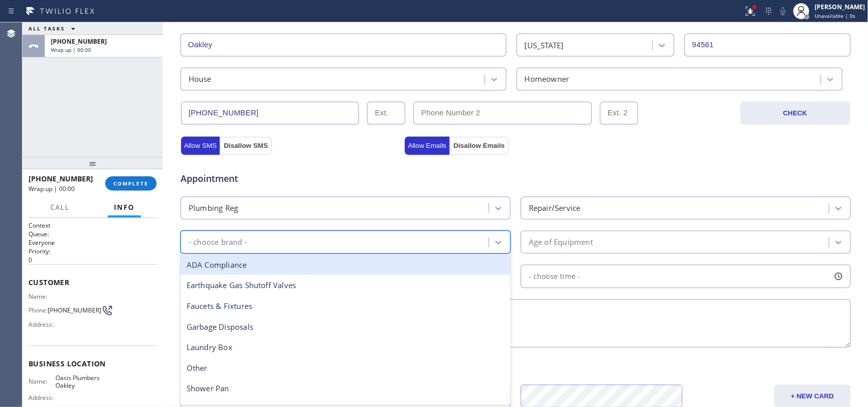
click at [451, 250] on div "- choose brand -" at bounding box center [336, 242] width 305 height 18
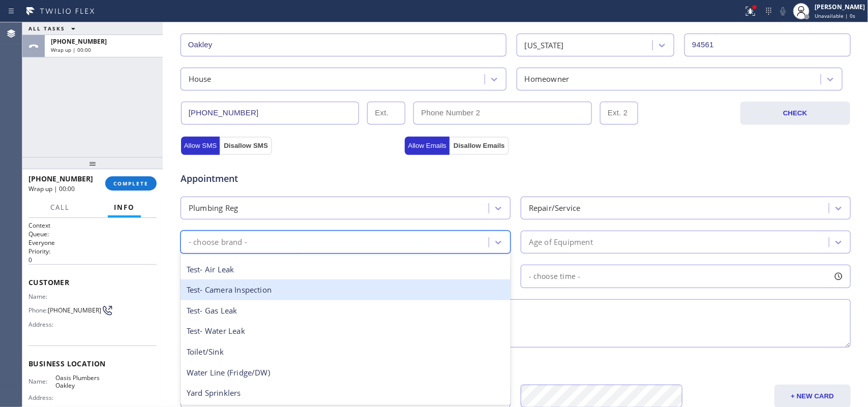
scroll to position [382, 0]
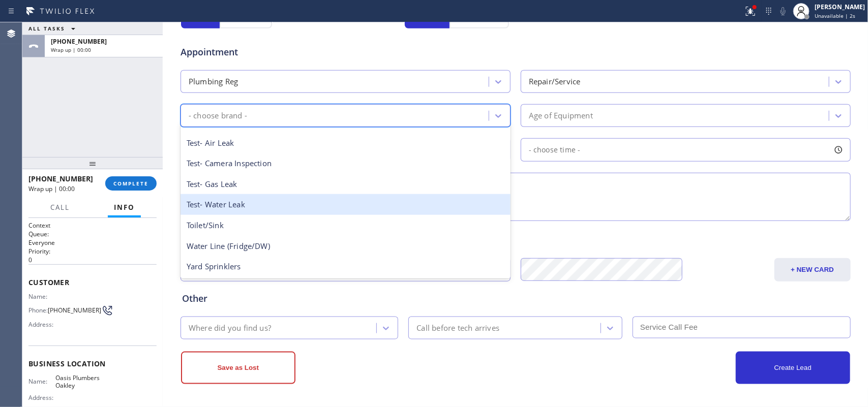
click at [313, 206] on div "Test- Water Leak" at bounding box center [346, 204] width 330 height 21
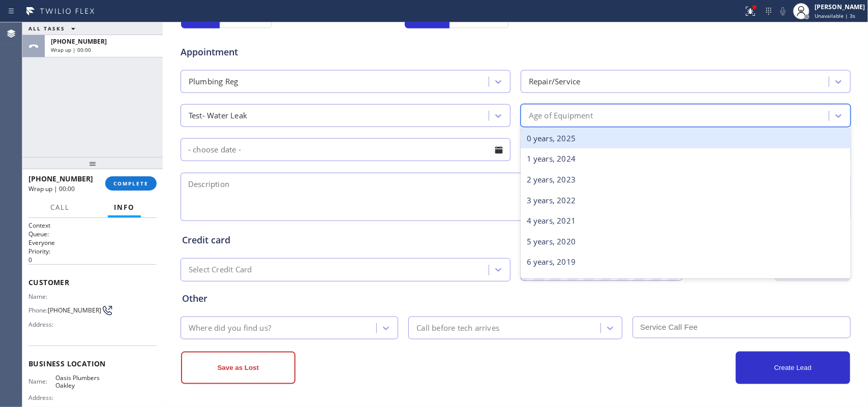
click at [599, 117] on div "Age of Equipment" at bounding box center [676, 116] width 305 height 18
click at [593, 135] on div "0 years, 2025" at bounding box center [686, 138] width 330 height 21
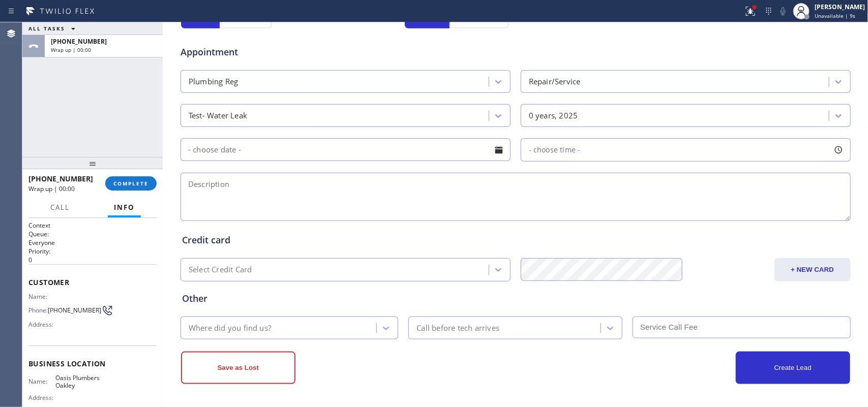
click at [270, 182] on textarea at bounding box center [516, 197] width 670 height 48
paste textarea "water, coming out in the kitchen and in the hallway thinks there's a pipe in th…"
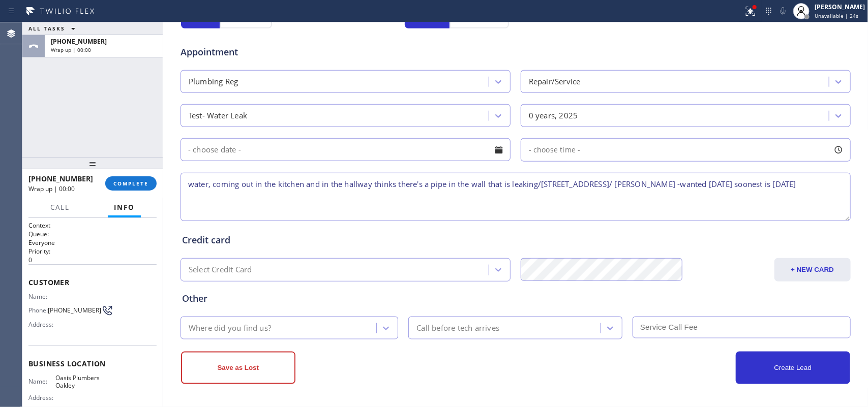
click at [712, 181] on textarea "water, coming out in the kitchen and in the hallway thinks there's a pipe in th…" at bounding box center [516, 197] width 670 height 48
type textarea "water, coming out in the kitchen and in the hallway thinks there's a pipe in th…"
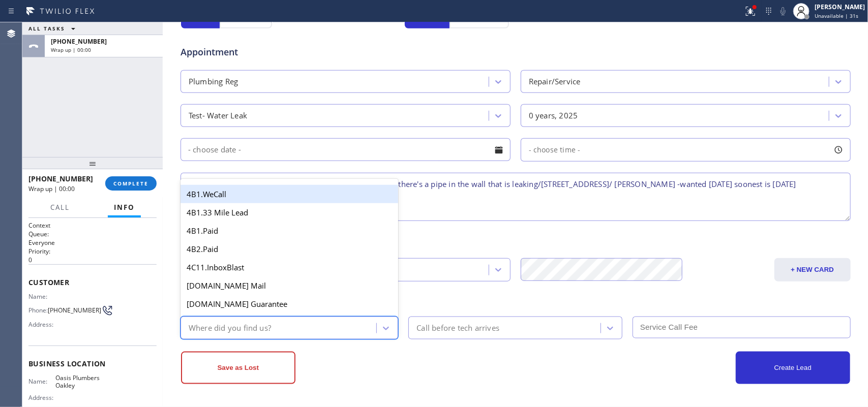
click at [238, 325] on div "Where did you find us?" at bounding box center [230, 328] width 82 height 12
type input "g"
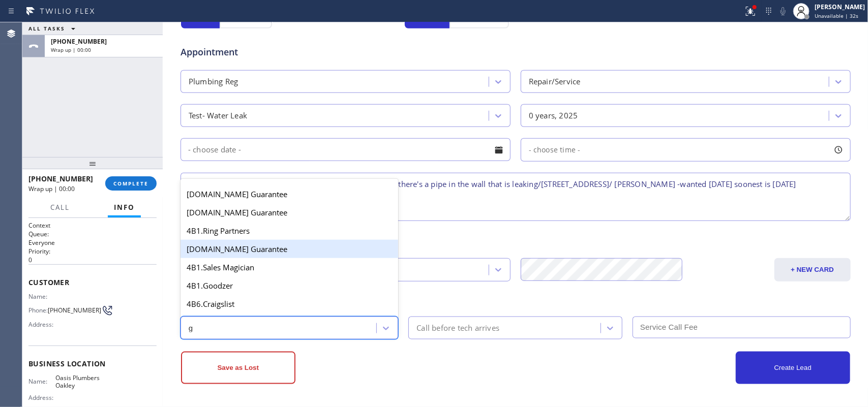
scroll to position [192, 0]
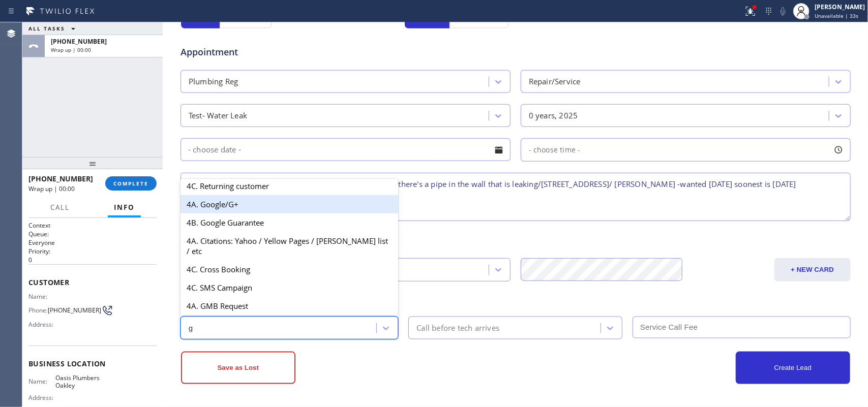
click at [230, 214] on div "4A. Google/G+" at bounding box center [290, 204] width 218 height 18
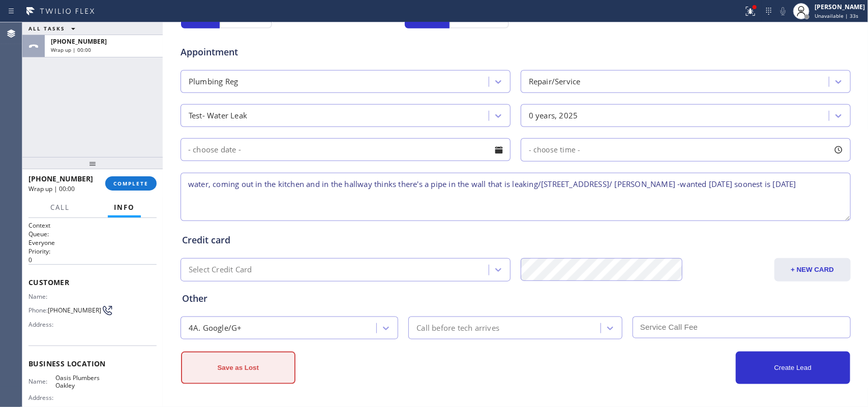
click at [229, 366] on button "Save as Lost" at bounding box center [238, 368] width 114 height 33
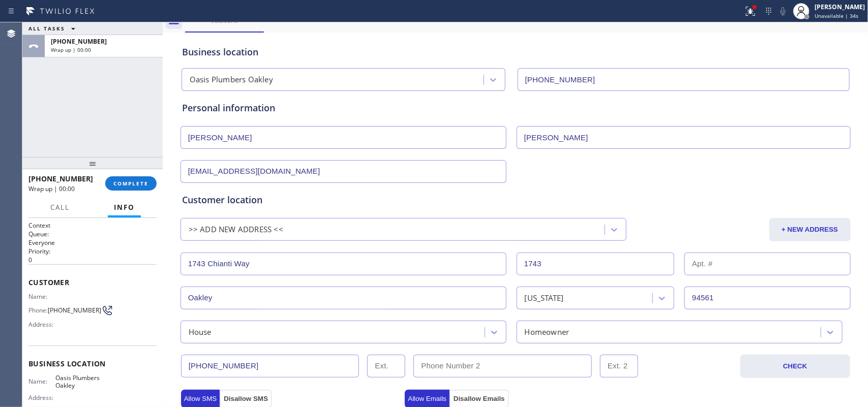
scroll to position [0, 0]
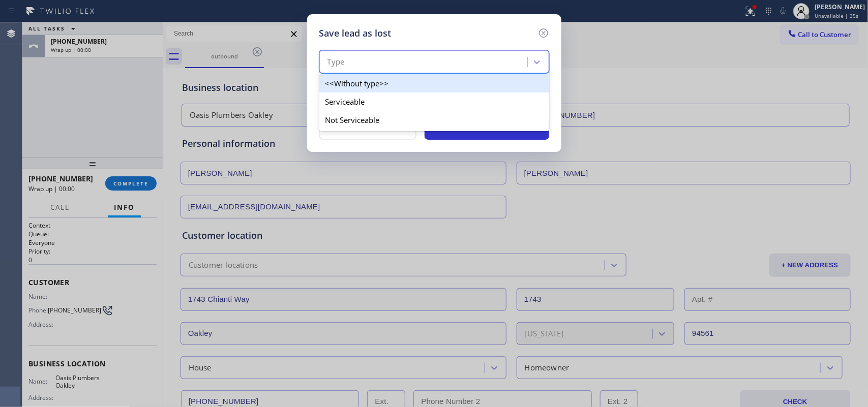
click at [515, 65] on div "Type" at bounding box center [424, 62] width 205 height 18
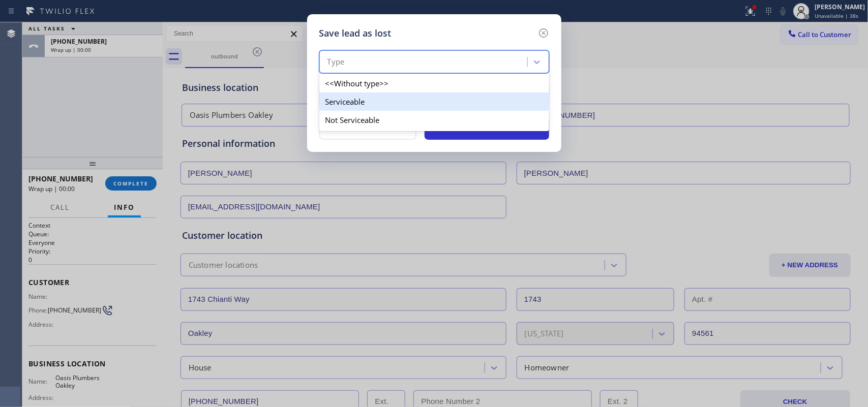
drag, startPoint x: 491, startPoint y: 123, endPoint x: 488, endPoint y: 106, distance: 17.6
click at [488, 106] on div "<<Without type>> Serviceable Not Serviceable" at bounding box center [434, 101] width 230 height 59
click at [488, 106] on div "Serviceable" at bounding box center [434, 102] width 230 height 18
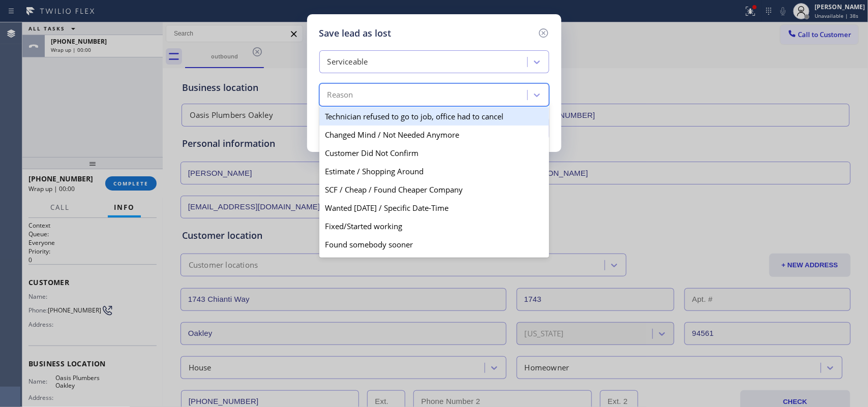
click at [488, 106] on div "Reason" at bounding box center [434, 94] width 230 height 23
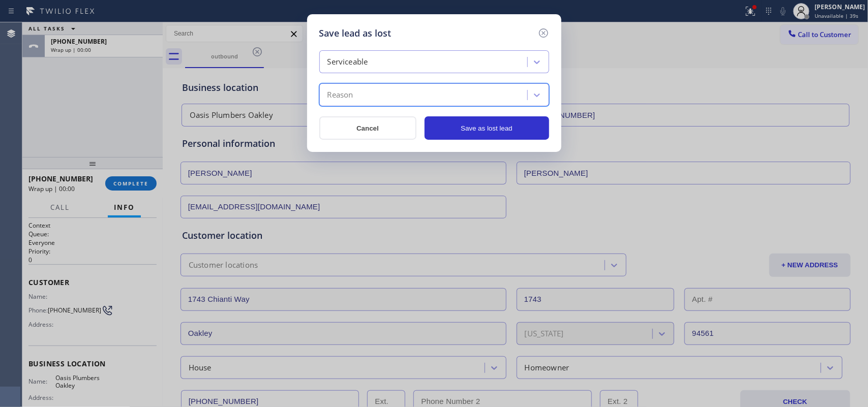
click at [488, 106] on div "Reason" at bounding box center [434, 94] width 230 height 23
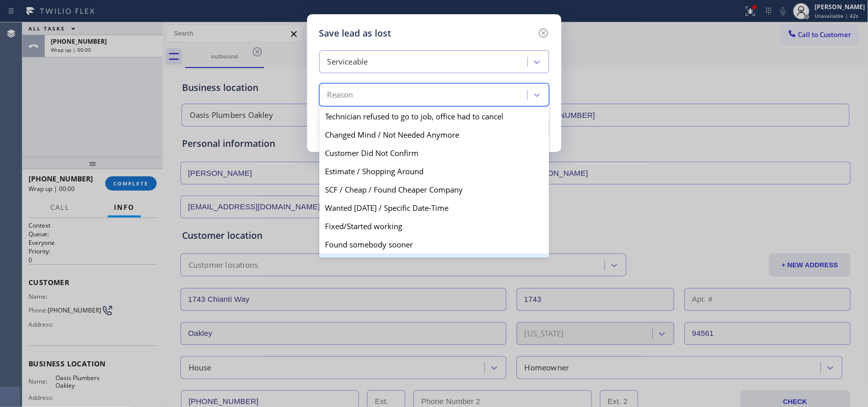
scroll to position [60, 0]
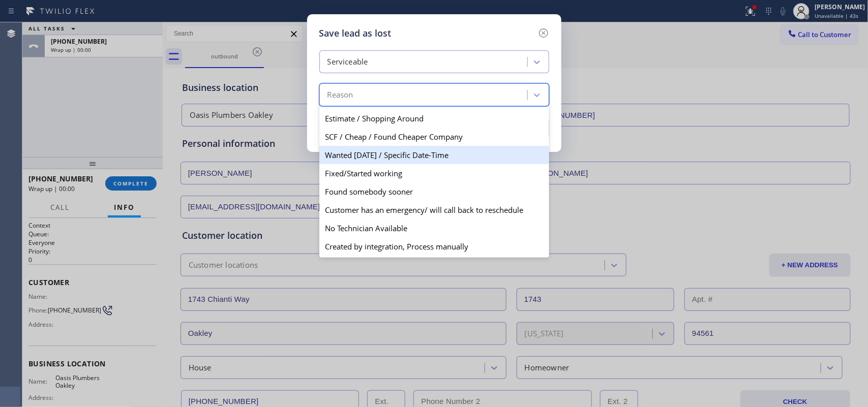
click at [481, 156] on div "Wanted [DATE] / Specific Date-Time" at bounding box center [434, 155] width 230 height 18
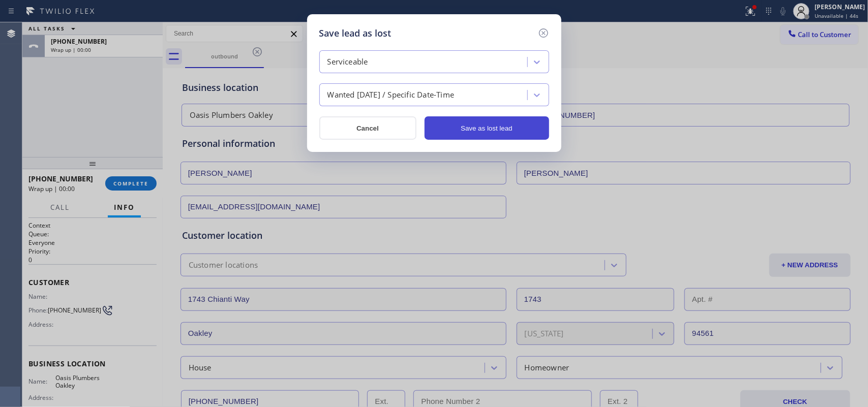
click at [478, 135] on button "Save as lost lead" at bounding box center [487, 127] width 125 height 23
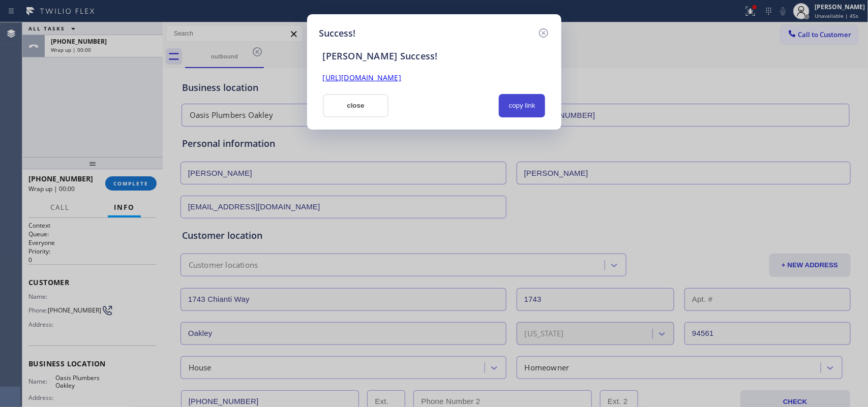
click at [529, 106] on button "copy link" at bounding box center [522, 105] width 47 height 23
click at [119, 126] on div "Success! [PERSON_NAME] Success! [URL][DOMAIN_NAME] close copy link" at bounding box center [434, 203] width 868 height 407
click at [535, 103] on button "copy link" at bounding box center [522, 105] width 47 height 23
click at [374, 78] on link "[URL][DOMAIN_NAME]" at bounding box center [362, 78] width 78 height 10
click at [367, 108] on button "close" at bounding box center [356, 105] width 66 height 23
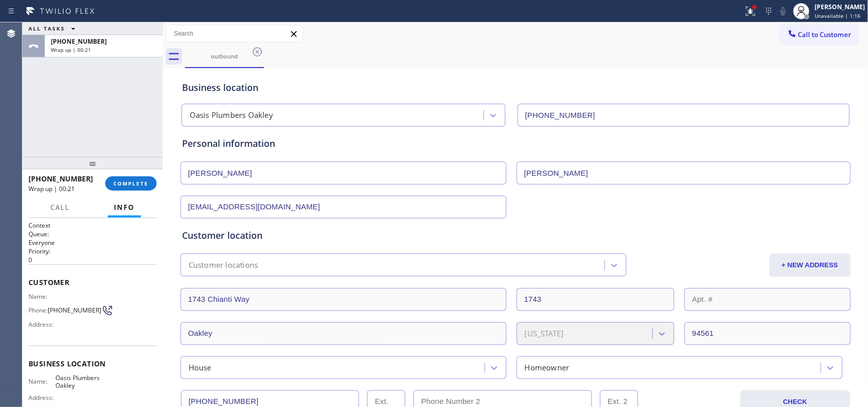
click at [128, 173] on div "[PHONE_NUMBER] Wrap up | 00:21 COMPLETE" at bounding box center [92, 183] width 128 height 26
click at [145, 180] on span "COMPLETE" at bounding box center [130, 183] width 35 height 7
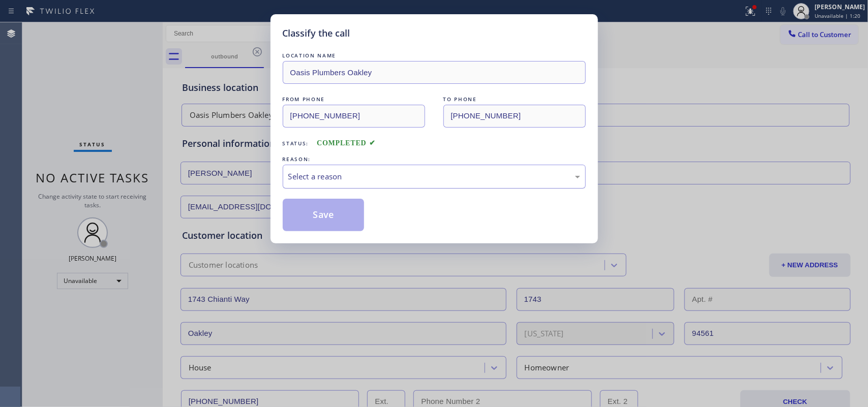
click at [411, 176] on div "Select a reason" at bounding box center [434, 177] width 292 height 12
click at [344, 212] on button "Save" at bounding box center [324, 215] width 82 height 33
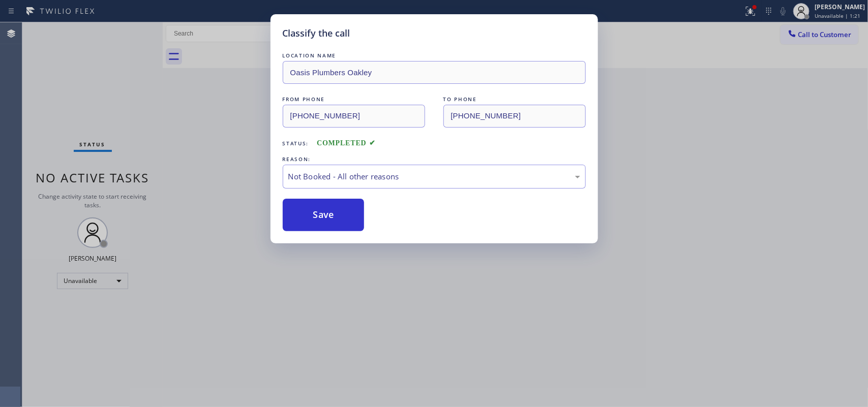
click at [840, 14] on div "Status report Issues detected These issues could affect your workflow. Please c…" at bounding box center [434, 203] width 868 height 407
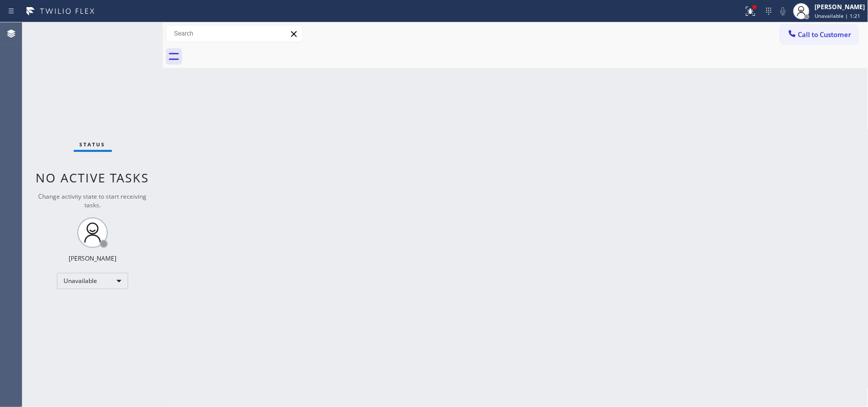
click at [840, 14] on span "Unavailable | 1:21" at bounding box center [838, 15] width 46 height 7
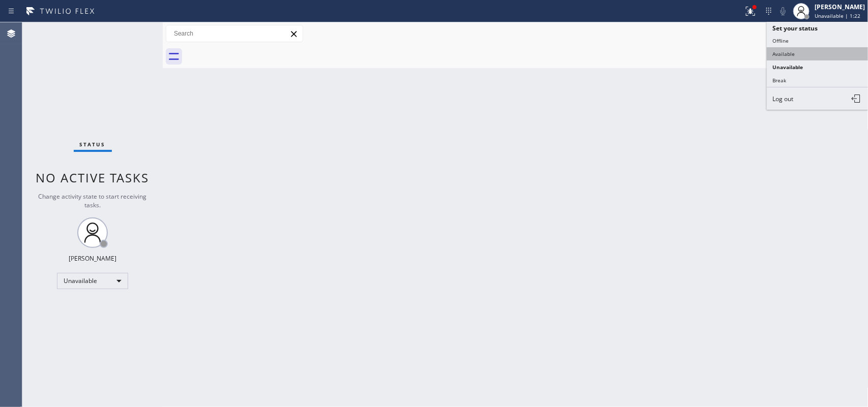
click at [805, 51] on button "Available" at bounding box center [818, 53] width 102 height 13
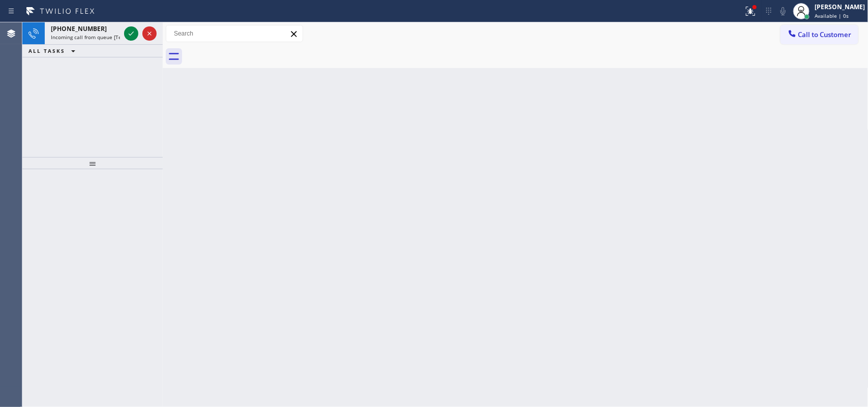
click at [110, 19] on div "Status report Issues detected These issues could affect your workflow. Please c…" at bounding box center [434, 11] width 868 height 22
click at [109, 31] on div "[PHONE_NUMBER]" at bounding box center [85, 28] width 69 height 9
drag, startPoint x: 93, startPoint y: 37, endPoint x: 110, endPoint y: 38, distance: 16.9
click at [95, 37] on span "Incoming call from queue [Test] All" at bounding box center [93, 37] width 84 height 7
click at [128, 29] on icon at bounding box center [131, 33] width 12 height 12
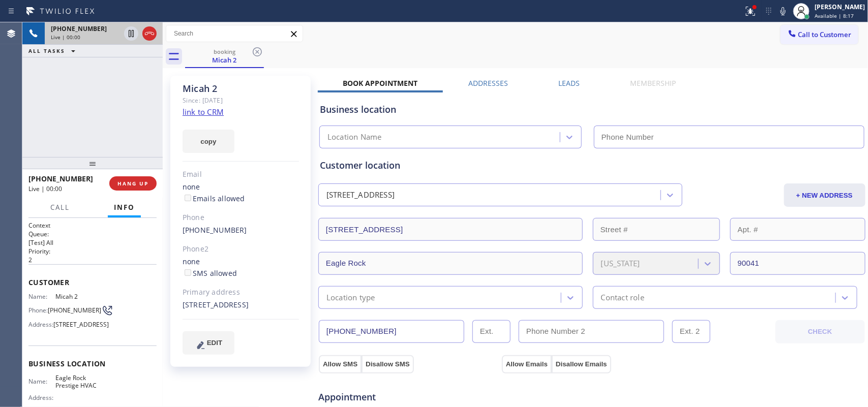
type input "[PHONE_NUMBER]"
click at [207, 109] on link "link to CRM" at bounding box center [203, 112] width 41 height 10
click at [264, 135] on div "copy" at bounding box center [241, 135] width 116 height 35
click at [67, 207] on span "Call" at bounding box center [59, 207] width 19 height 9
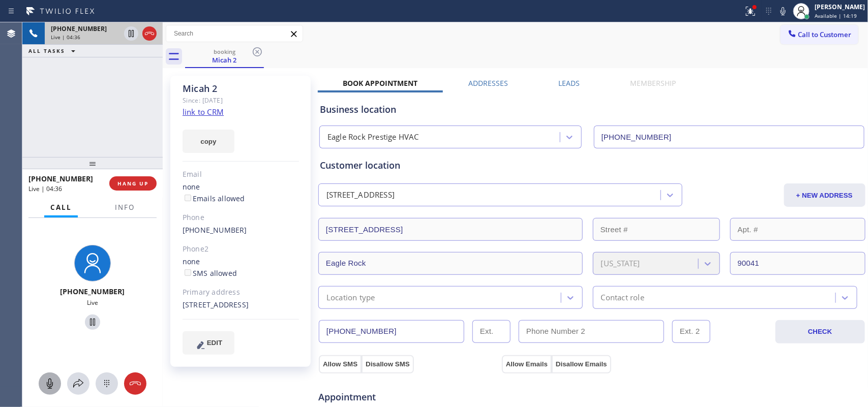
click at [51, 385] on icon at bounding box center [50, 384] width 12 height 12
click at [90, 321] on icon at bounding box center [92, 322] width 5 height 7
click at [54, 384] on icon at bounding box center [50, 384] width 12 height 12
click at [92, 321] on icon at bounding box center [92, 322] width 12 height 12
click at [56, 382] on div at bounding box center [50, 384] width 22 height 12
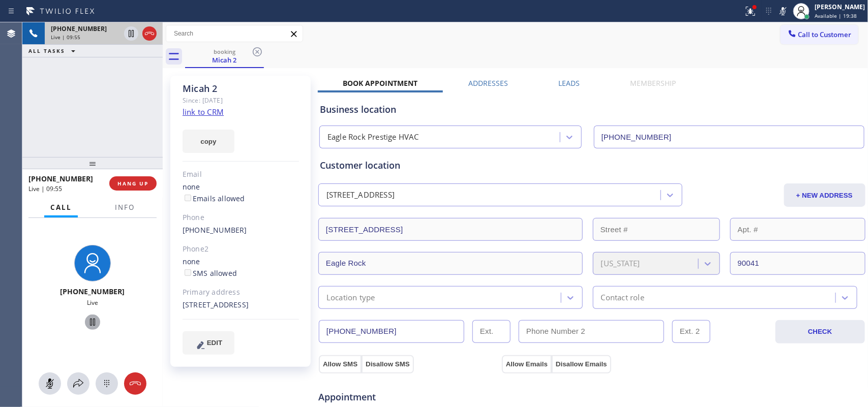
drag, startPoint x: 87, startPoint y: 324, endPoint x: 92, endPoint y: 319, distance: 7.2
click at [88, 324] on icon at bounding box center [92, 322] width 12 height 12
click at [51, 387] on icon at bounding box center [50, 384] width 6 height 10
click at [91, 322] on icon at bounding box center [92, 322] width 12 height 12
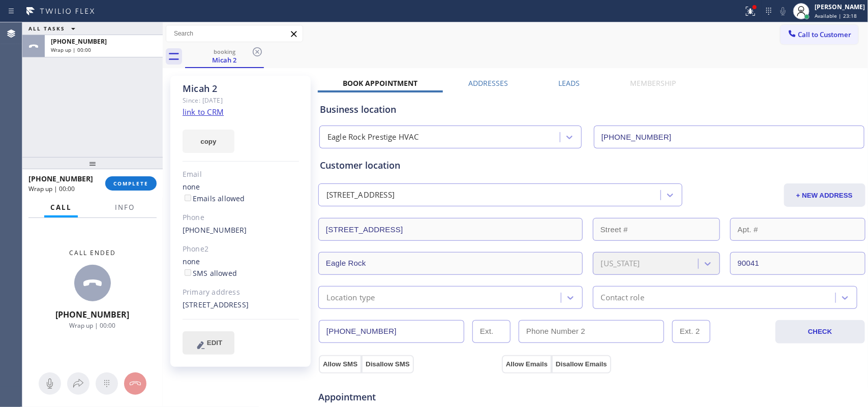
click at [221, 347] on span "EDIT" at bounding box center [214, 343] width 15 height 8
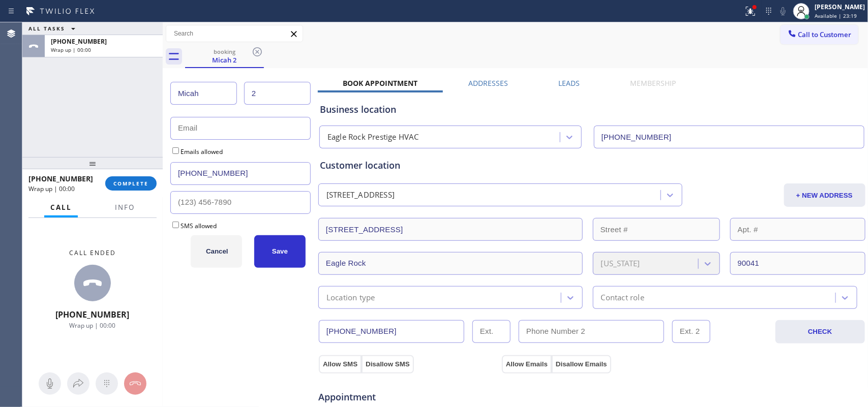
click at [272, 95] on input "2" at bounding box center [277, 93] width 67 height 23
type input "[PERSON_NAME]"
click at [280, 127] on input "text" at bounding box center [240, 128] width 140 height 23
drag, startPoint x: 224, startPoint y: 133, endPoint x: 148, endPoint y: 120, distance: 77.3
click at [148, 120] on div "ALL TASKS ALL TASKS ACTIVE TASKS TASKS IN WRAP UP [PHONE_NUMBER] Wrap up | 00:0…" at bounding box center [445, 214] width 846 height 385
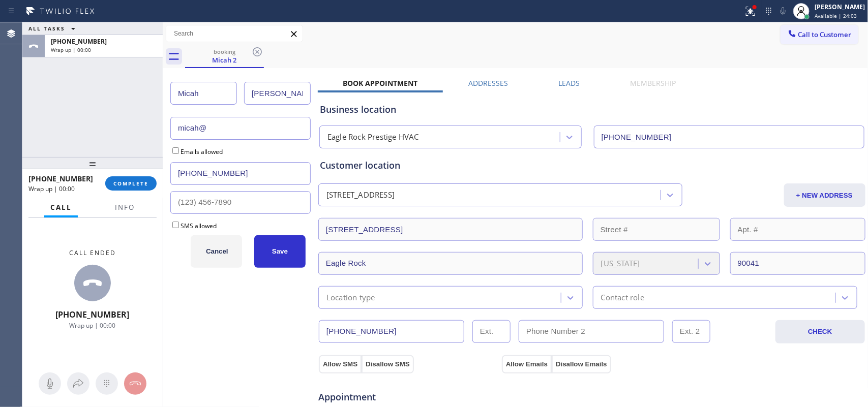
paste input "[DOMAIN_NAME]"
type input "[EMAIL_ADDRESS][DOMAIN_NAME]"
click at [174, 149] on input "Emails allowed" at bounding box center [175, 150] width 7 height 7
checkbox input "true"
click at [174, 224] on input "SMS allowed" at bounding box center [175, 225] width 7 height 7
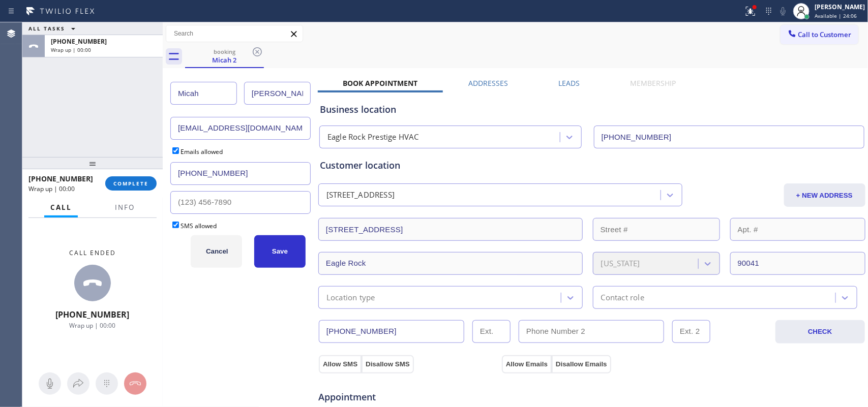
checkbox input "true"
click at [263, 250] on button "Save" at bounding box center [279, 251] width 51 height 33
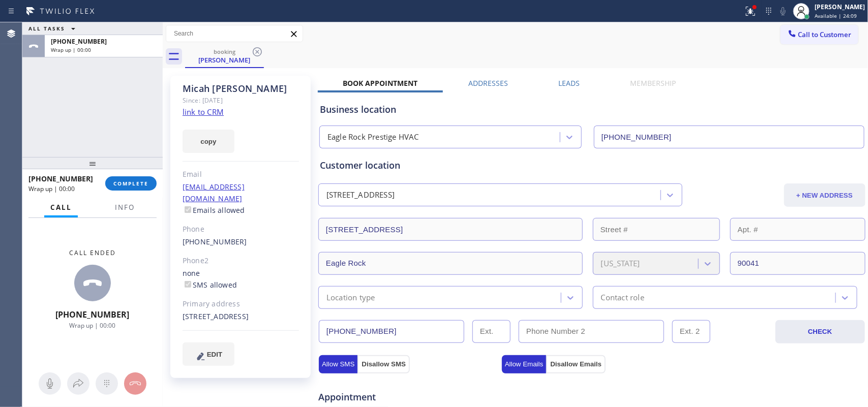
click at [806, 198] on button "+ NEW ADDRESS" at bounding box center [824, 195] width 81 height 23
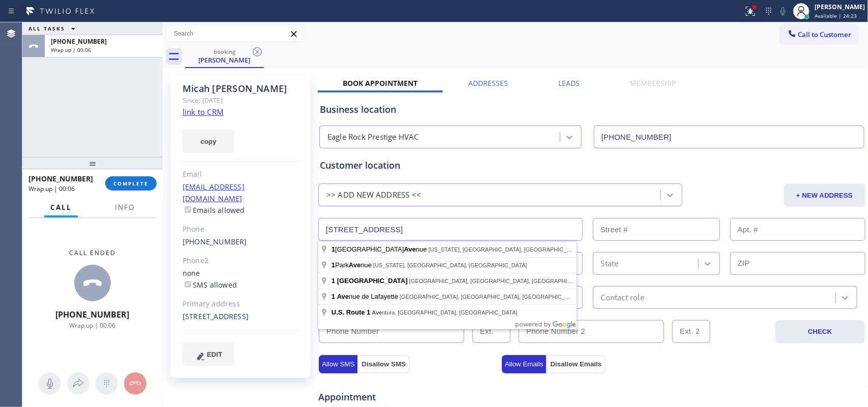
drag, startPoint x: 497, startPoint y: 232, endPoint x: 314, endPoint y: 229, distance: 183.1
click at [314, 229] on div "[PERSON_NAME] Since: [DATE] link to CRM copy Email [EMAIL_ADDRESS][DOMAIN_NAME]…" at bounding box center [515, 410] width 701 height 679
paste input "[STREET_ADDRESS]"
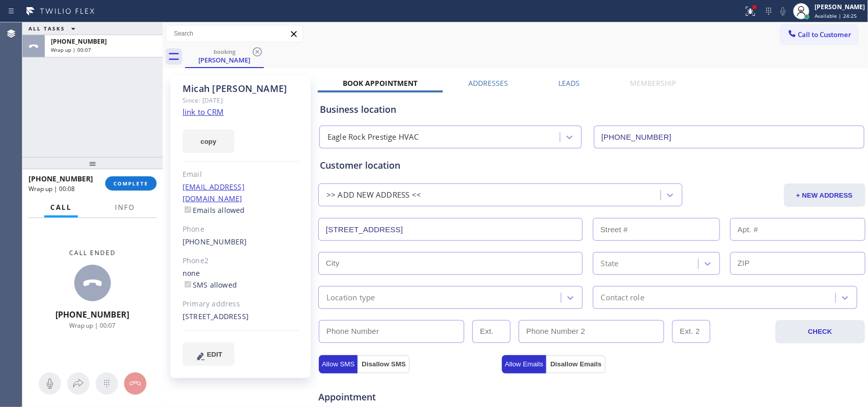
type input "[STREET_ADDRESS]"
type input "1212"
type input "[GEOGRAPHIC_DATA]"
type input "90041"
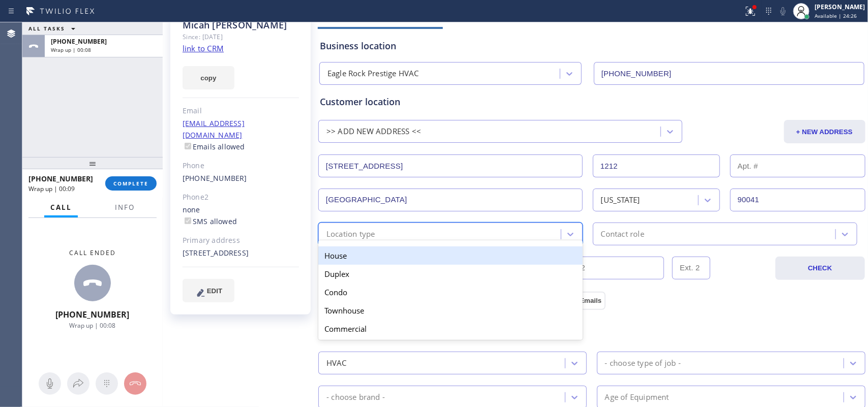
click at [463, 231] on div "Location type" at bounding box center [441, 234] width 240 height 18
click at [463, 253] on div "House" at bounding box center [450, 256] width 264 height 18
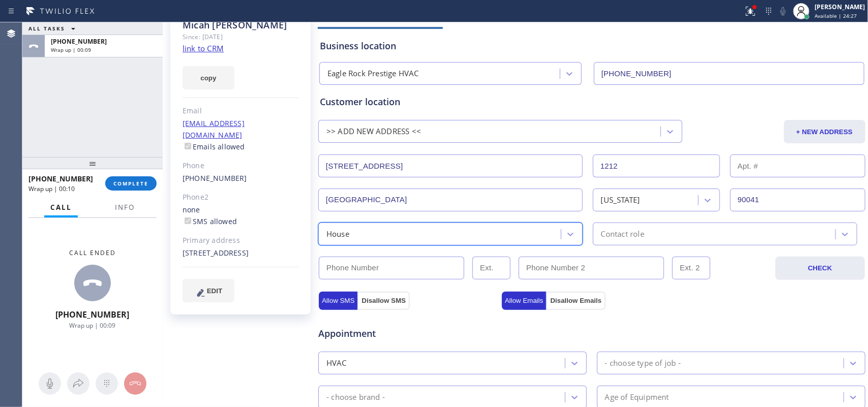
click at [605, 238] on div "Contact role" at bounding box center [622, 234] width 43 height 12
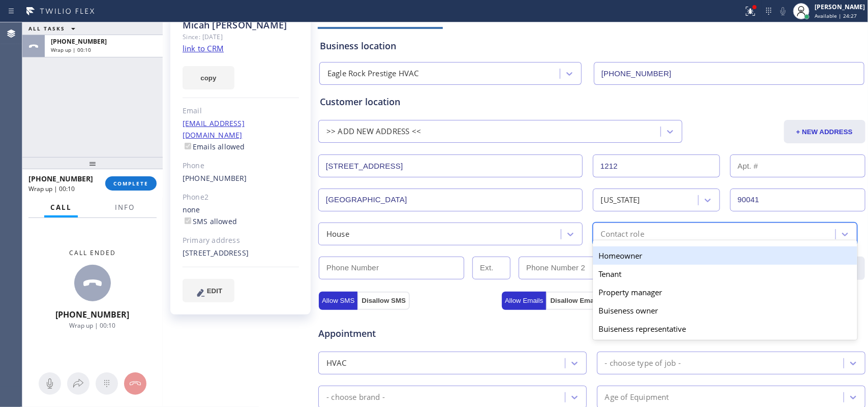
click at [608, 254] on div "Homeowner" at bounding box center [725, 256] width 264 height 18
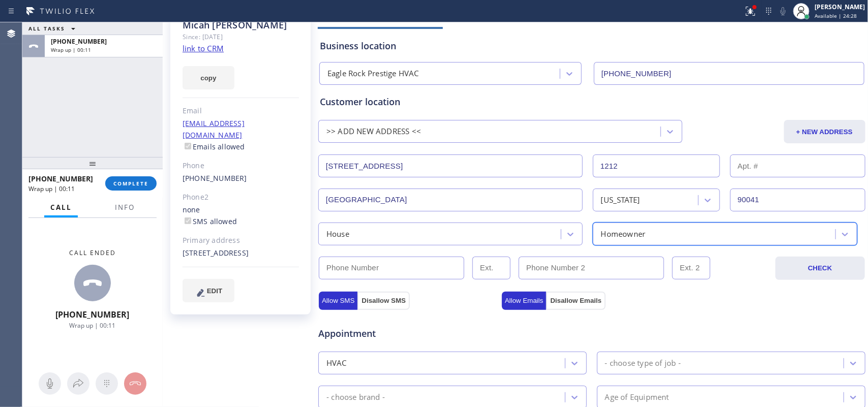
scroll to position [254, 0]
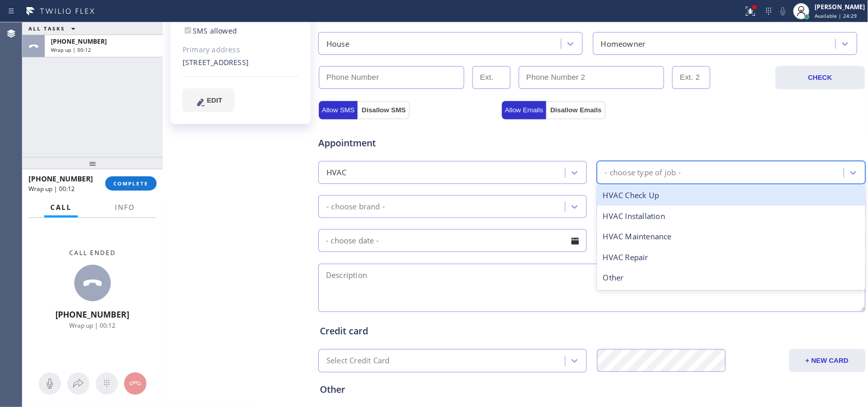
click at [628, 177] on div "- choose type of job -" at bounding box center [643, 173] width 76 height 12
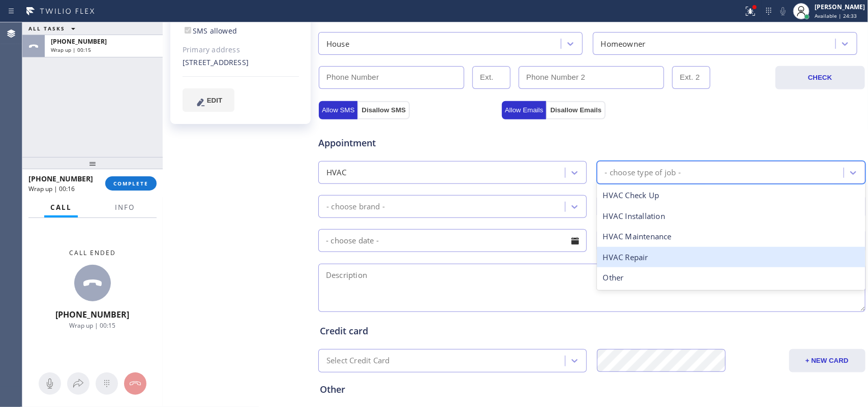
click at [646, 258] on div "HVAC Repair" at bounding box center [731, 257] width 269 height 21
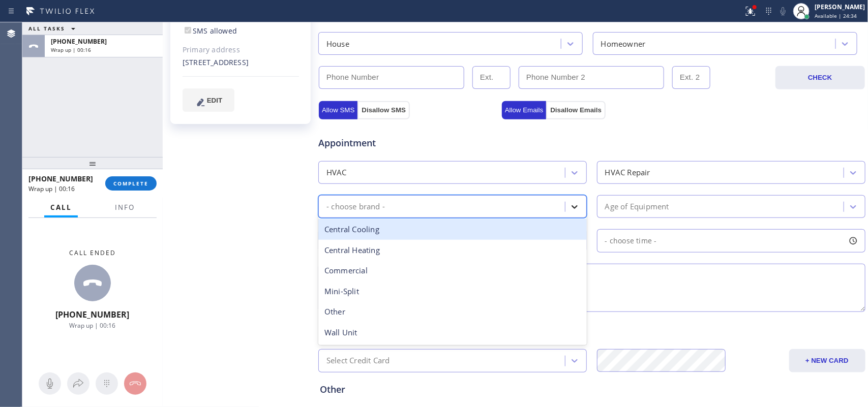
click at [570, 204] on icon at bounding box center [575, 207] width 10 height 10
click at [408, 234] on div "Central Cooling" at bounding box center [452, 229] width 269 height 21
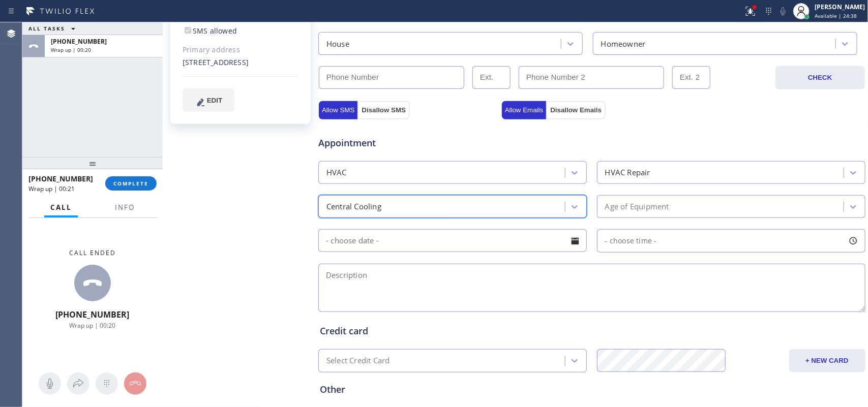
click at [659, 211] on div "Age of Equipment" at bounding box center [637, 207] width 64 height 12
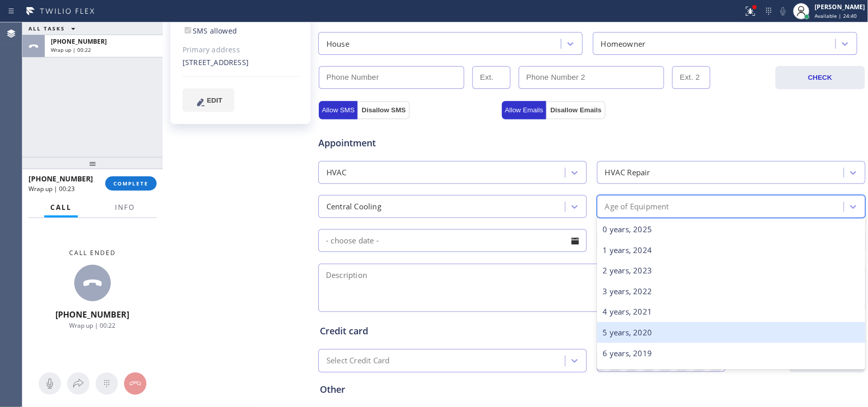
scroll to position [127, 0]
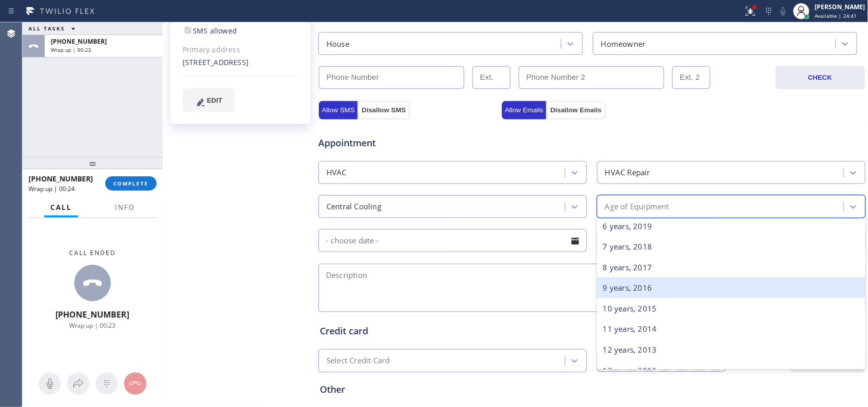
click at [660, 291] on div "9 years, 2016" at bounding box center [731, 288] width 269 height 21
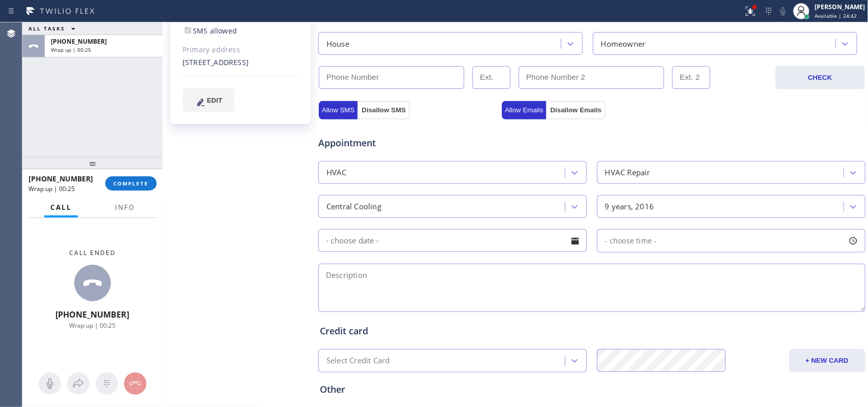
click at [576, 245] on div at bounding box center [575, 240] width 17 height 17
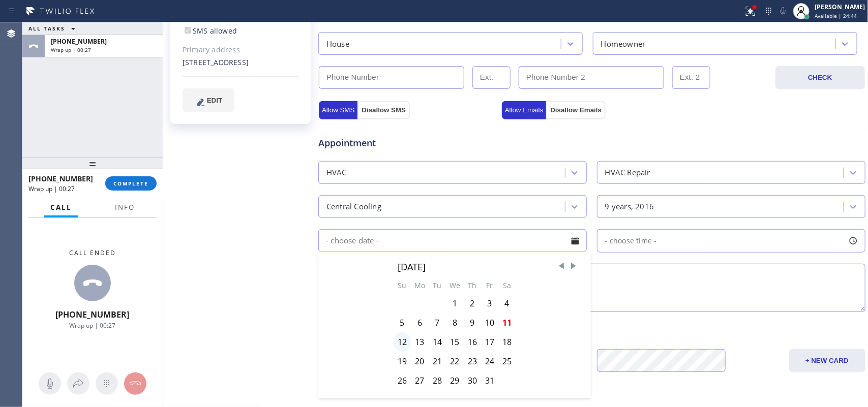
click at [402, 347] on div "12" at bounding box center [402, 342] width 17 height 19
type input "[DATE]"
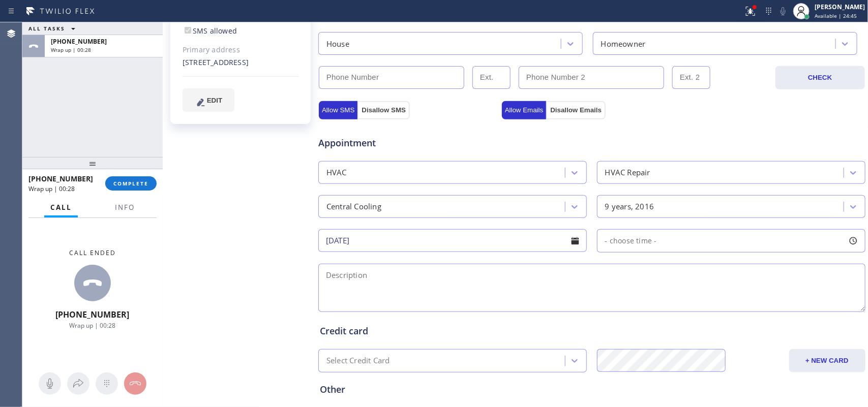
click at [849, 246] on div at bounding box center [853, 240] width 17 height 17
drag, startPoint x: 600, startPoint y: 308, endPoint x: 789, endPoint y: 308, distance: 188.7
click at [793, 308] on div at bounding box center [799, 302] width 12 height 21
drag, startPoint x: 598, startPoint y: 301, endPoint x: 731, endPoint y: 306, distance: 133.3
click at [735, 306] on div at bounding box center [741, 302] width 12 height 21
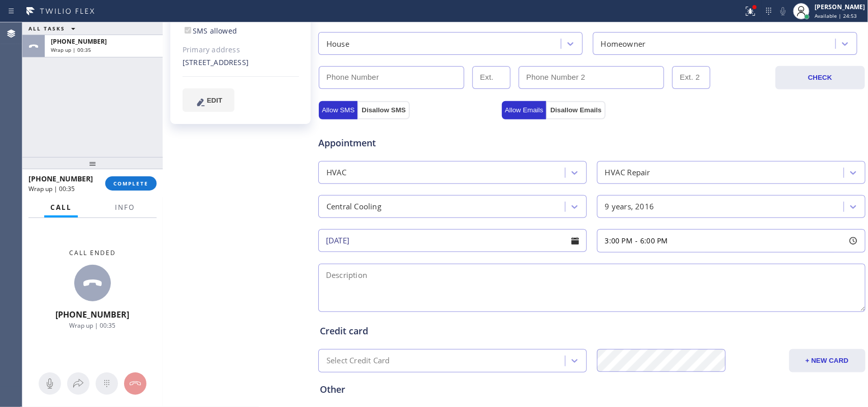
click at [527, 296] on textarea at bounding box center [591, 288] width 547 height 48
click at [238, 219] on div "[PERSON_NAME] Since: [DATE] link to CRM copy Email [EMAIL_ADDRESS][DOMAIN_NAME]…" at bounding box center [241, 155] width 153 height 679
click at [412, 271] on textarea "3-6/ $69/" at bounding box center [591, 288] width 547 height 48
paste textarea "central unit/ [DEMOGRAPHIC_DATA]/ nest tstat, tstat has no power/ one tstat/ co…"
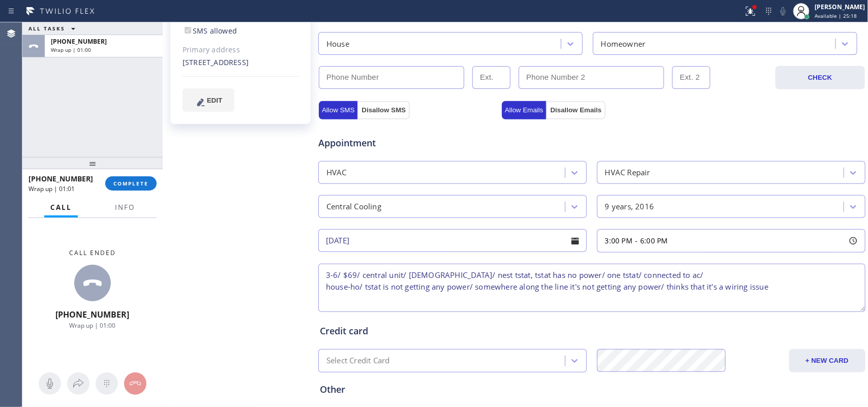
click at [360, 275] on textarea "3-6/ $69/ central unit/ [DEMOGRAPHIC_DATA]/ nest tstat, tstat has no power/ one…" at bounding box center [591, 288] width 547 height 48
click at [625, 276] on textarea "3-6/ $69/ house-ho/ central unit/ [DEMOGRAPHIC_DATA]/ nest tstat, tstat has no …" at bounding box center [591, 288] width 547 height 48
click at [702, 275] on textarea "3-6/ $69/ house-ho/ central unit/ [DEMOGRAPHIC_DATA]/ nest tstat, tstat has no …" at bounding box center [591, 288] width 547 height 48
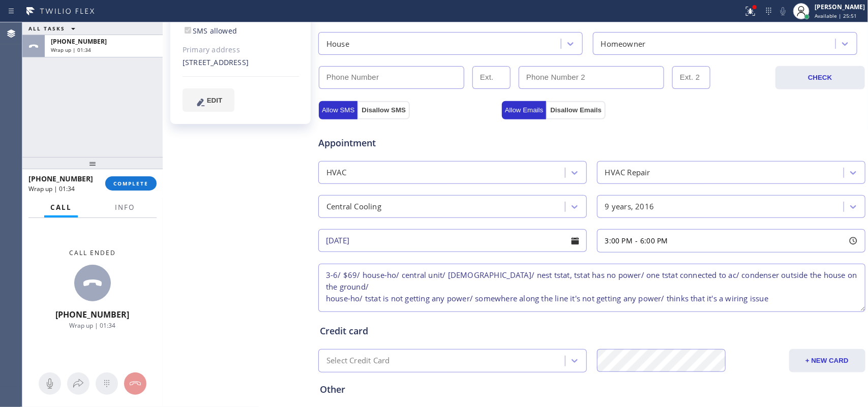
drag, startPoint x: 362, startPoint y: 287, endPoint x: 318, endPoint y: 291, distance: 43.4
click at [318, 291] on textarea "3-6/ $69/ house-ho/ central unit/ [DEMOGRAPHIC_DATA]/ nest tstat, tstat has no …" at bounding box center [591, 288] width 547 height 48
click at [489, 275] on textarea "3-6/ $69/ house-ho/ central unit/ [DEMOGRAPHIC_DATA]/ nest tstat, tstat has no …" at bounding box center [591, 288] width 547 height 48
drag, startPoint x: 490, startPoint y: 276, endPoint x: 475, endPoint y: 274, distance: 15.5
click at [475, 274] on textarea "3-6/ $69/ house-ho/ central unit/ [DEMOGRAPHIC_DATA]/ nest tstat, tstat has no …" at bounding box center [591, 288] width 547 height 48
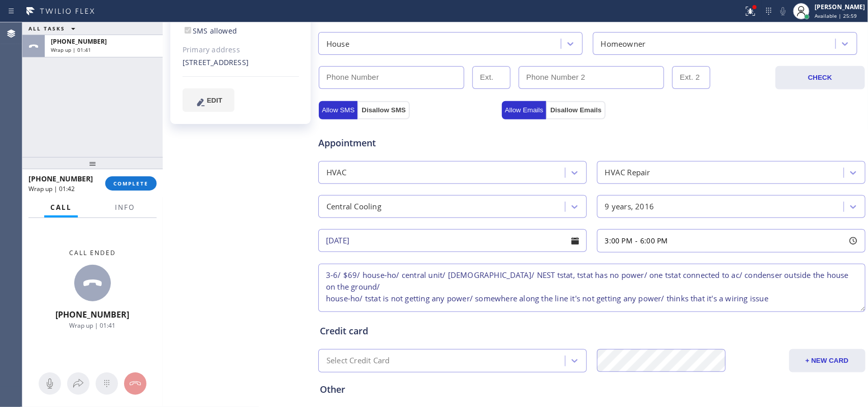
click at [470, 282] on textarea "3-6/ $69/ house-ho/ central unit/ [DEMOGRAPHIC_DATA]/ NEST tstat, tstat has no …" at bounding box center [591, 288] width 547 height 48
click at [454, 293] on textarea "3-6/ $69/ house-ho/ central unit/ [DEMOGRAPHIC_DATA]/ NEST tstat, tstat has no …" at bounding box center [591, 288] width 547 height 48
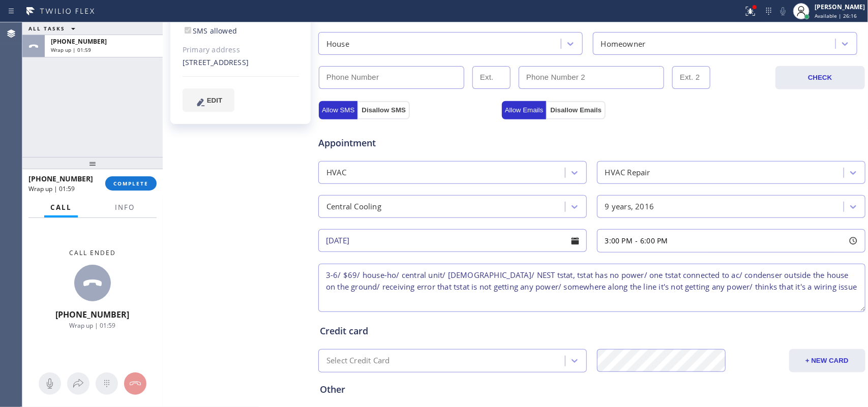
click at [841, 286] on textarea "3-6/ $69/ house-ho/ central unit/ [DEMOGRAPHIC_DATA]/ NEST tstat, tstat has no …" at bounding box center [591, 288] width 547 height 48
click at [847, 290] on textarea "3-6/ $69/ house-ho/ central unit/ [DEMOGRAPHIC_DATA]/ NEST tstat, tstat has no …" at bounding box center [591, 288] width 547 height 48
paste textarea "[STREET_ADDRESS]"
click at [386, 299] on textarea "3-6/ $69/ house-ho/ central unit/ [DEMOGRAPHIC_DATA]/ NEST tstat, tstat has no …" at bounding box center [591, 288] width 547 height 48
click at [470, 299] on textarea "3-6/ $69/ house-ho/ central unit/ [DEMOGRAPHIC_DATA]/ NEST tstat, tstat has no …" at bounding box center [591, 288] width 547 height 48
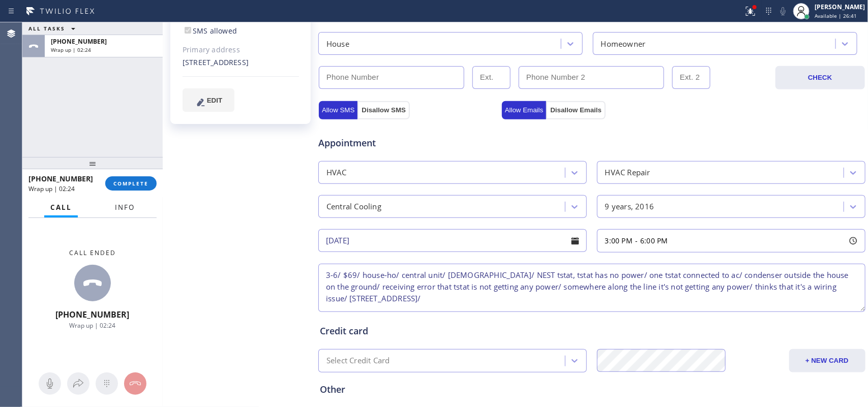
click at [120, 206] on span "Info" at bounding box center [125, 207] width 20 height 9
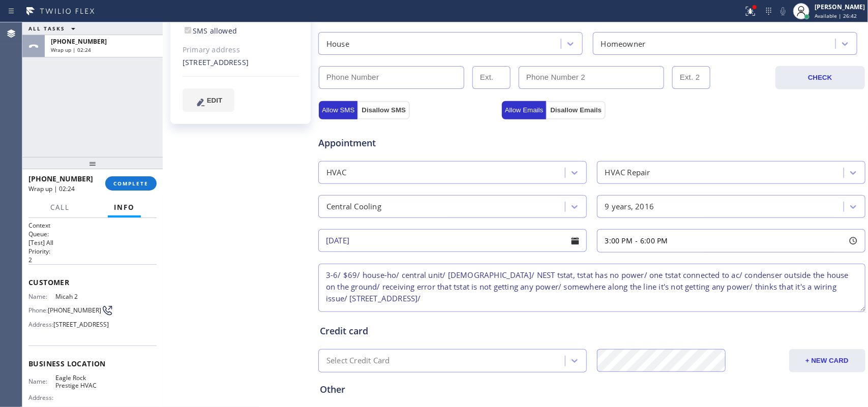
scroll to position [112, 0]
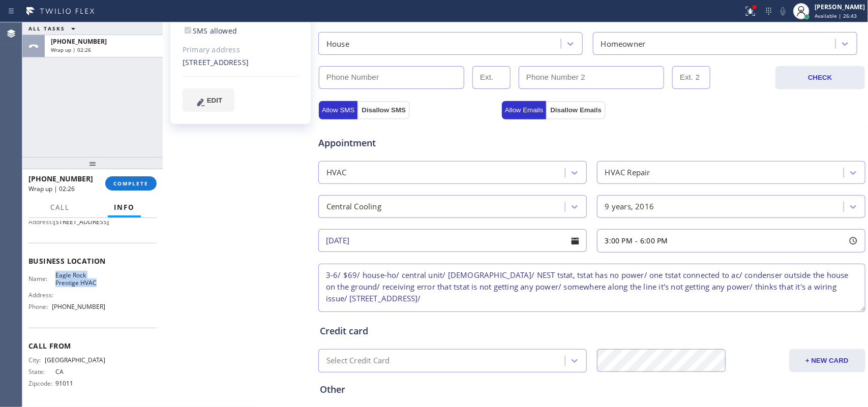
drag, startPoint x: 70, startPoint y: 275, endPoint x: 52, endPoint y: 271, distance: 18.3
click at [52, 272] on div "Name: Eagle Rock Prestige HVAC Address: Phone: [PHONE_NUMBER]" at bounding box center [92, 294] width 128 height 44
copy span "Eagle Rock Prestige HVAC"
click at [491, 299] on textarea "3-6/ $69/ house-ho/ central unit/ [DEMOGRAPHIC_DATA]/ NEST tstat, tstat has no …" at bounding box center [591, 288] width 547 height 48
paste textarea "Eagle Rock Prestige HVAC"
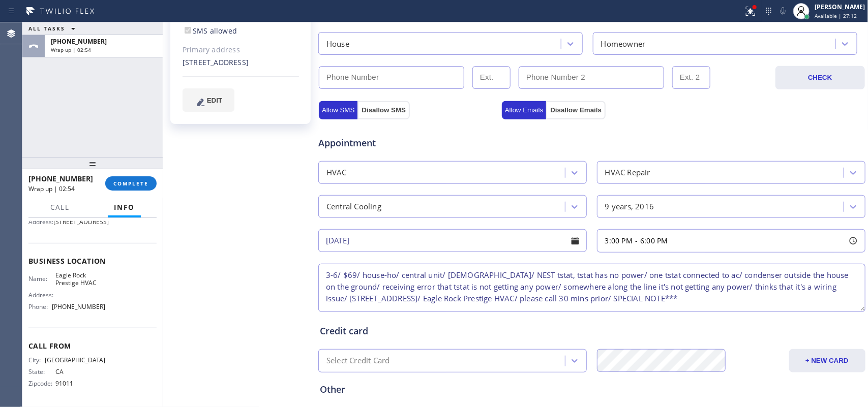
paste textarea "wants someone that can check the wiring that's connected to tstat"
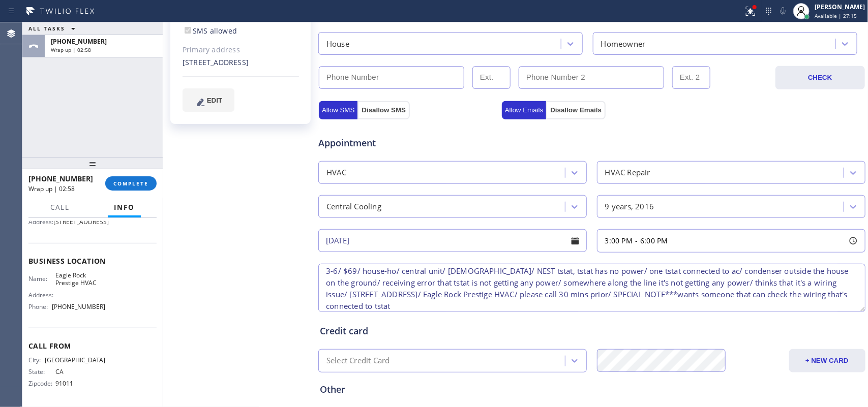
drag, startPoint x: 809, startPoint y: 293, endPoint x: 774, endPoint y: 293, distance: 35.1
click at [774, 293] on textarea "3-6/ $69/ house-ho/ central unit/ [DEMOGRAPHIC_DATA]/ NEST tstat, tstat has no …" at bounding box center [591, 288] width 547 height 48
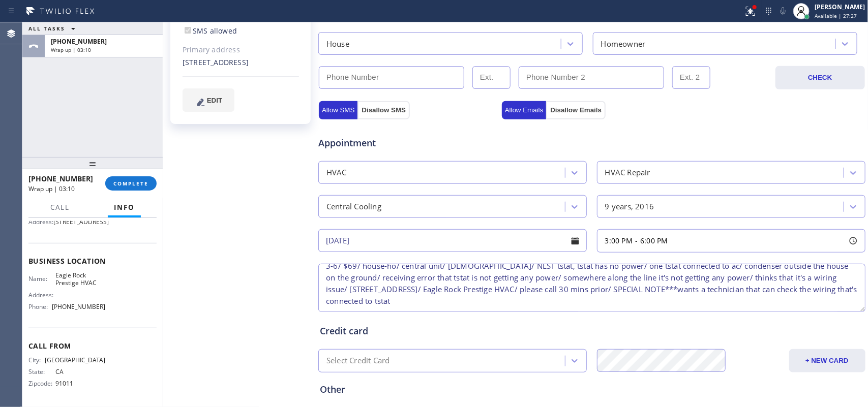
drag, startPoint x: 360, startPoint y: 307, endPoint x: 327, endPoint y: 301, distance: 34.1
click at [327, 301] on textarea "3-6/ $69/ house-ho/ central unit/ [DEMOGRAPHIC_DATA]/ NEST tstat, tstat has no …" at bounding box center [591, 288] width 547 height 48
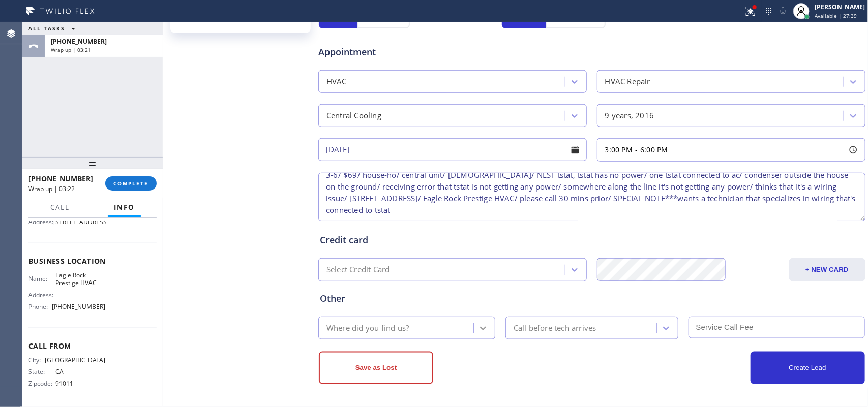
type textarea "3-6/ $69/ house-ho/ central unit/ [DEMOGRAPHIC_DATA]/ NEST tstat, tstat has no …"
click at [479, 324] on icon at bounding box center [483, 328] width 10 height 10
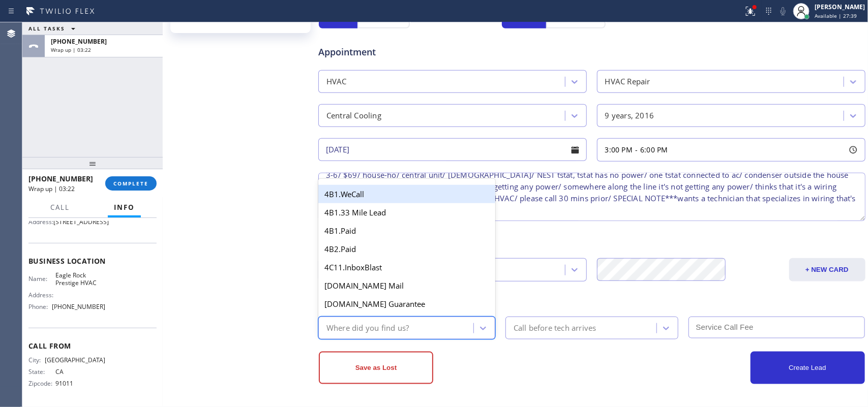
type input "g"
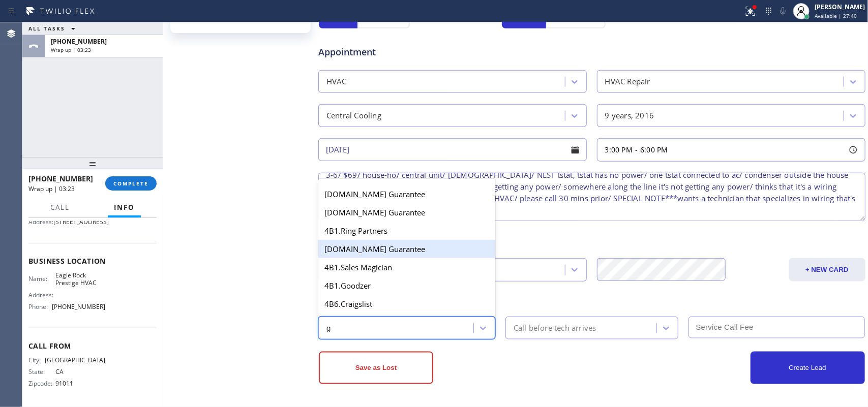
scroll to position [127, 0]
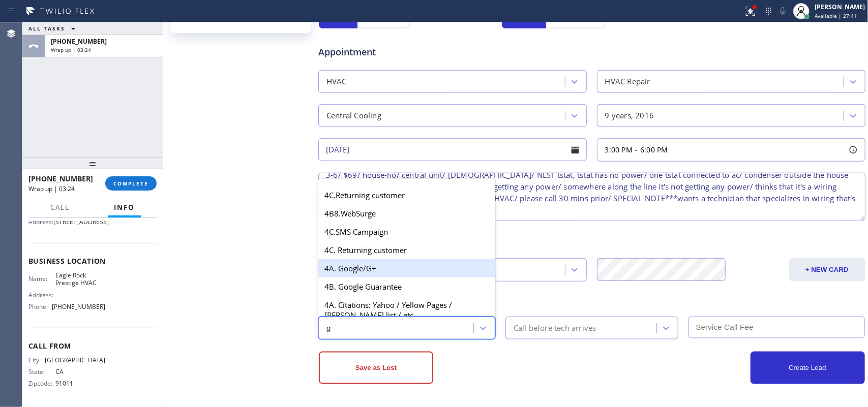
click at [372, 275] on div "4A. Google/G+" at bounding box center [406, 268] width 177 height 18
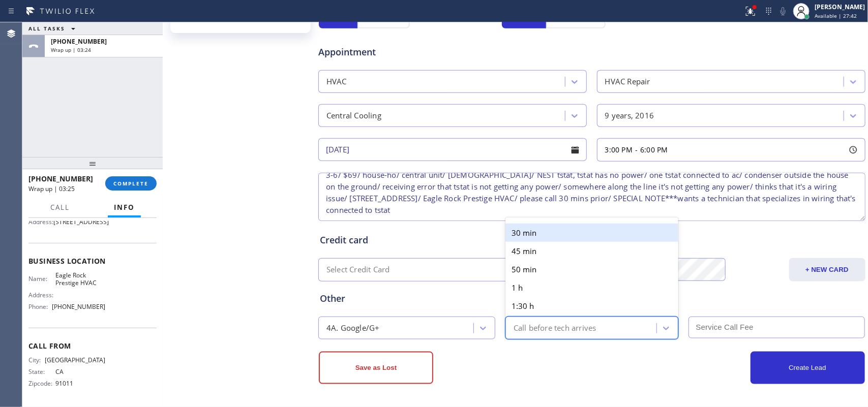
click at [557, 337] on div "Call before tech arrives" at bounding box center [583, 328] width 148 height 18
click at [565, 231] on div "30 min" at bounding box center [592, 233] width 173 height 18
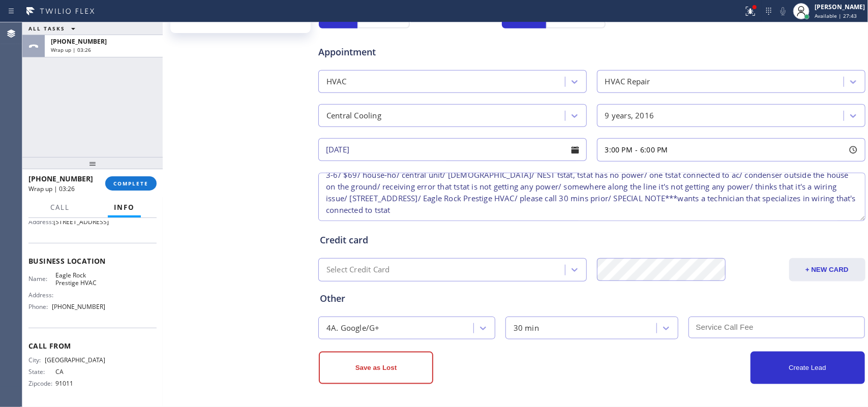
click at [714, 318] on input "text" at bounding box center [777, 328] width 177 height 22
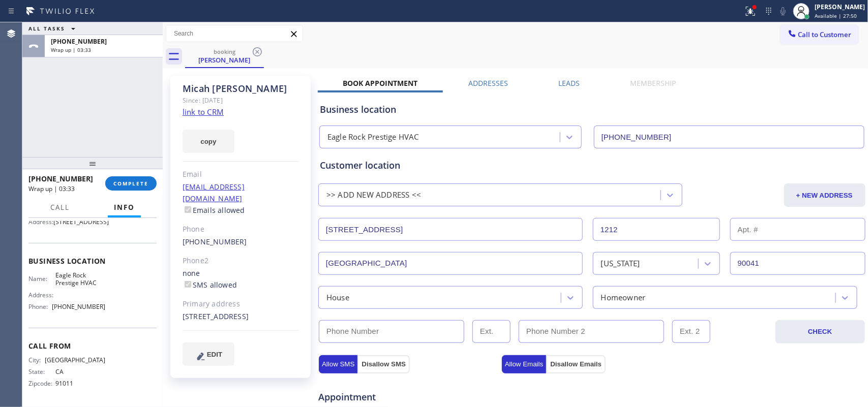
scroll to position [346, 0]
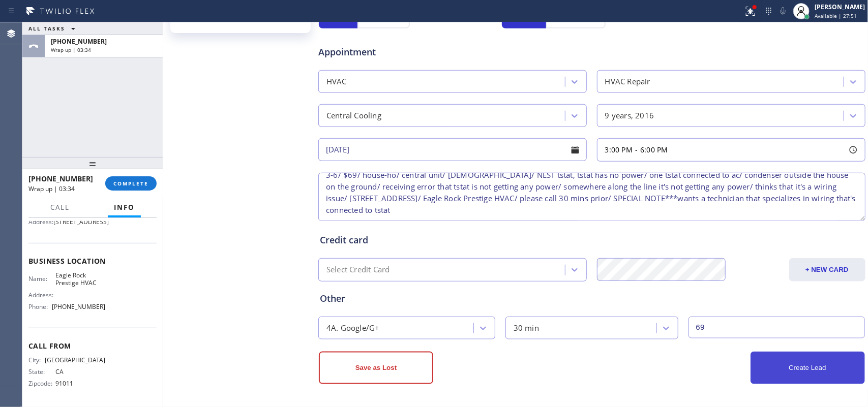
type input "69"
click at [797, 370] on button "Create Lead" at bounding box center [808, 368] width 114 height 33
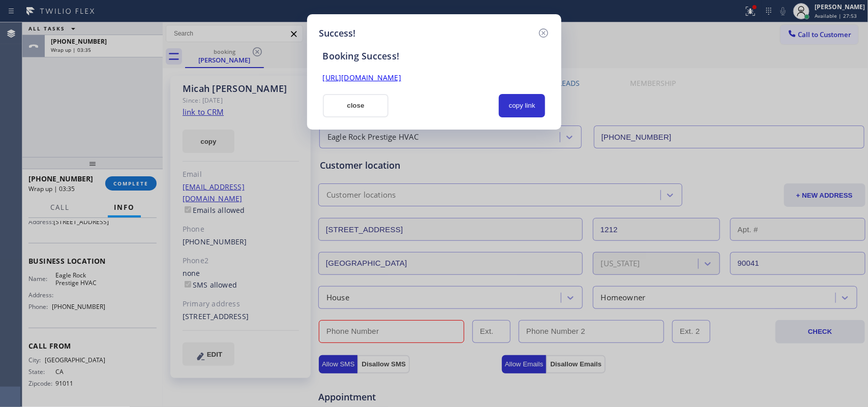
scroll to position [0, 0]
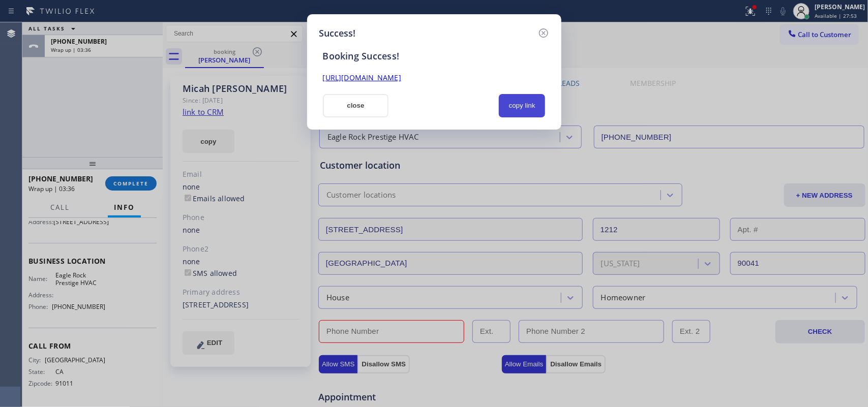
click at [529, 111] on button "copy link" at bounding box center [522, 105] width 47 height 23
click at [401, 74] on link "[URL][DOMAIN_NAME]" at bounding box center [362, 78] width 78 height 10
click at [367, 103] on button "close" at bounding box center [356, 105] width 66 height 23
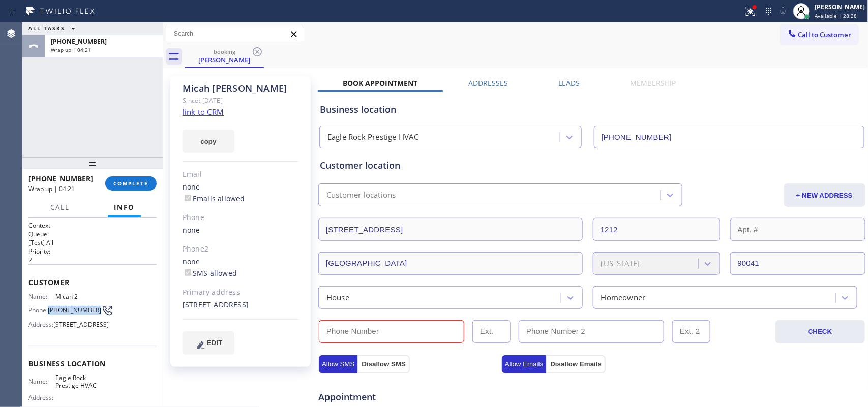
drag, startPoint x: 56, startPoint y: 310, endPoint x: 48, endPoint y: 306, distance: 8.9
click at [48, 306] on div "Phone: [PHONE_NUMBER]" at bounding box center [66, 311] width 77 height 12
copy span "[PHONE_NUMBER]"
click at [344, 332] on input "(___) ___-____" at bounding box center [391, 331] width 145 height 23
paste input "310) 570-1741"
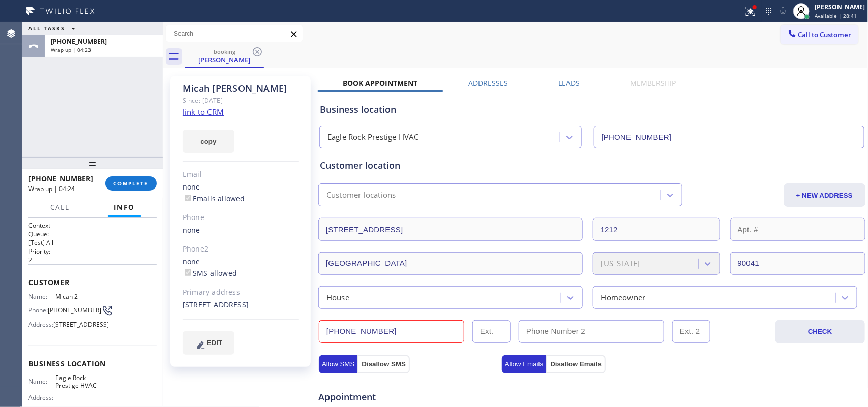
type input "[PHONE_NUMBER]"
click at [368, 326] on input "[PHONE_NUMBER]" at bounding box center [391, 331] width 145 height 23
click at [139, 181] on span "COMPLETE" at bounding box center [130, 183] width 35 height 7
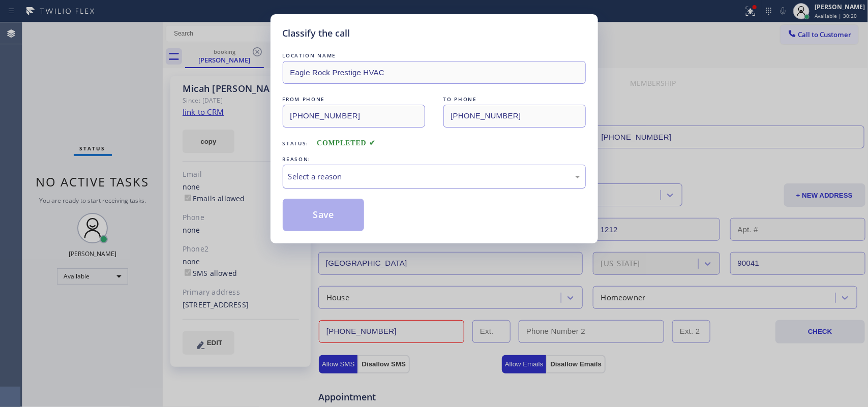
click at [378, 182] on div "Select a reason" at bounding box center [434, 177] width 292 height 12
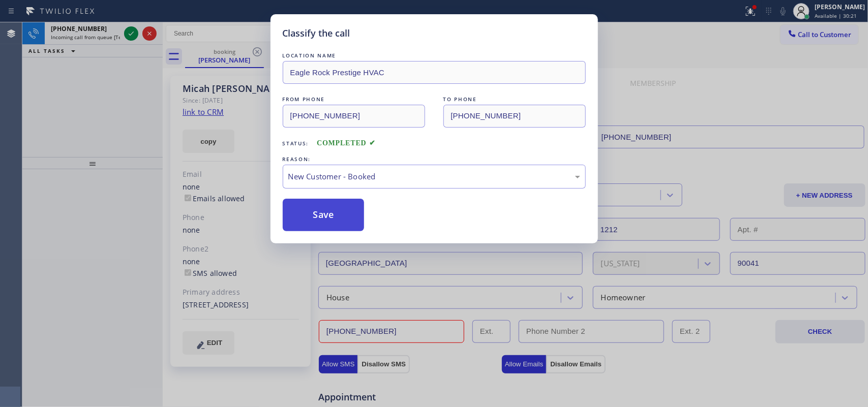
click at [339, 218] on button "Save" at bounding box center [324, 215] width 82 height 33
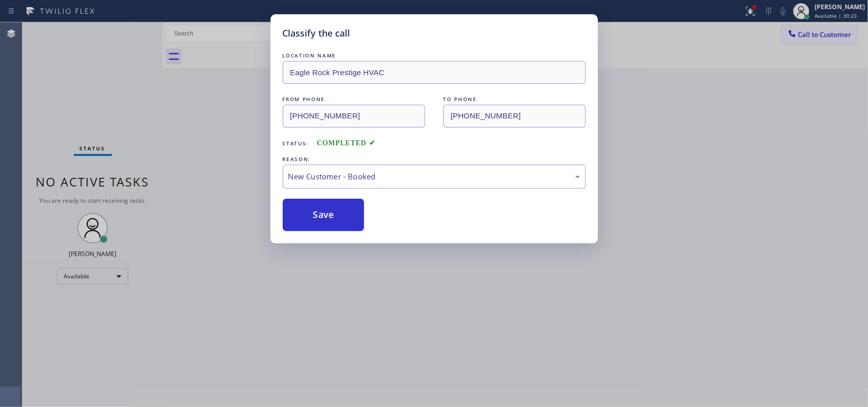
click at [126, 34] on div "Status No active tasks You are ready to start receiving tasks. [PERSON_NAME] Av…" at bounding box center [92, 214] width 140 height 385
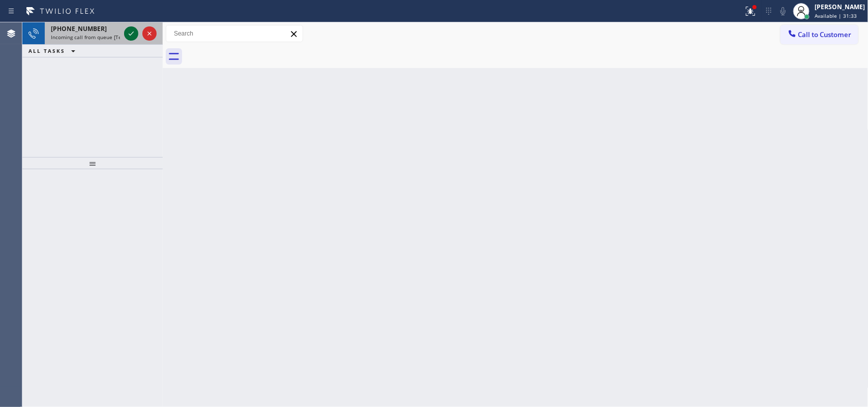
click at [130, 29] on icon at bounding box center [131, 33] width 12 height 12
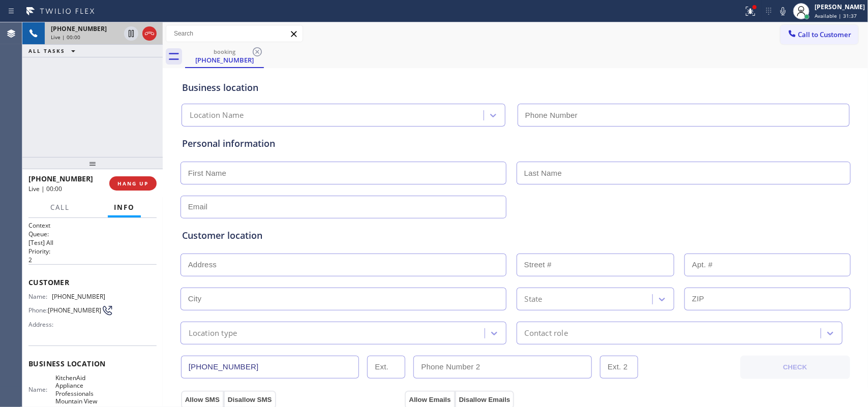
type input "[PHONE_NUMBER]"
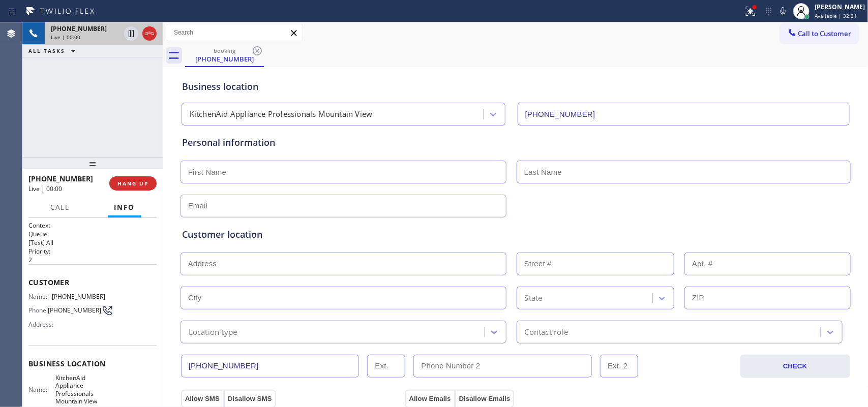
scroll to position [121, 0]
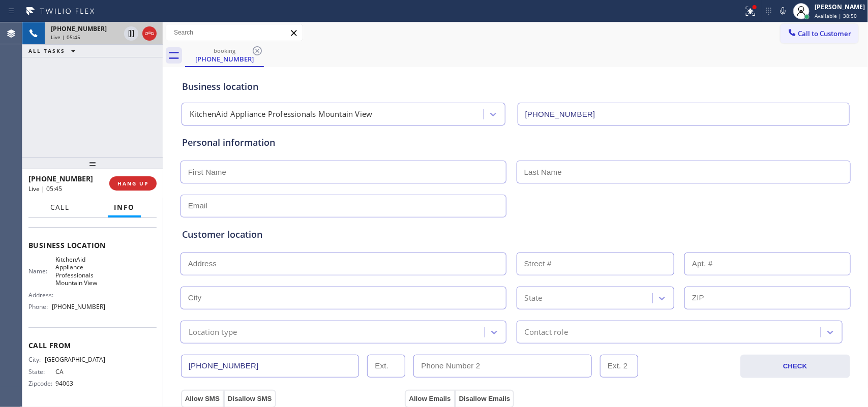
click at [69, 203] on span "Call" at bounding box center [59, 207] width 19 height 9
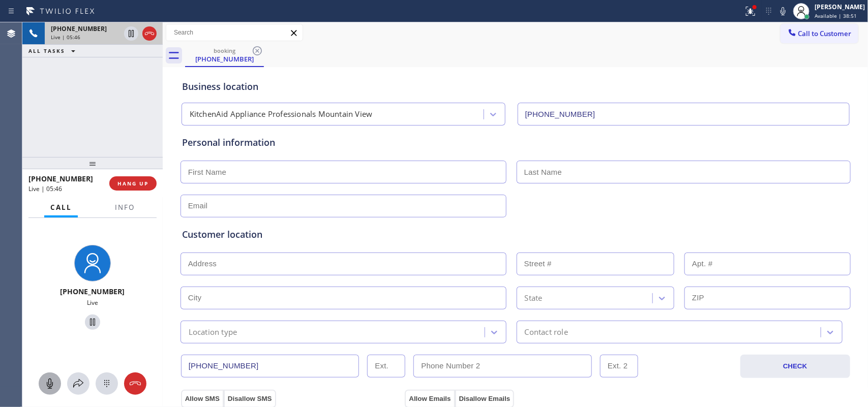
click at [50, 384] on icon at bounding box center [50, 384] width 12 height 12
click at [90, 324] on icon at bounding box center [92, 322] width 5 height 7
click at [366, 170] on input "text" at bounding box center [344, 172] width 326 height 23
type input "Mr."
type input "[PERSON_NAME]"
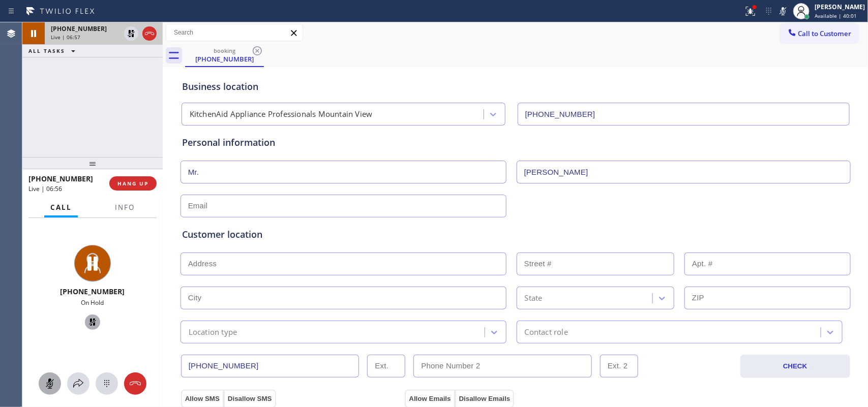
click at [56, 378] on div at bounding box center [50, 384] width 22 height 12
click at [86, 321] on icon at bounding box center [92, 322] width 12 height 12
click at [444, 199] on input "text" at bounding box center [344, 206] width 326 height 23
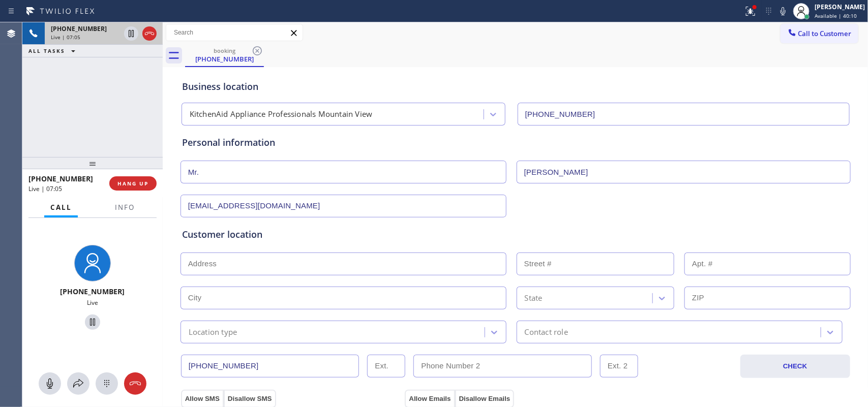
type input "[EMAIL_ADDRESS][DOMAIN_NAME]"
click at [357, 273] on input "text" at bounding box center [344, 264] width 326 height 23
click at [308, 267] on input "text" at bounding box center [344, 264] width 326 height 23
paste input "94303"
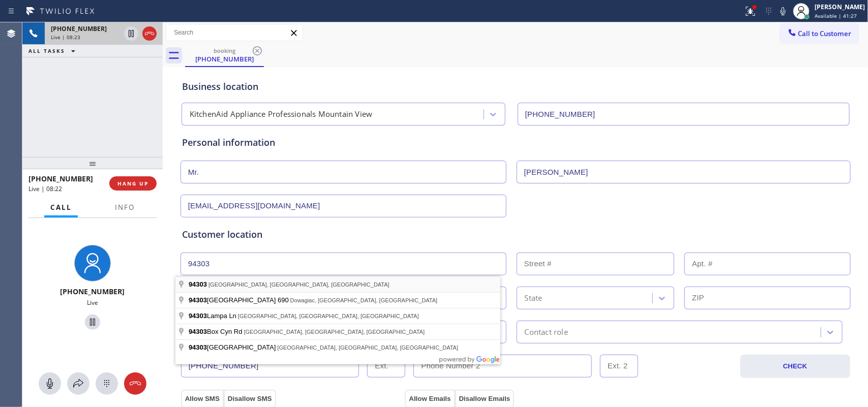
type input "[GEOGRAPHIC_DATA], [GEOGRAPHIC_DATA]"
type input "[GEOGRAPHIC_DATA]"
type input "94303"
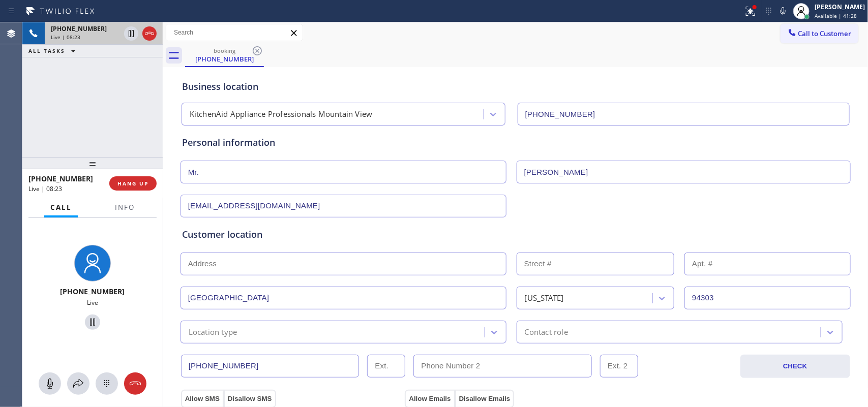
scroll to position [255, 0]
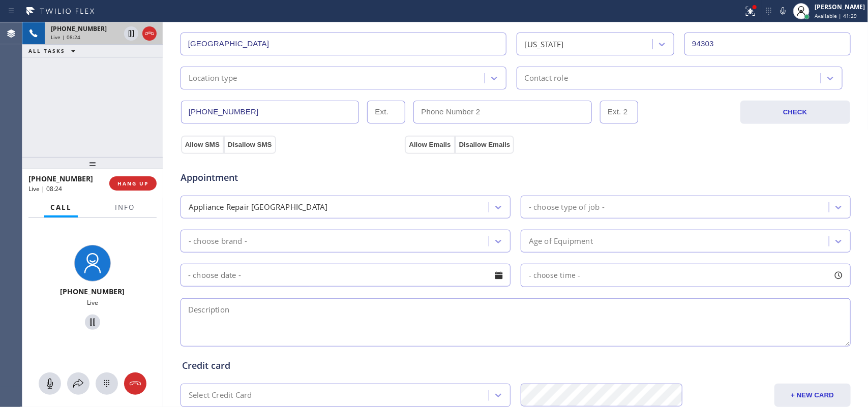
drag, startPoint x: 469, startPoint y: 201, endPoint x: 463, endPoint y: 206, distance: 8.0
click at [468, 202] on div "Appliance Repair [GEOGRAPHIC_DATA]" at bounding box center [336, 207] width 305 height 18
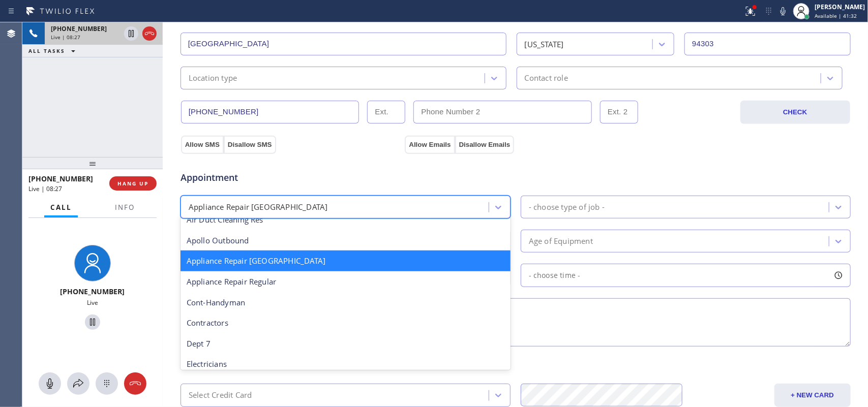
scroll to position [29, 0]
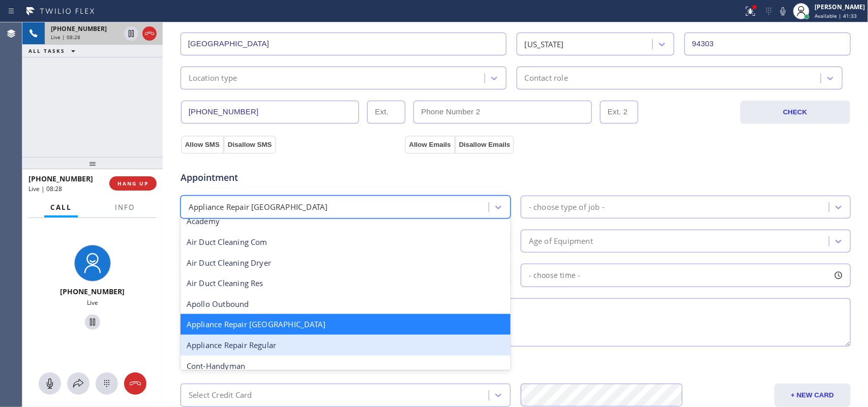
click at [293, 342] on div "Appliance Repair Regular" at bounding box center [346, 345] width 330 height 21
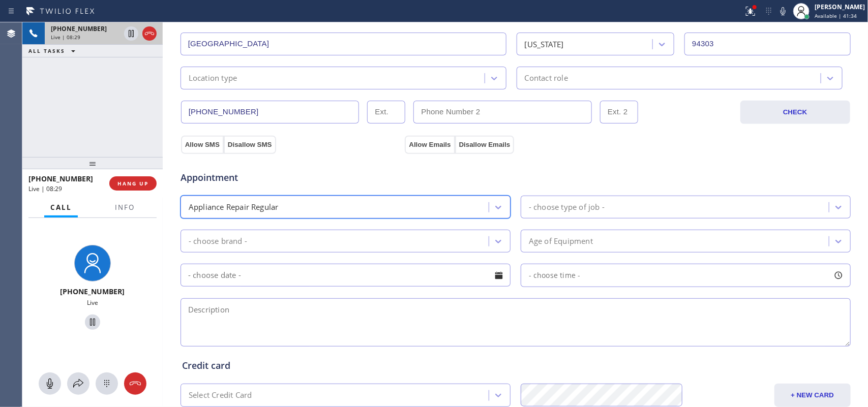
click at [616, 204] on div "- choose type of job -" at bounding box center [676, 207] width 305 height 18
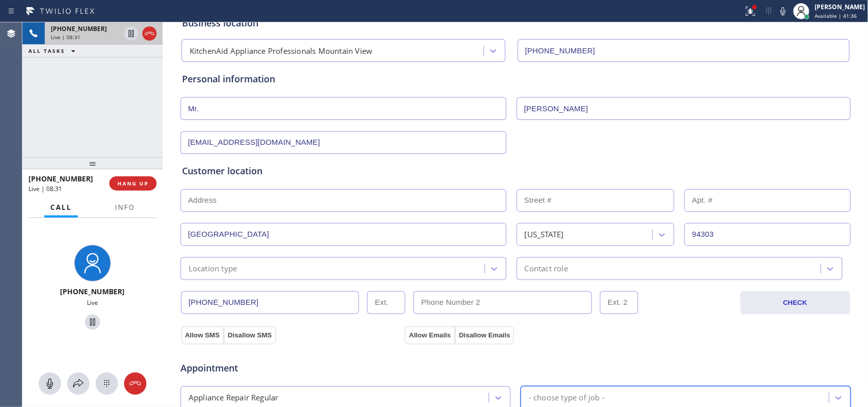
scroll to position [255, 0]
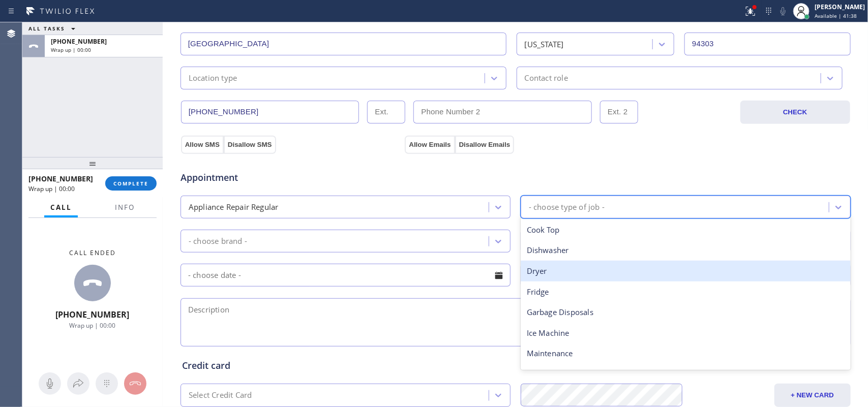
click at [571, 279] on div "Dryer" at bounding box center [686, 271] width 330 height 21
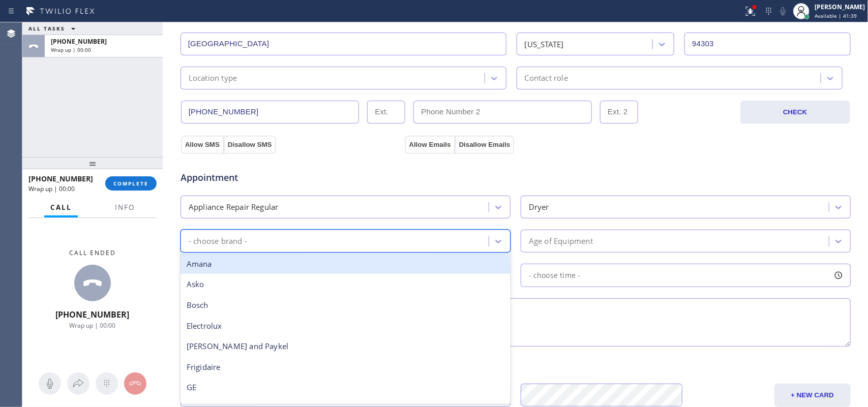
click at [459, 235] on div "- choose brand -" at bounding box center [336, 241] width 305 height 18
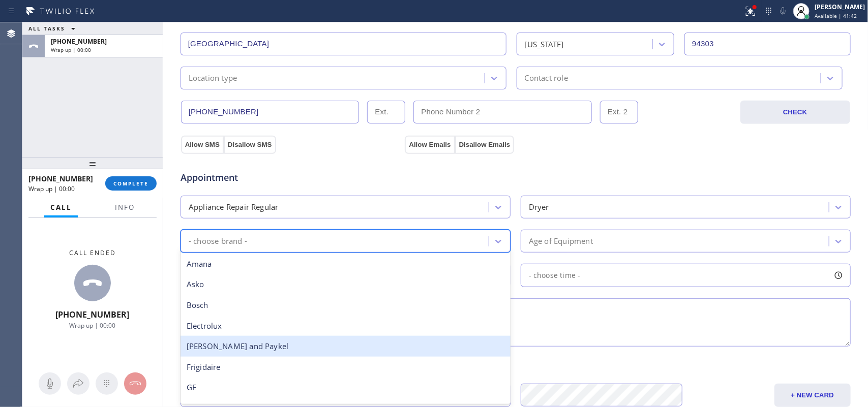
scroll to position [191, 0]
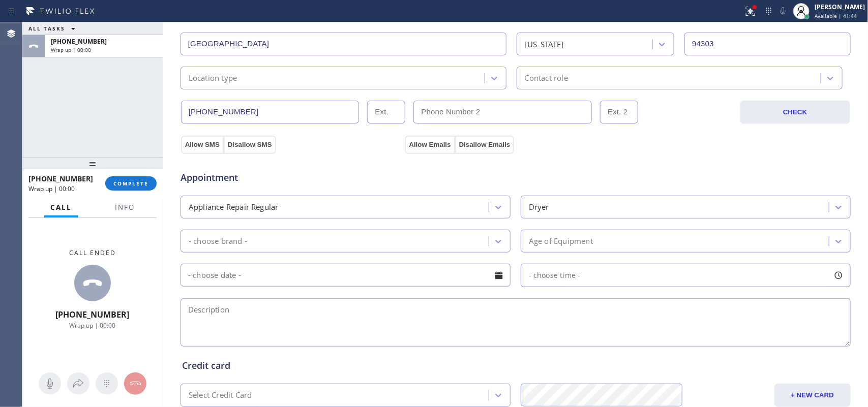
click at [854, 298] on div "Business location KitchenAid Appliance Professionals Mountain View [PHONE_NUMBE…" at bounding box center [515, 162] width 701 height 695
click at [341, 243] on div "- choose brand -" at bounding box center [336, 241] width 305 height 18
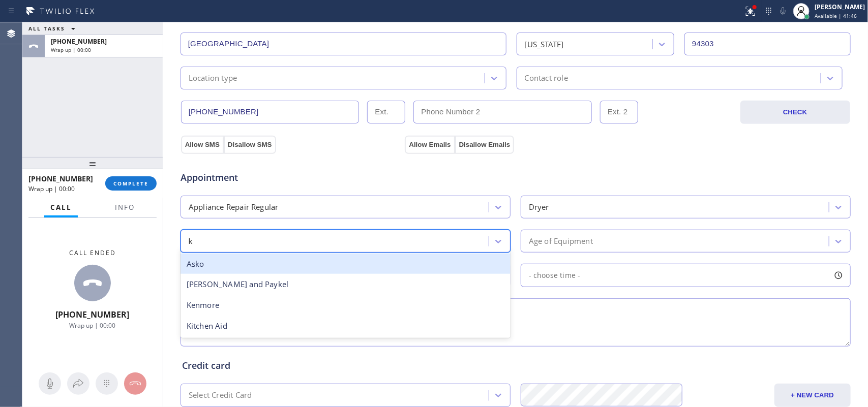
type input "ke"
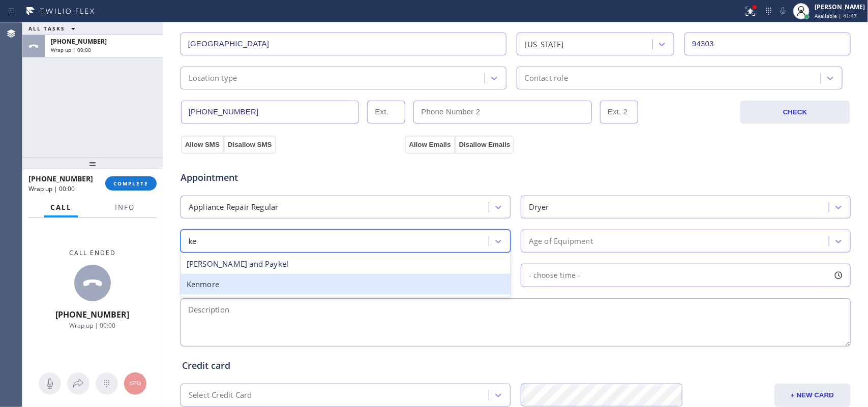
click at [359, 285] on div "Kenmore" at bounding box center [346, 284] width 330 height 21
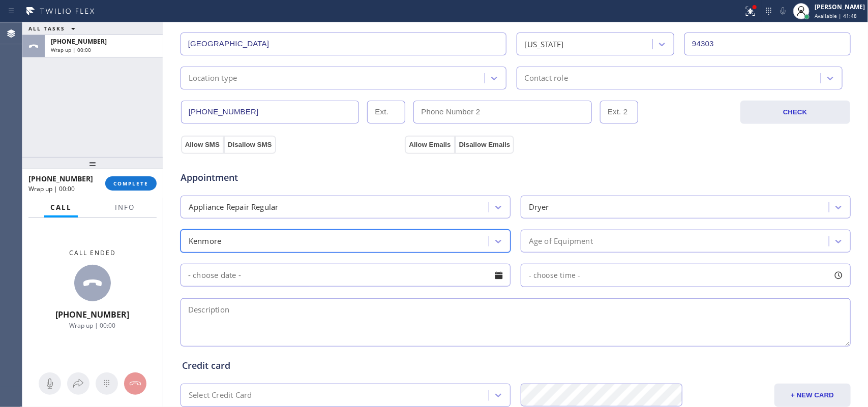
click at [553, 242] on div "Age of Equipment" at bounding box center [561, 241] width 64 height 12
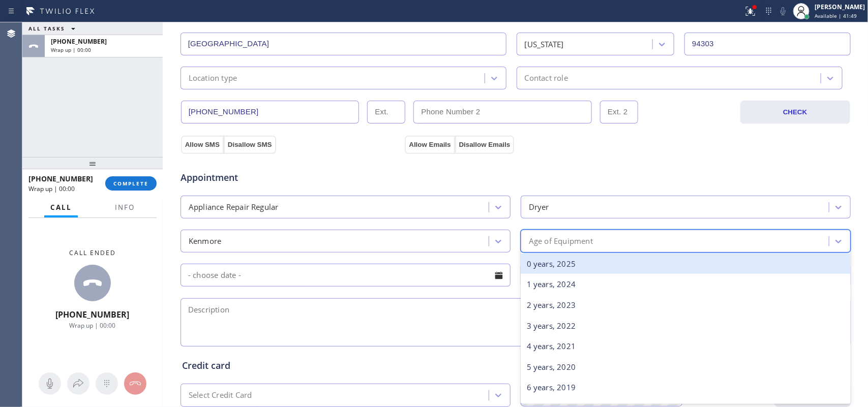
click at [570, 270] on div "0 years, 2025" at bounding box center [686, 264] width 330 height 21
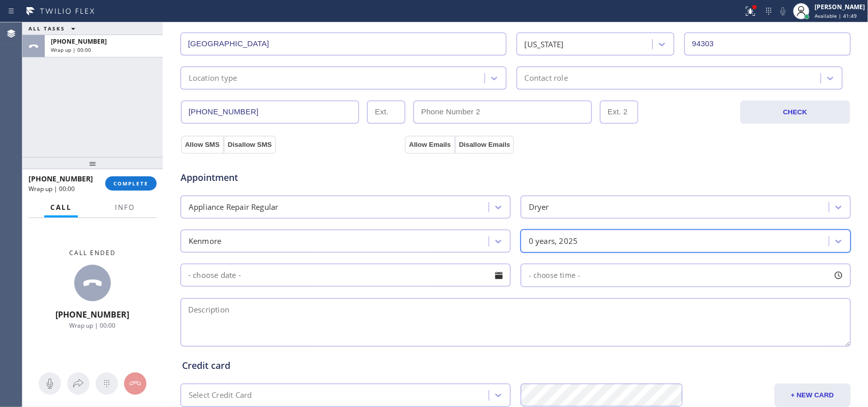
scroll to position [382, 0]
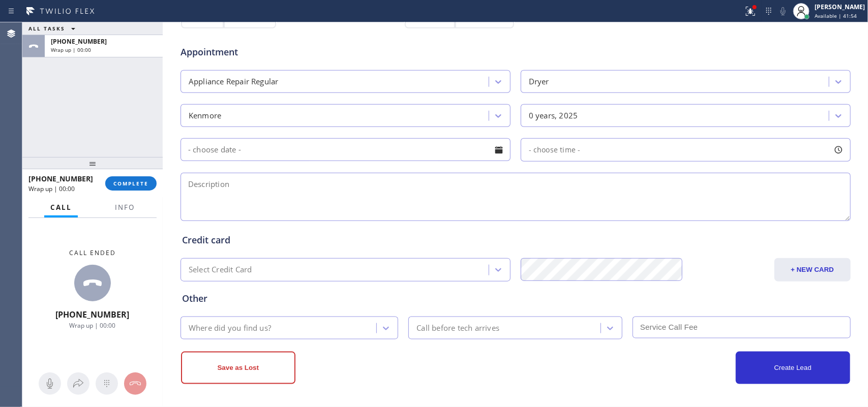
click at [247, 204] on textarea at bounding box center [516, 197] width 670 height 48
paste textarea "looking for a part for a dryer/ Kenmore/"
click at [426, 194] on textarea "looking for a part for a dryer/ Kenmore/" at bounding box center [516, 197] width 670 height 48
type textarea "looking for a part for a dryer/ Kenmore/ [PERSON_NAME]-wants to buy parts onl;y…"
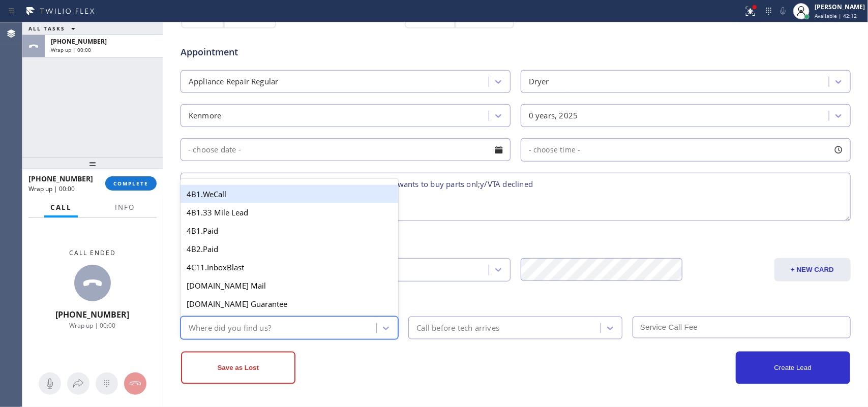
click at [312, 332] on div "Where did you find us?" at bounding box center [280, 328] width 193 height 18
type input "g"
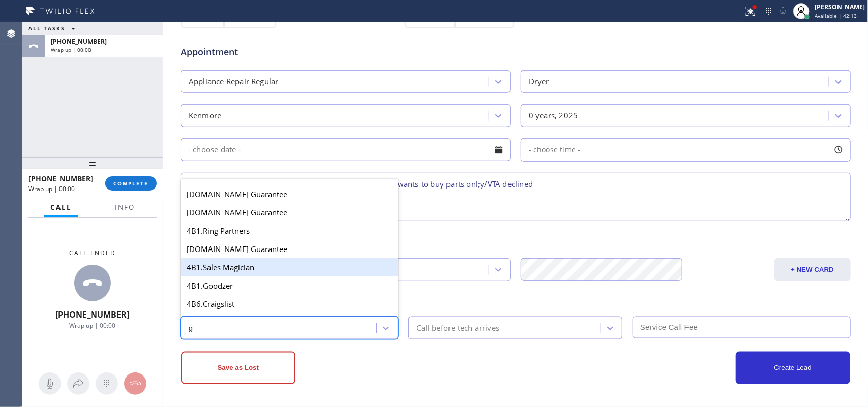
scroll to position [192, 0]
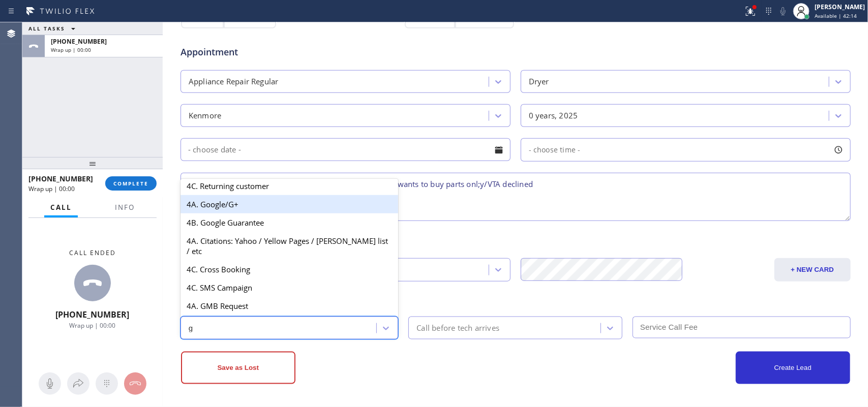
click at [272, 214] on div "4A. Google/G+" at bounding box center [290, 204] width 218 height 18
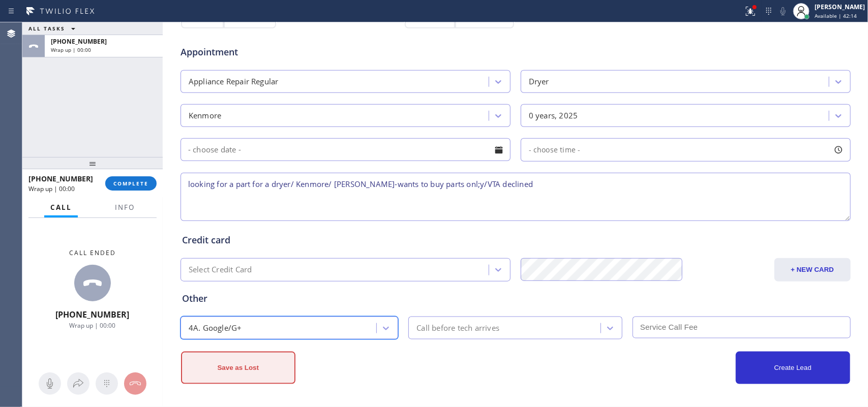
click at [262, 364] on button "Save as Lost" at bounding box center [238, 368] width 114 height 33
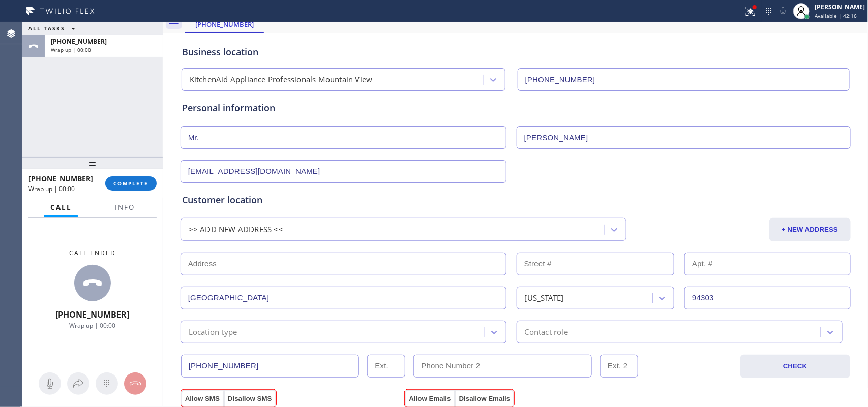
scroll to position [290, 0]
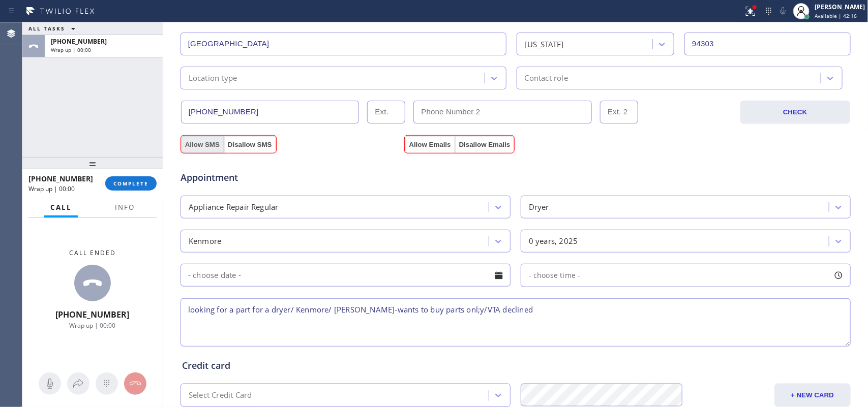
click at [208, 149] on button "Allow SMS" at bounding box center [202, 145] width 43 height 18
click at [426, 138] on button "Allow Emails" at bounding box center [430, 145] width 50 height 18
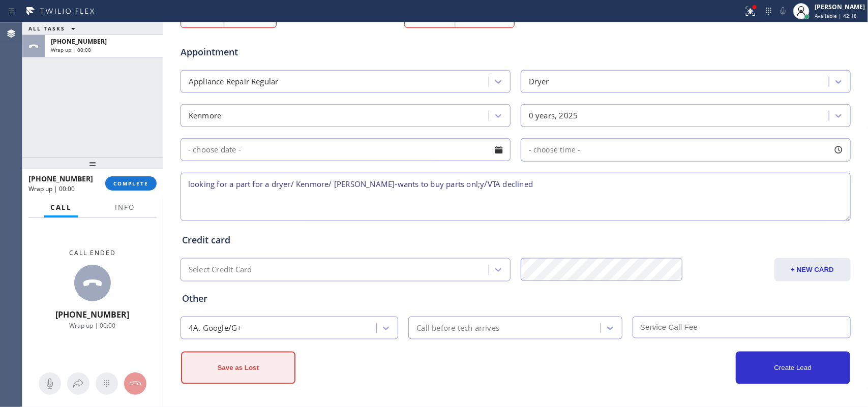
click at [273, 371] on button "Save as Lost" at bounding box center [238, 368] width 114 height 33
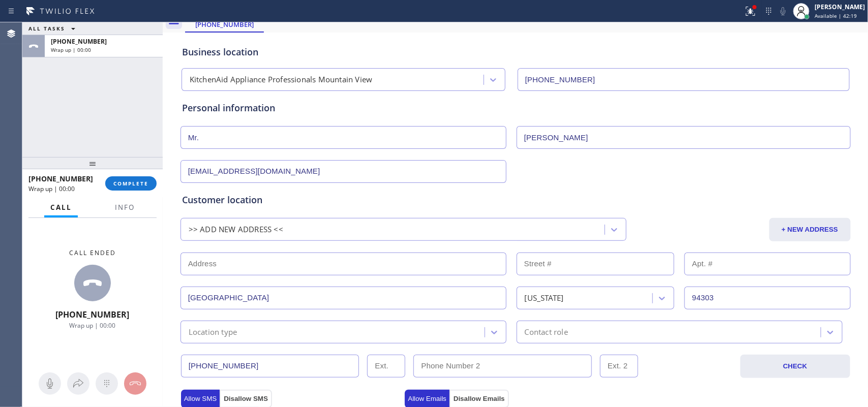
scroll to position [0, 0]
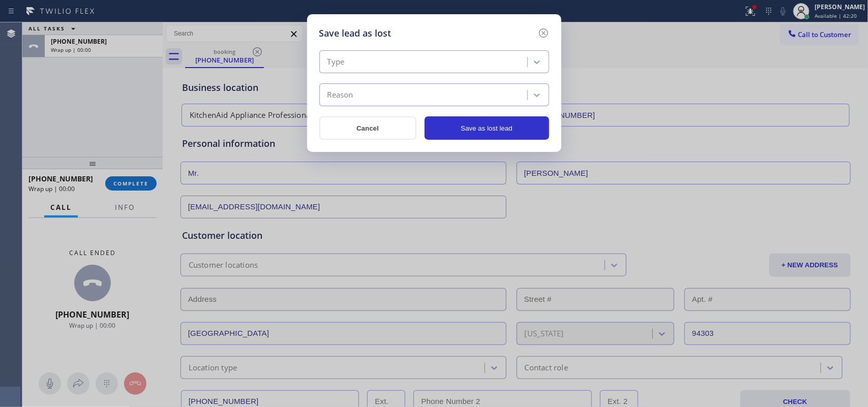
click at [459, 64] on div "Type" at bounding box center [424, 62] width 205 height 18
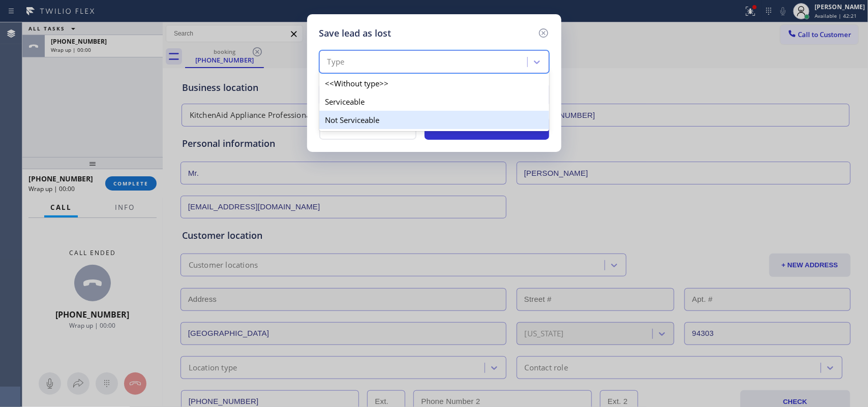
click at [452, 119] on div "Not Serviceable" at bounding box center [434, 120] width 230 height 18
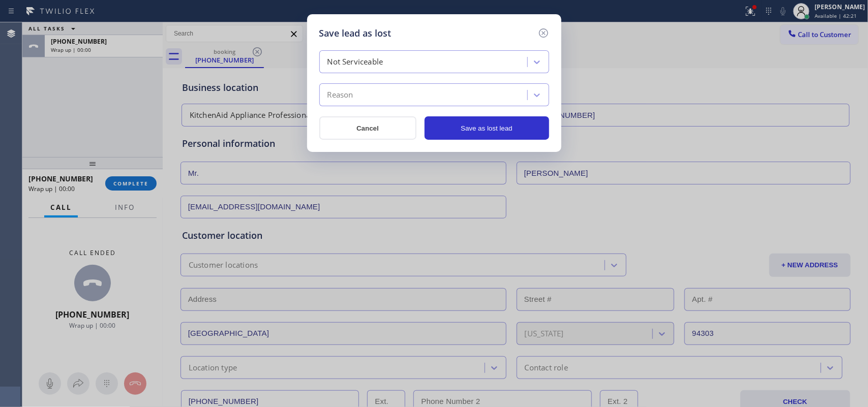
click at [464, 102] on div "Reason" at bounding box center [424, 95] width 205 height 18
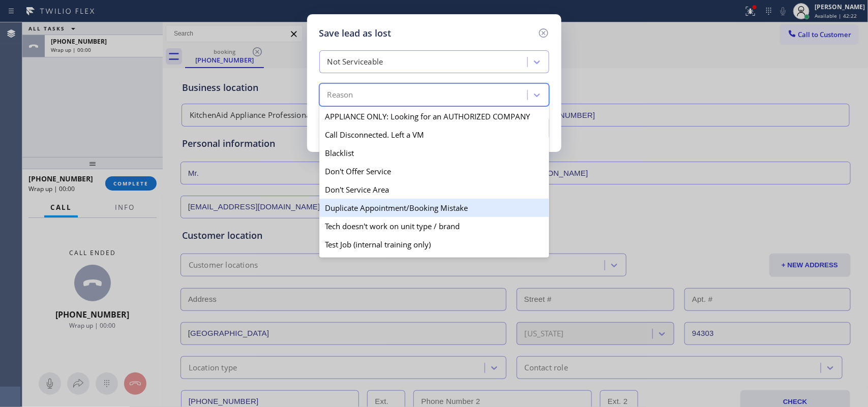
scroll to position [98, 0]
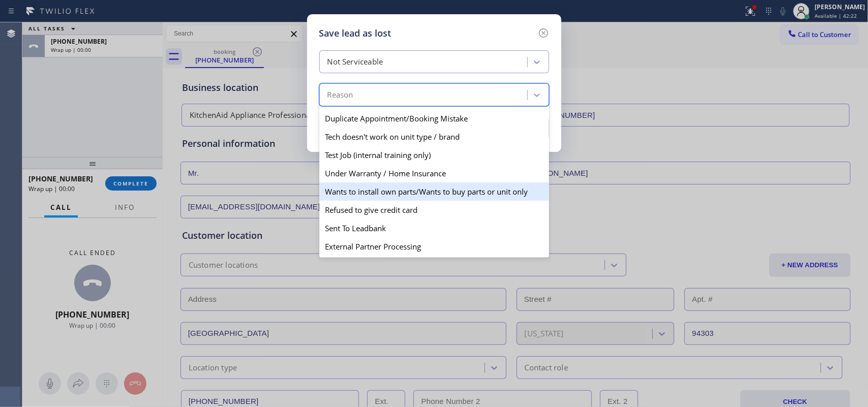
click at [454, 191] on div "Wants to install own parts/Wants to buy parts or unit only" at bounding box center [434, 192] width 230 height 18
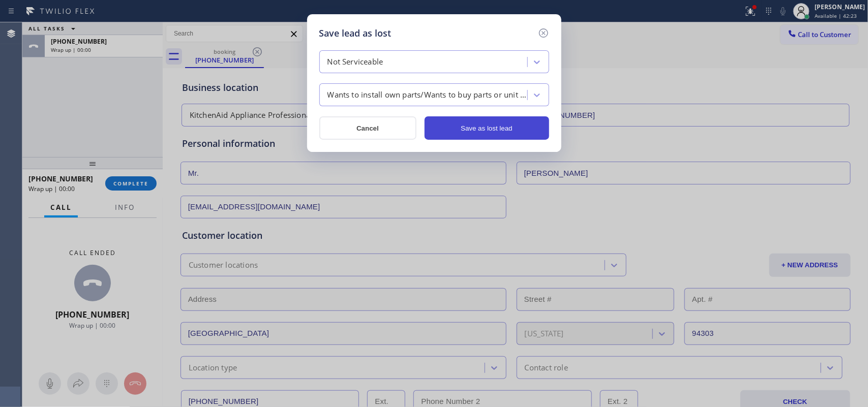
click at [475, 129] on button "Save as lost lead" at bounding box center [487, 127] width 125 height 23
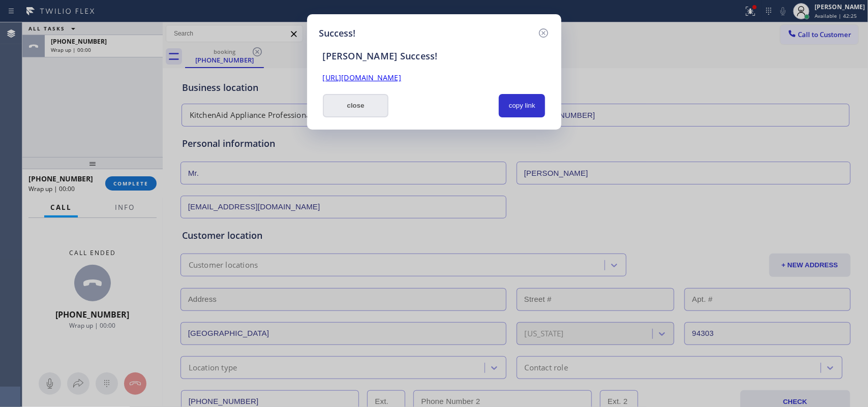
click at [362, 108] on button "close" at bounding box center [356, 105] width 66 height 23
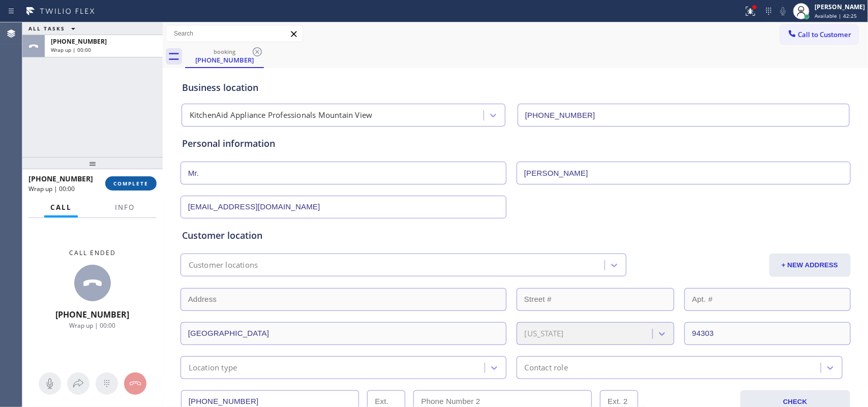
click at [142, 184] on span "COMPLETE" at bounding box center [130, 183] width 35 height 7
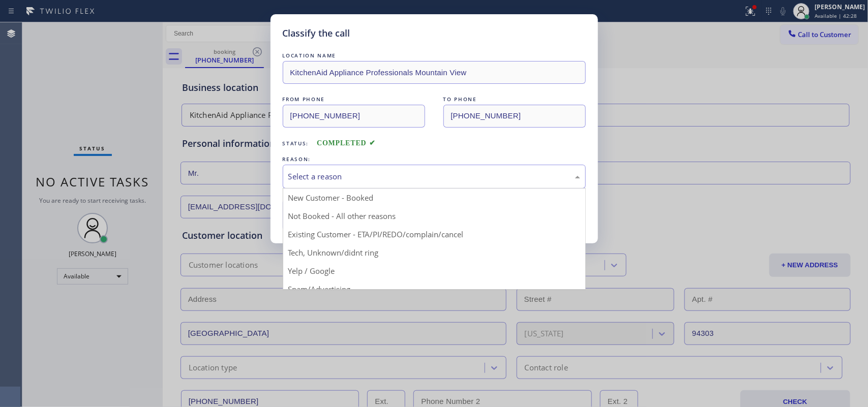
click at [365, 172] on div "Select a reason" at bounding box center [434, 177] width 292 height 12
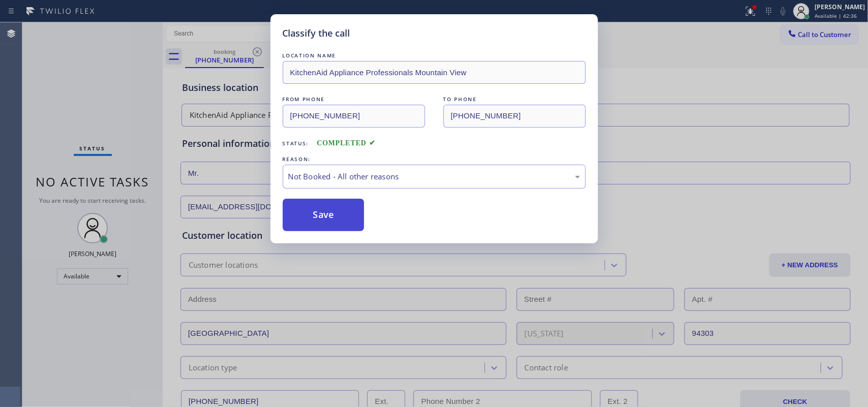
click at [350, 202] on button "Save" at bounding box center [324, 215] width 82 height 33
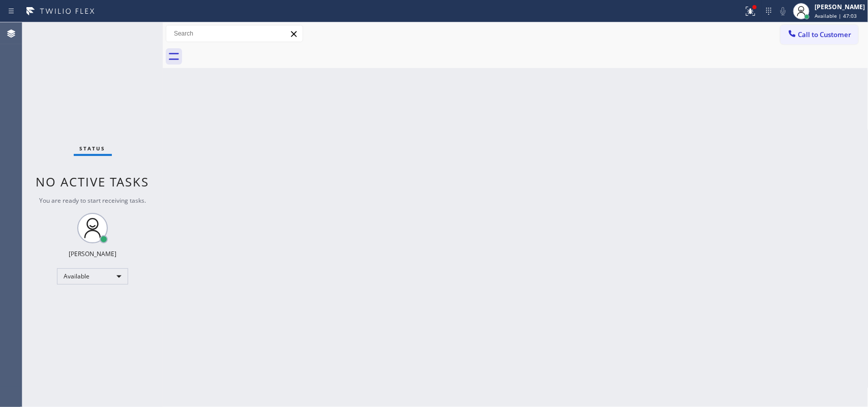
click at [304, 145] on div "Back to Dashboard Change Sender ID Customers Technicians Select a contact Outbo…" at bounding box center [516, 214] width 706 height 385
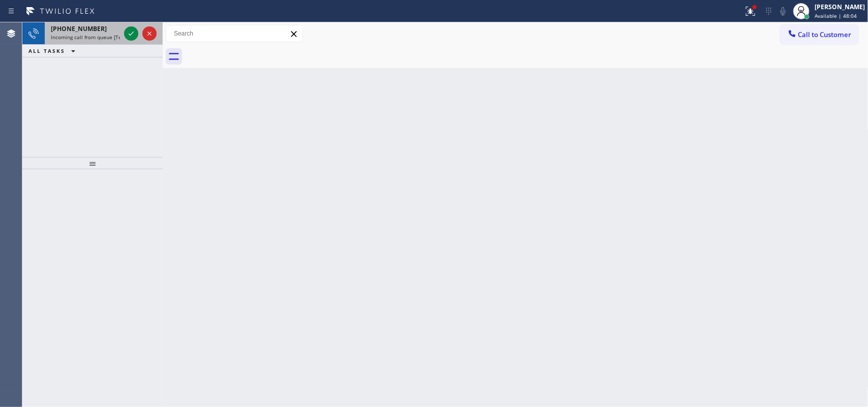
click at [96, 34] on span "Incoming call from queue [Test] All" at bounding box center [93, 37] width 84 height 7
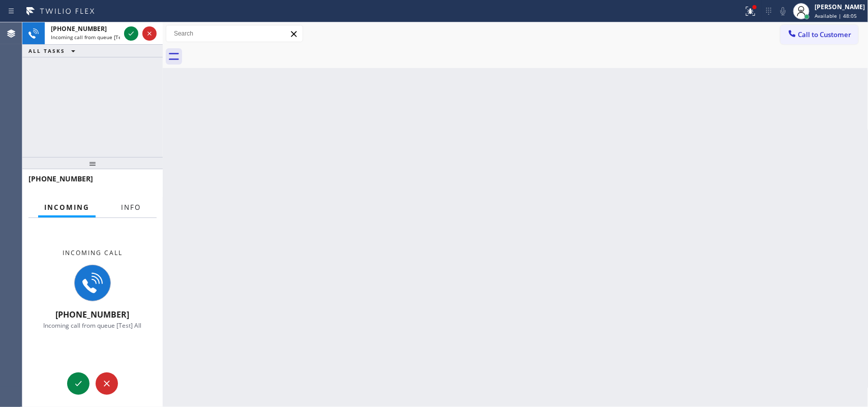
click at [123, 210] on span "Info" at bounding box center [131, 207] width 20 height 9
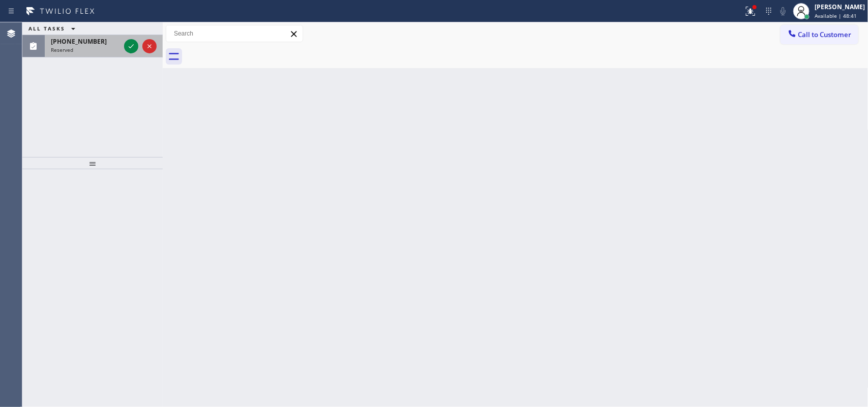
click at [92, 56] on div "[PHONE_NUMBER] Reserved" at bounding box center [83, 46] width 77 height 22
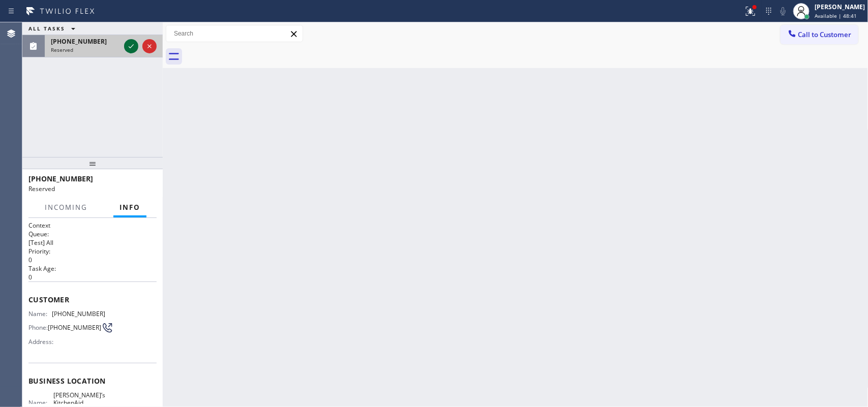
click at [128, 45] on icon at bounding box center [131, 46] width 12 height 12
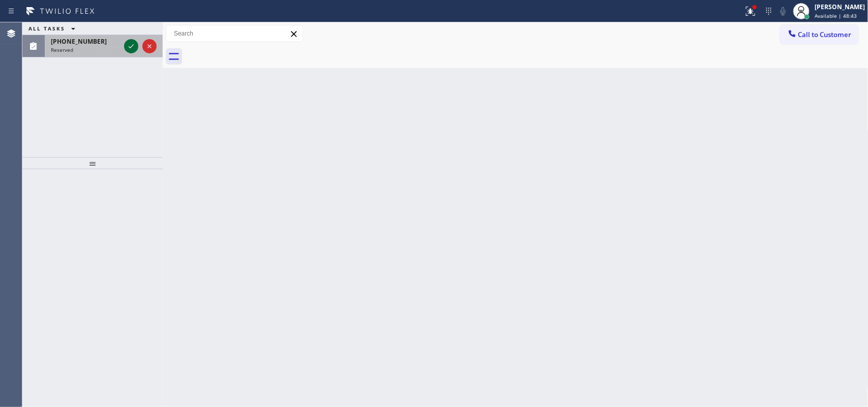
click at [132, 46] on icon at bounding box center [131, 46] width 5 height 4
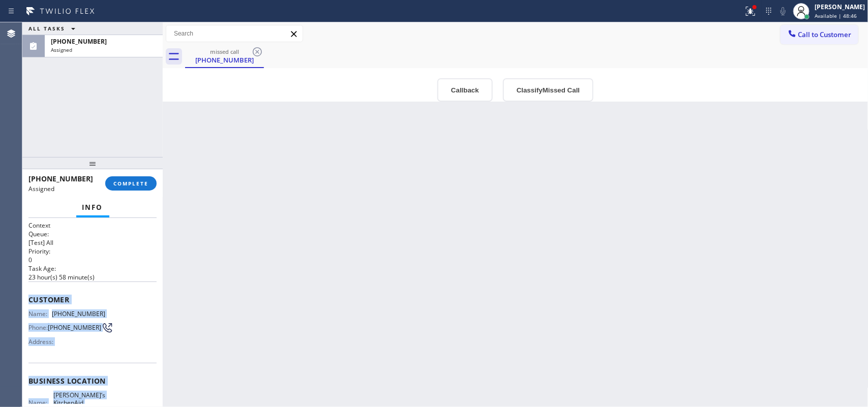
drag, startPoint x: 107, startPoint y: 308, endPoint x: 28, endPoint y: 289, distance: 81.2
click at [28, 289] on div "Context Queue: [Test] All Priority: 0 Task Age: [DEMOGRAPHIC_DATA] hour(s) 58 m…" at bounding box center [92, 380] width 128 height 319
copy div "Customer Name: [PHONE_NUMBER] Phone: [PHONE_NUMBER] Address: Business location …"
click at [835, 17] on span "Available | 48:48" at bounding box center [836, 15] width 42 height 7
click at [129, 186] on span "COMPLETE" at bounding box center [130, 183] width 35 height 7
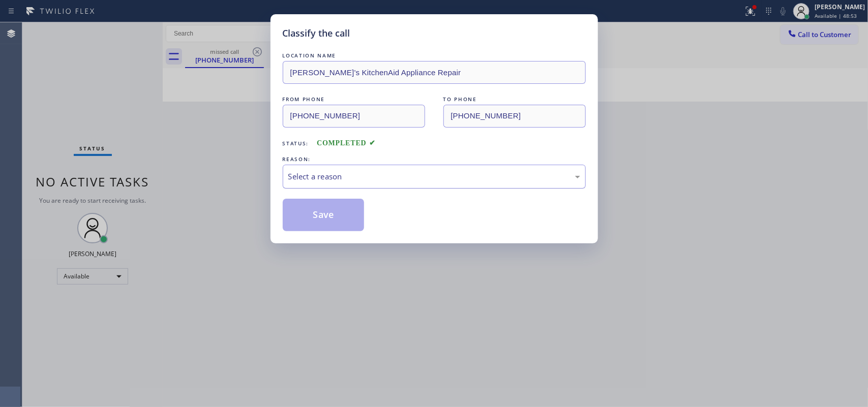
click at [496, 185] on div "Select a reason" at bounding box center [434, 177] width 303 height 24
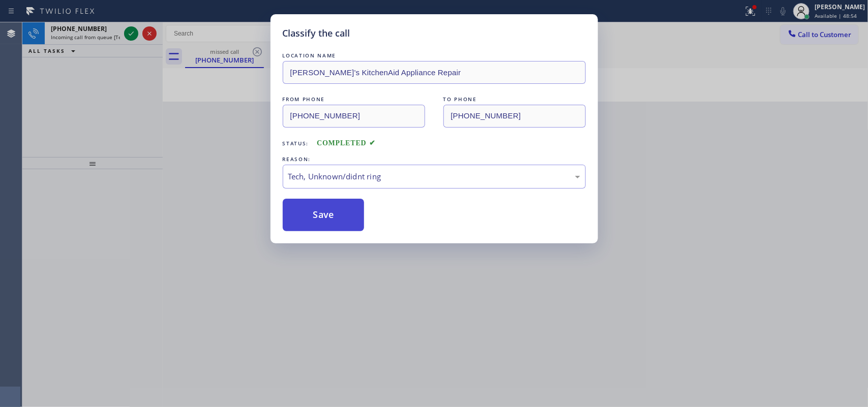
drag, startPoint x: 340, startPoint y: 216, endPoint x: 291, endPoint y: 173, distance: 65.2
click at [339, 214] on button "Save" at bounding box center [324, 215] width 82 height 33
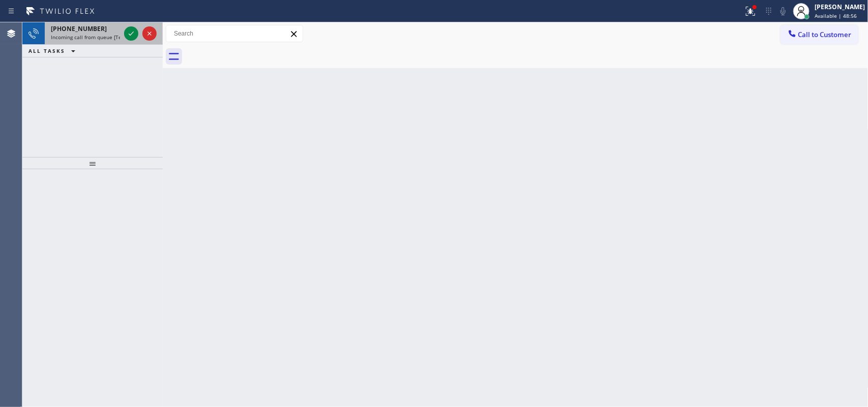
click at [98, 32] on div "[PHONE_NUMBER]" at bounding box center [85, 28] width 69 height 9
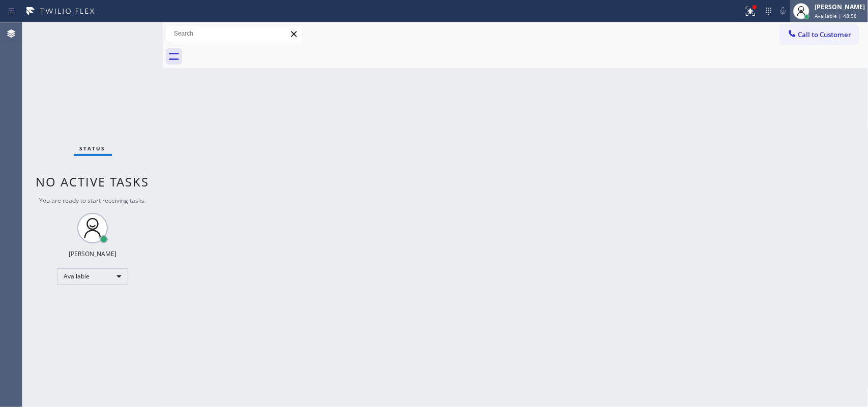
click at [850, 13] on span "Available | 48:58" at bounding box center [836, 15] width 42 height 7
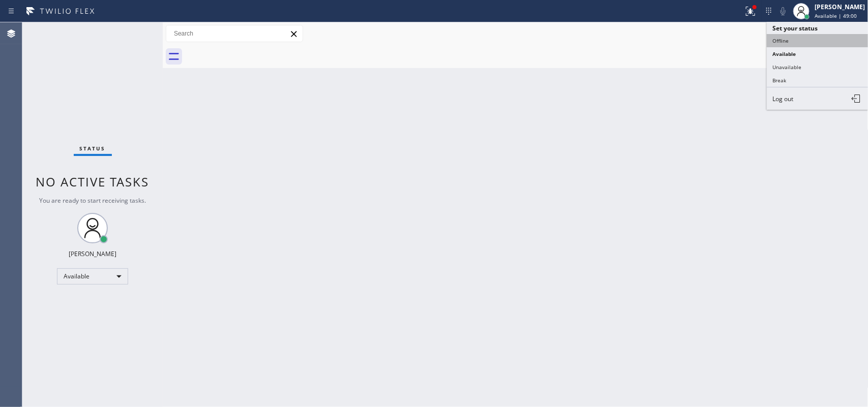
click at [806, 44] on button "Offline" at bounding box center [818, 40] width 102 height 13
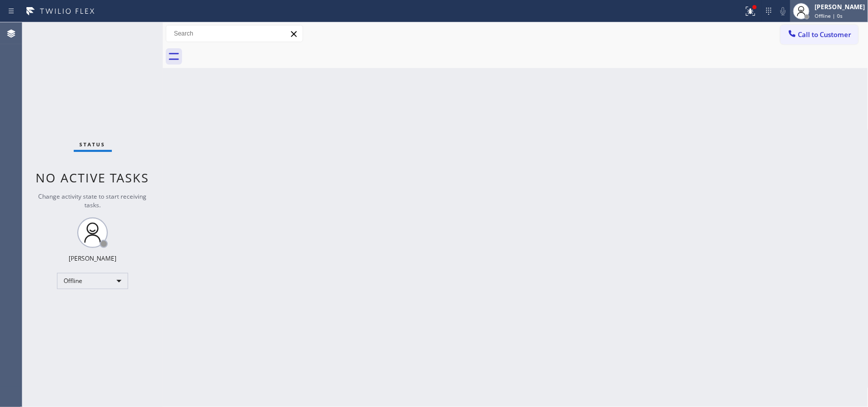
click at [825, 16] on span "Offline | 0s" at bounding box center [829, 15] width 28 height 7
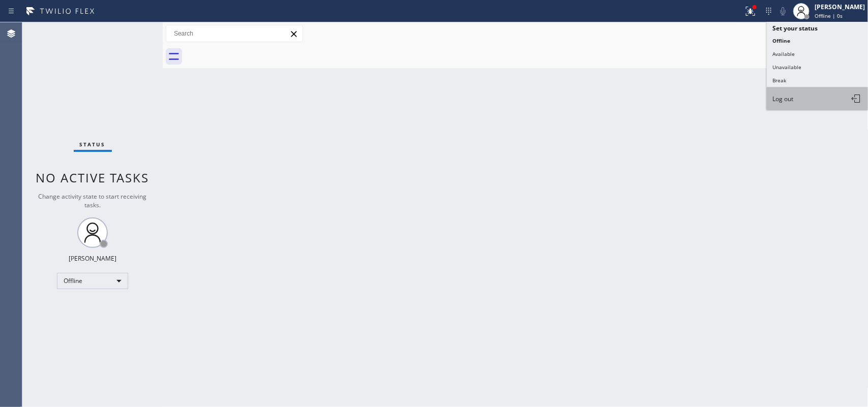
click at [802, 100] on button "Log out" at bounding box center [818, 98] width 102 height 22
